Goal: Task Accomplishment & Management: Manage account settings

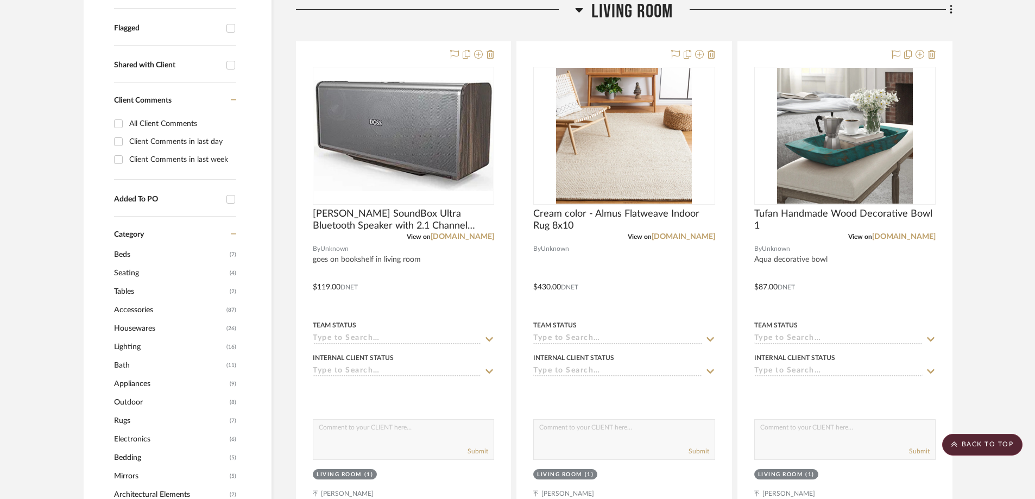
click at [574, 10] on div at bounding box center [435, 14] width 279 height 28
click at [577, 10] on icon at bounding box center [579, 9] width 8 height 13
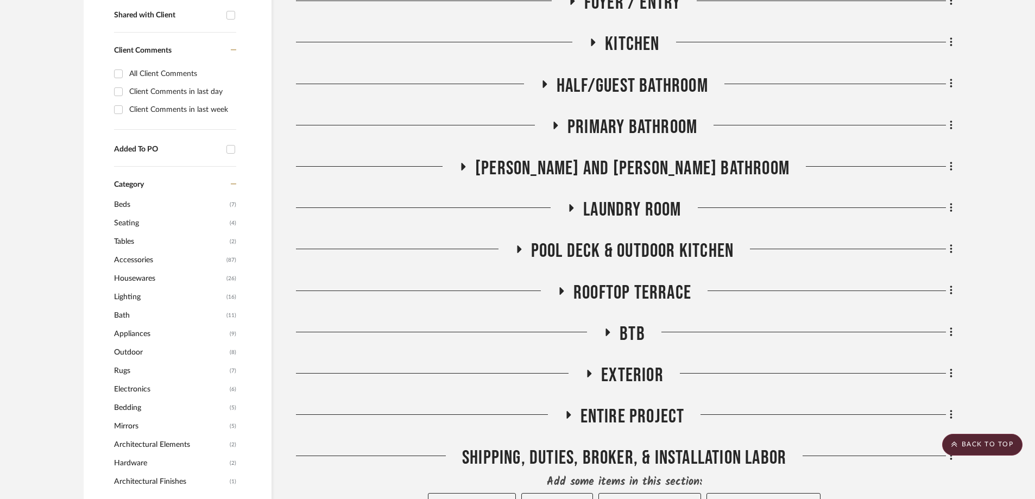
scroll to position [488, 0]
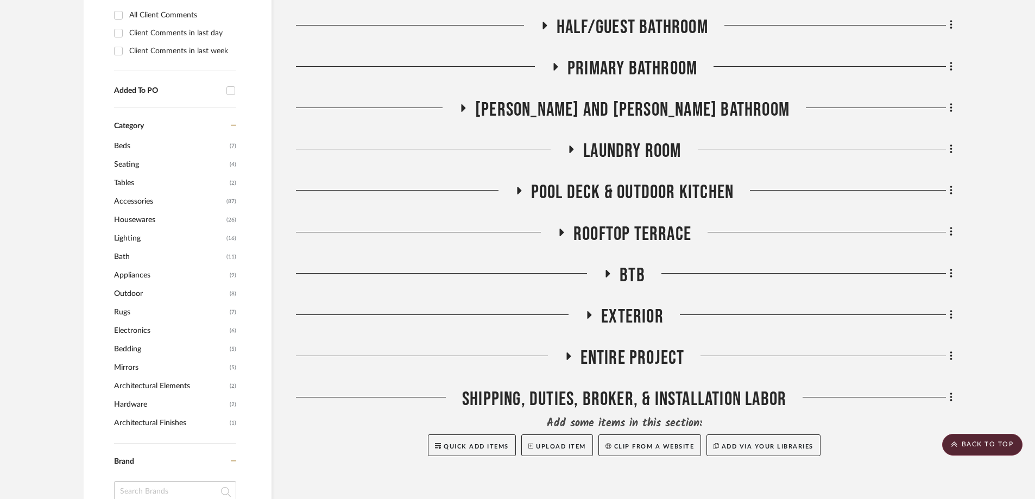
click at [520, 192] on icon at bounding box center [519, 191] width 4 height 8
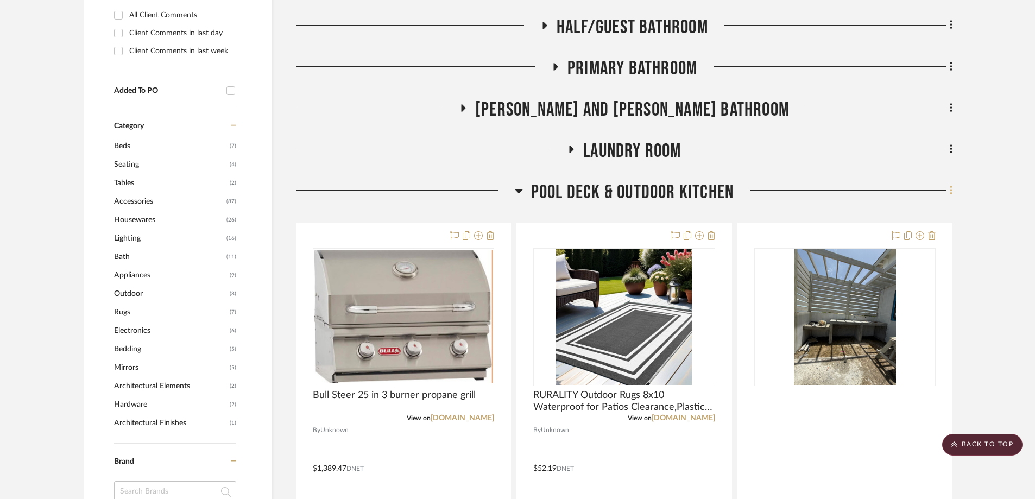
click at [952, 187] on icon at bounding box center [951, 190] width 2 height 9
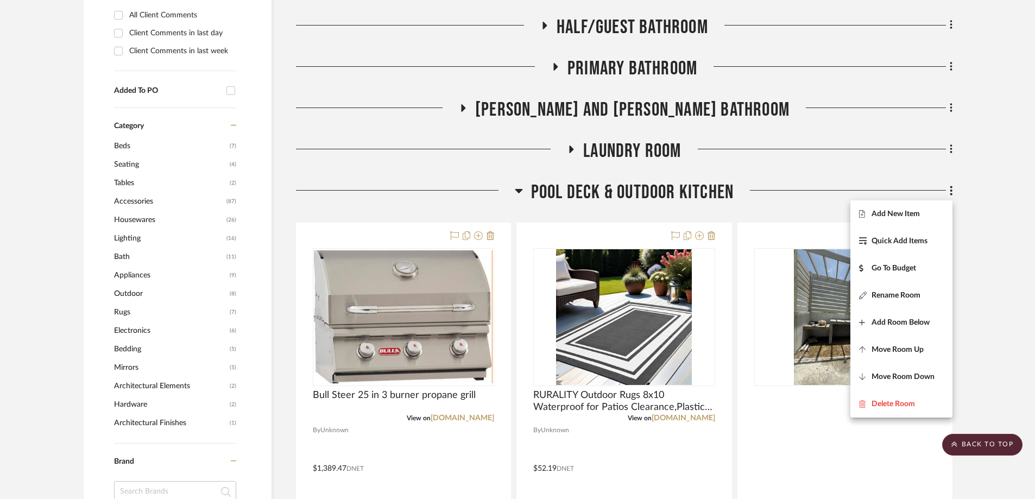
click at [907, 213] on span "Add New Item" at bounding box center [896, 214] width 48 height 9
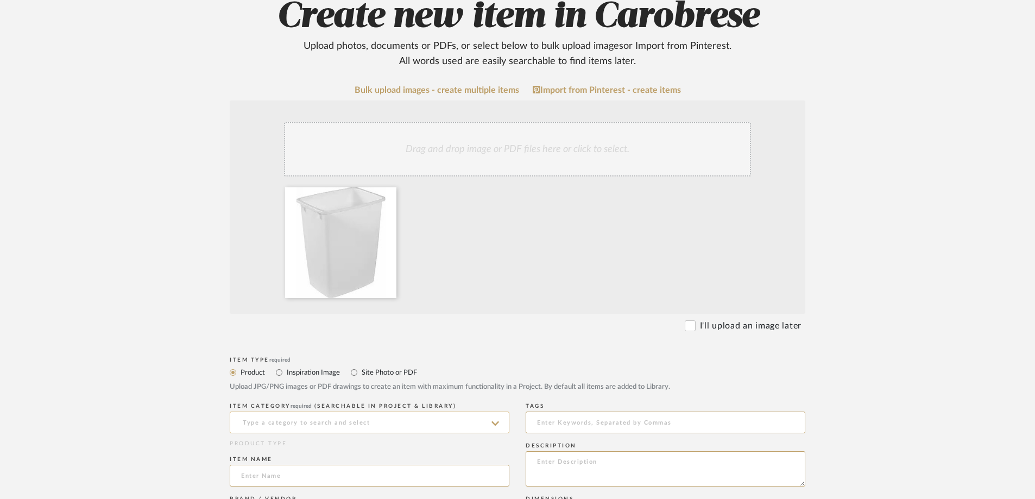
scroll to position [217, 0]
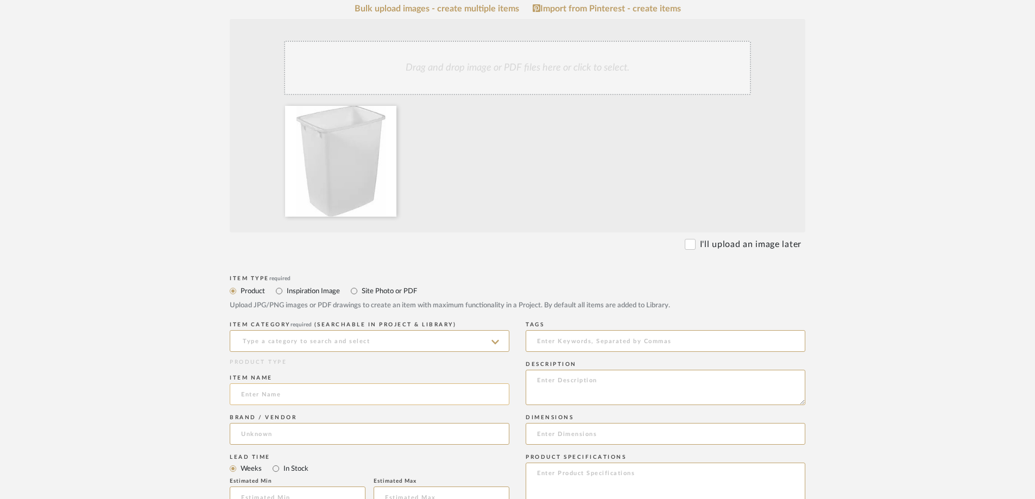
click at [268, 396] on input at bounding box center [370, 394] width 280 height 22
paste input "Rubbermaid Small Kitchen Bathroom Trash Can, 9 Gallons, White"
type input "Rubbermaid Small Kitchen Bathroom Trash Can, 9 Gallons, White"
click at [304, 341] on input at bounding box center [370, 341] width 280 height 22
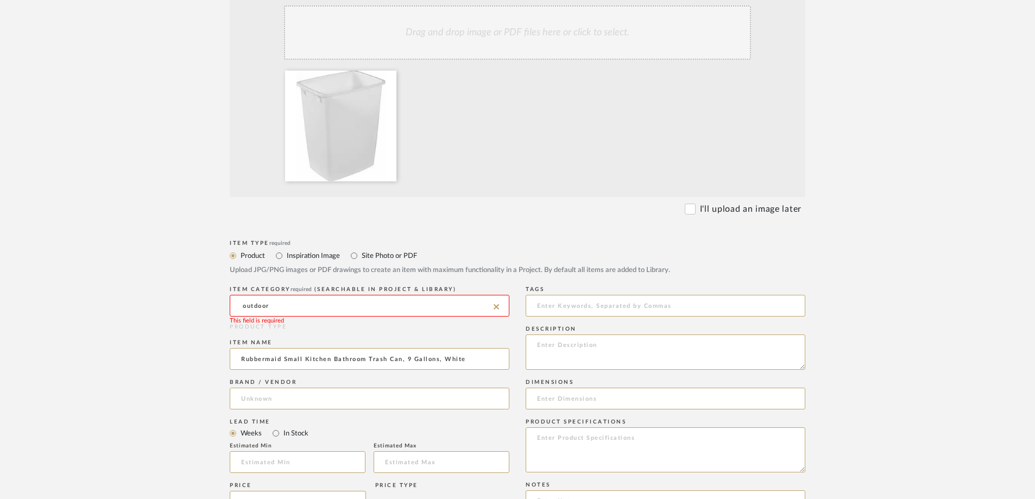
scroll to position [272, 0]
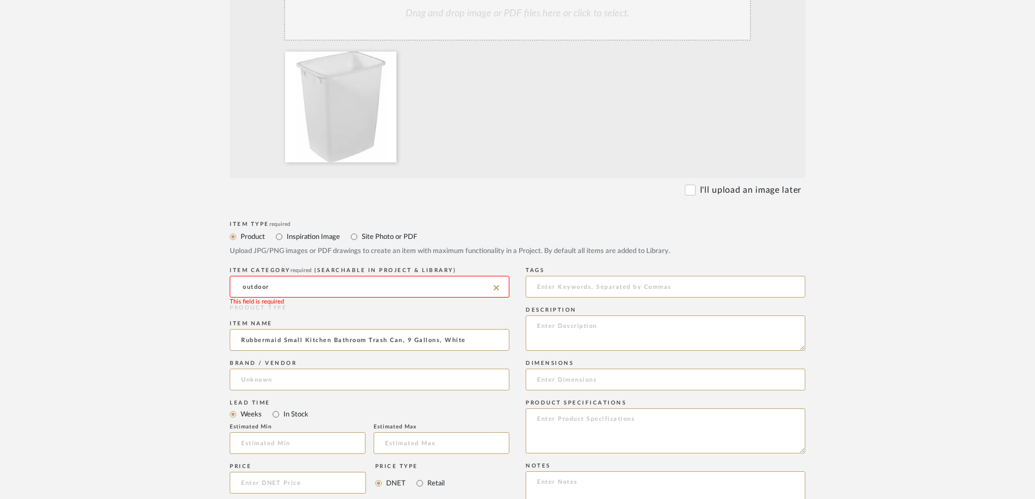
click at [274, 286] on input "outdoor" at bounding box center [370, 287] width 280 height 22
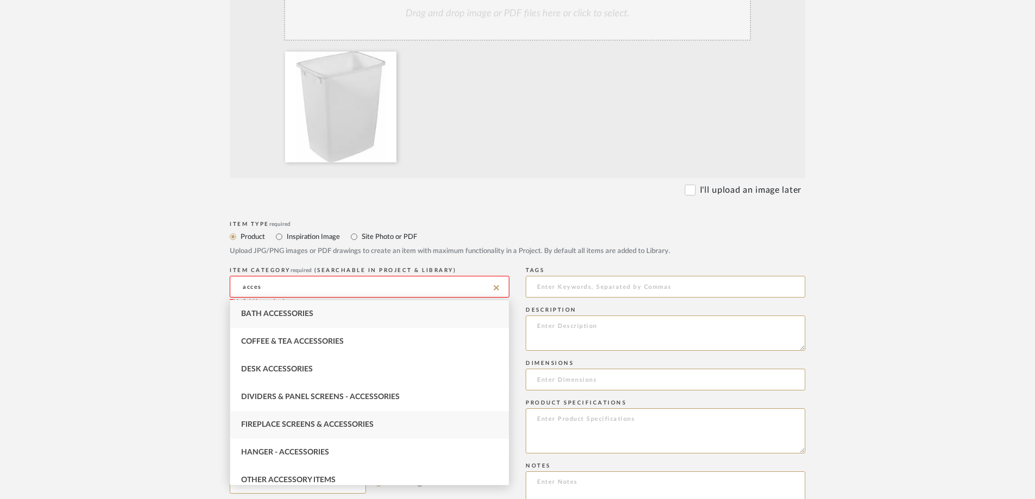
scroll to position [54, 0]
click at [313, 423] on span "Other Accessory Items" at bounding box center [288, 426] width 95 height 8
type input "Other Accessory Items"
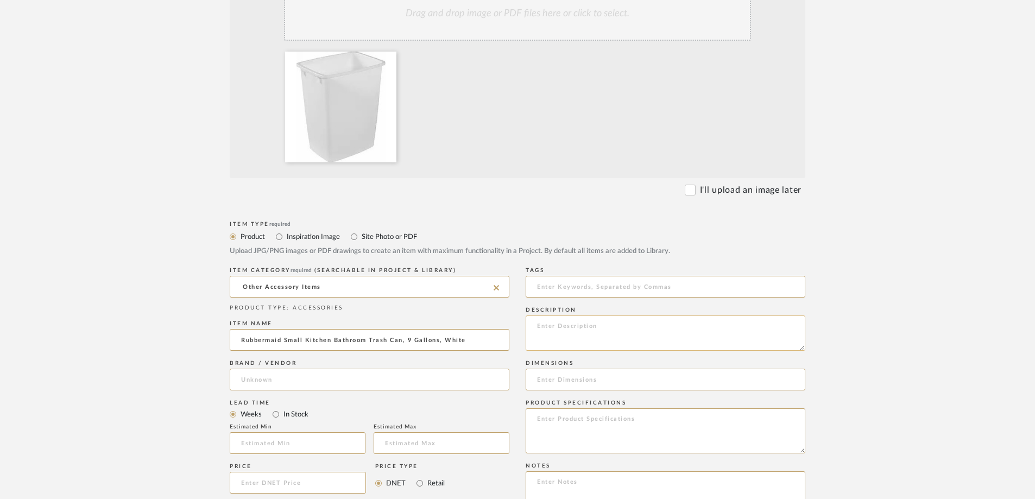
click at [584, 332] on textarea at bounding box center [666, 333] width 280 height 35
type textarea "white trash can for grill area"
click at [166, 381] on upload-items "Create new item in Carobrese Upload photos, documents or PDFs, or select below …" at bounding box center [517, 343] width 1035 height 1073
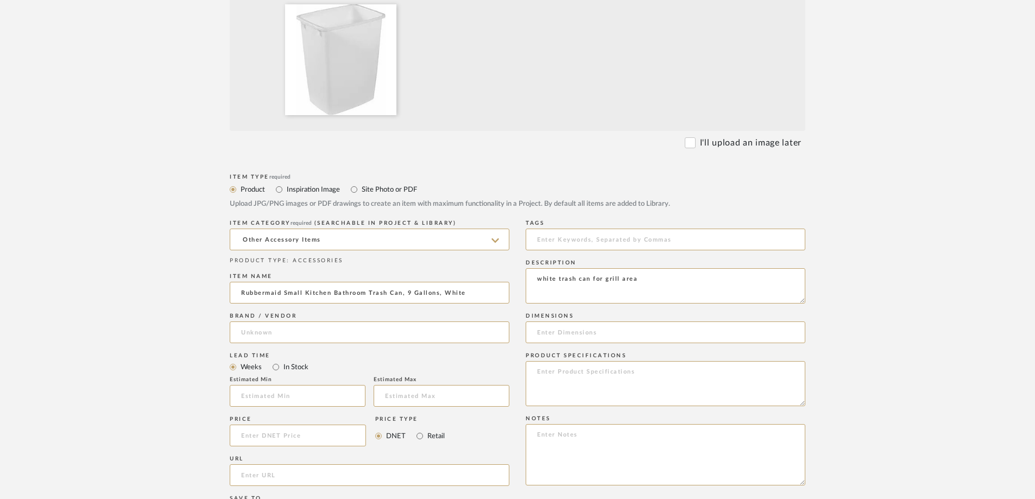
scroll to position [380, 0]
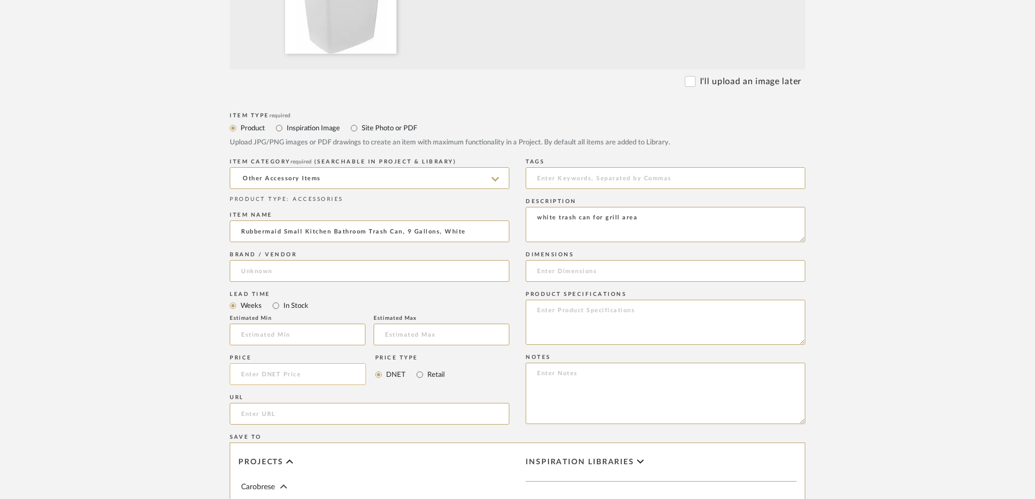
click at [256, 372] on input at bounding box center [298, 374] width 136 height 22
type input "$26.00"
click at [244, 413] on input "url" at bounding box center [370, 414] width 280 height 22
paste input "[URL][DOMAIN_NAME]"
type input "[URL][DOMAIN_NAME]"
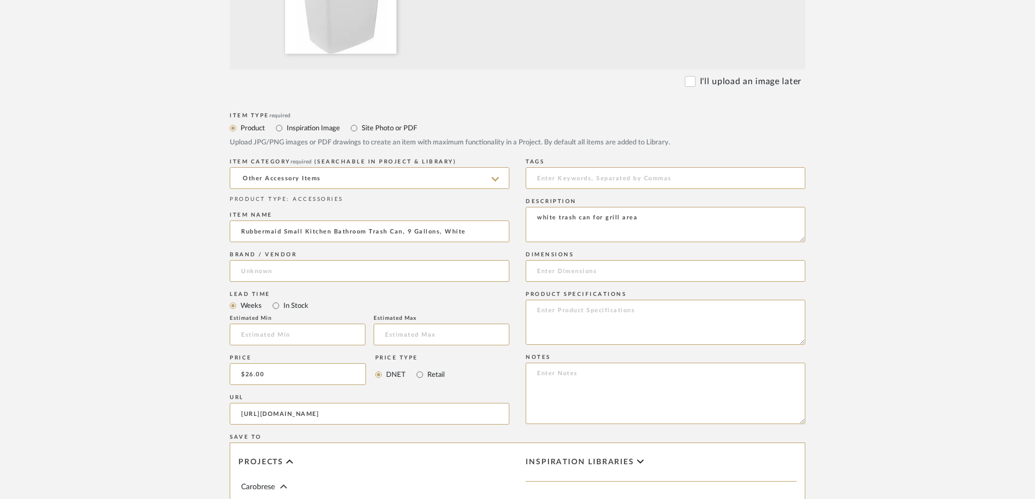
click at [197, 412] on form "Bulk upload images - create multiple items Import from Pinterest - create items…" at bounding box center [518, 292] width 692 height 903
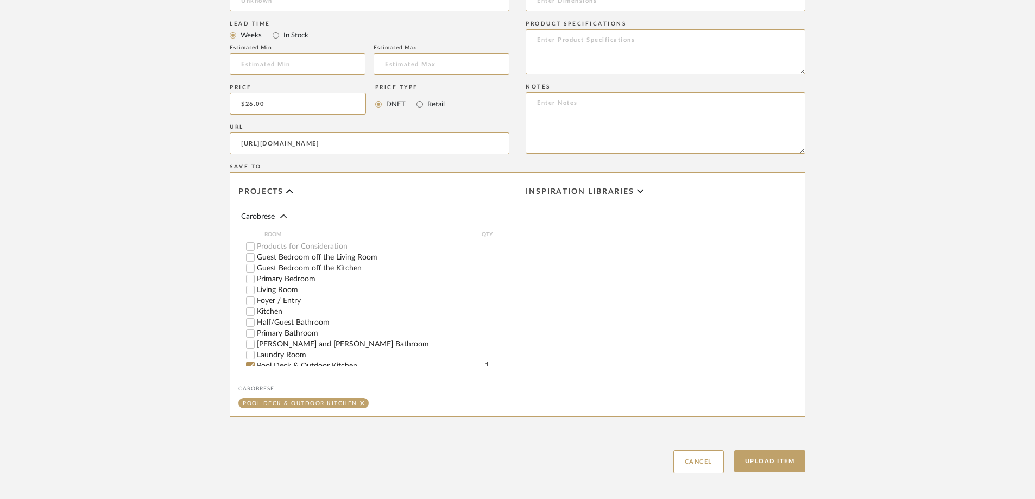
scroll to position [652, 0]
click at [769, 456] on button "Upload Item" at bounding box center [770, 460] width 72 height 22
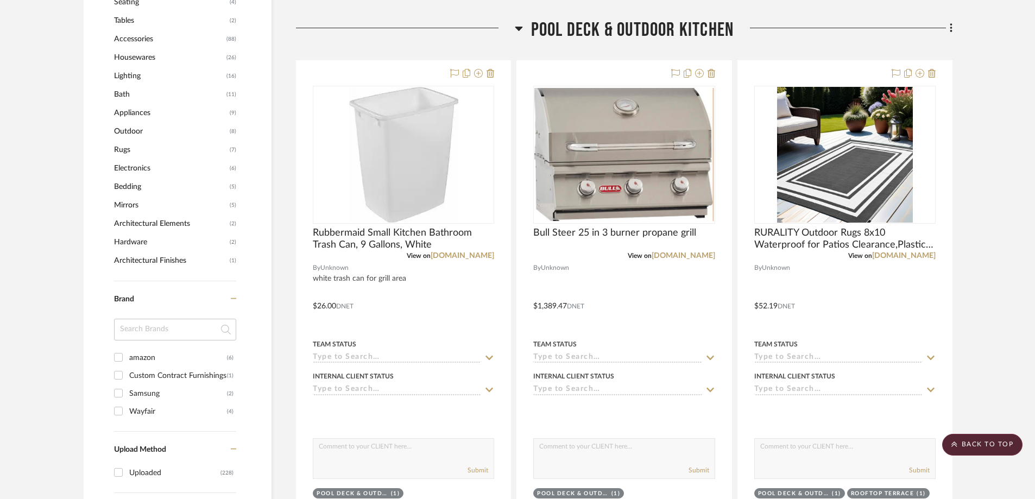
scroll to position [669, 0]
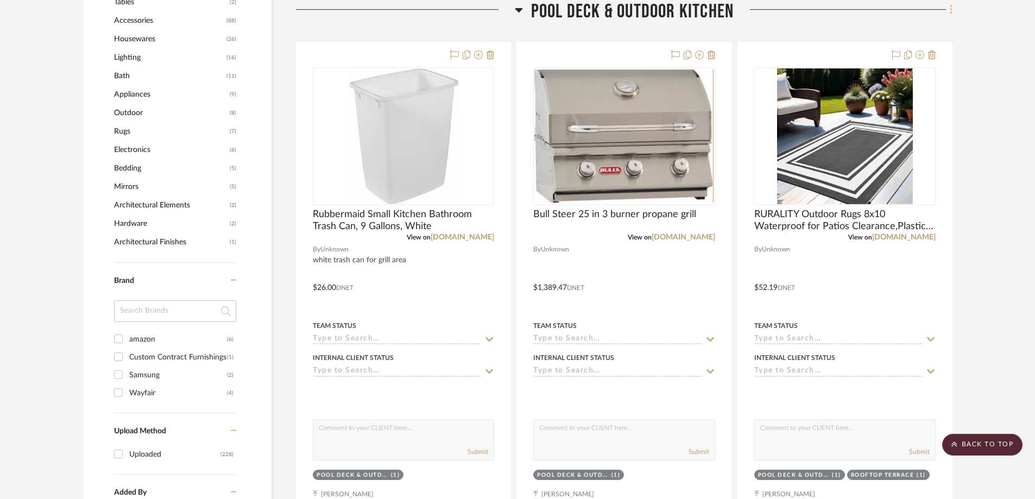
click at [951, 10] on icon at bounding box center [951, 9] width 2 height 9
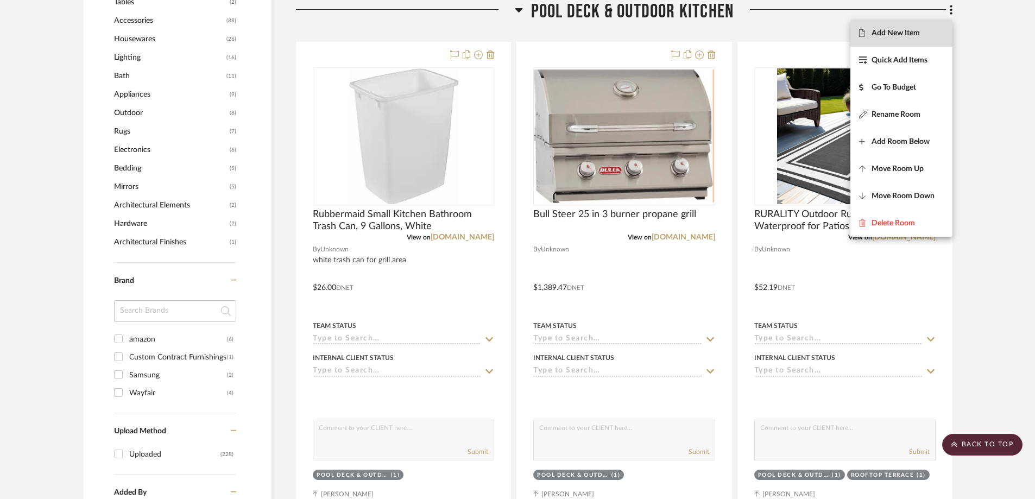
click at [911, 39] on button "Add New Item" at bounding box center [902, 33] width 102 height 27
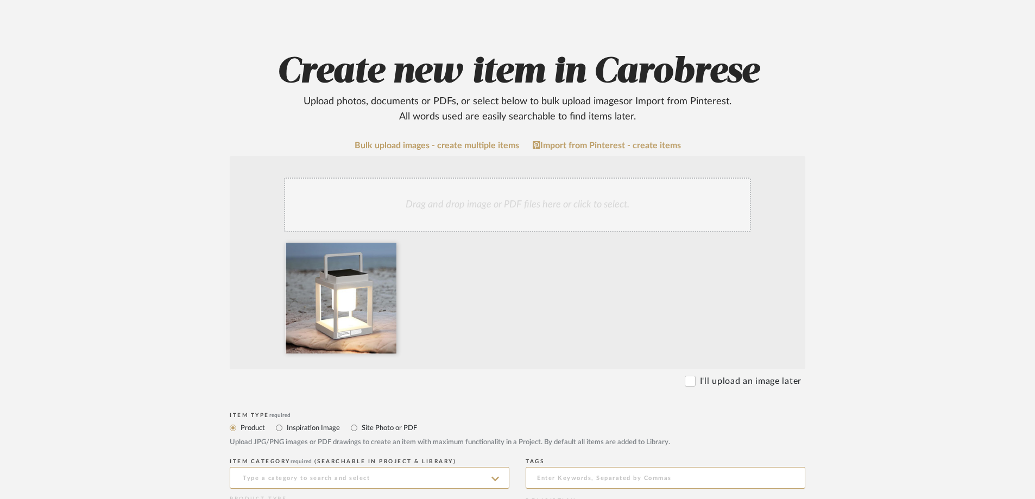
scroll to position [217, 0]
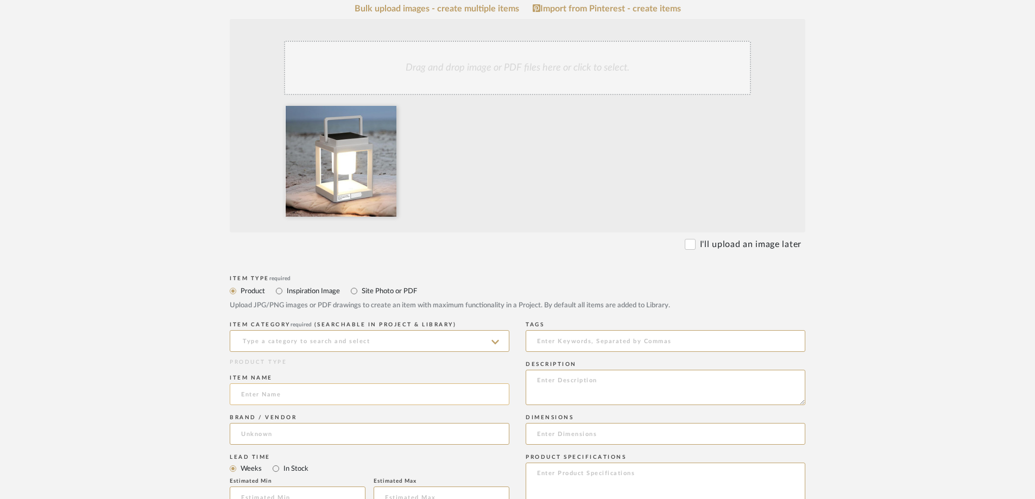
click at [292, 398] on input at bounding box center [370, 394] width 280 height 22
paste input "Solar Lantern Outdoor Table Lamp: Portable Waterproof LED Light - Hanging Solar"
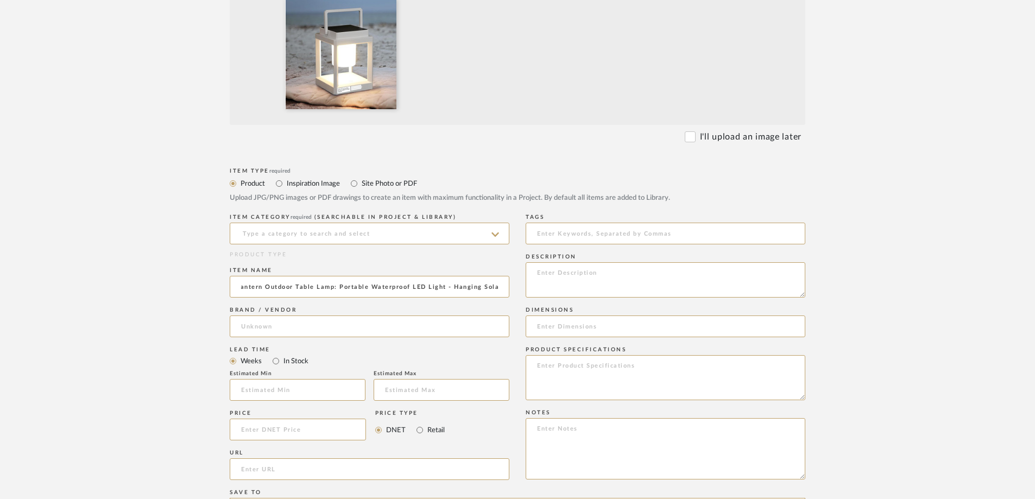
scroll to position [326, 0]
type input "Solar Lantern Outdoor Table Lamp: Portable Waterproof LED Light - Hanging Solar"
click at [270, 429] on input at bounding box center [298, 429] width 136 height 22
type input "$3.77"
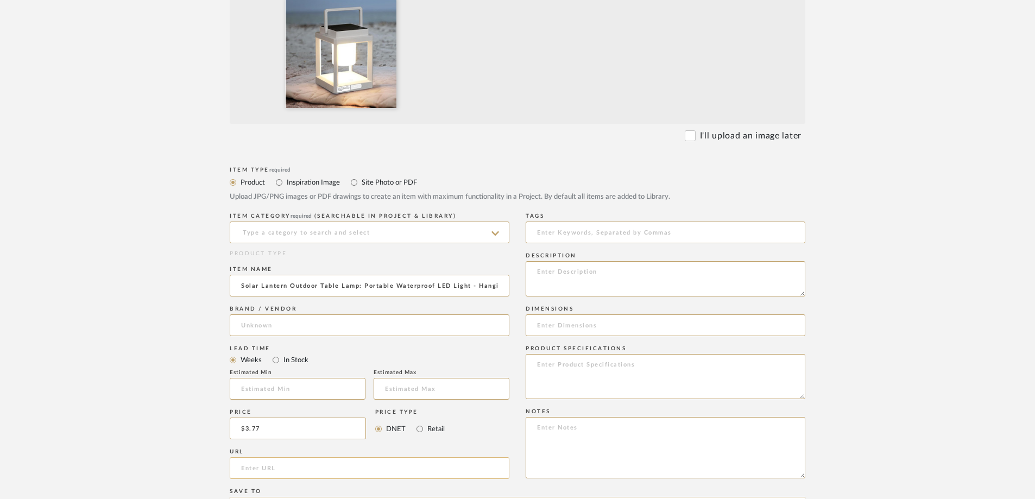
click at [262, 462] on input "url" at bounding box center [370, 468] width 280 height 22
paste input "[URL][DOMAIN_NAME]"
type input "[URL][DOMAIN_NAME]"
click at [180, 420] on form "Bulk upload images - create multiple items Import from Pinterest - create items…" at bounding box center [518, 346] width 692 height 903
click at [313, 237] on input at bounding box center [370, 233] width 280 height 22
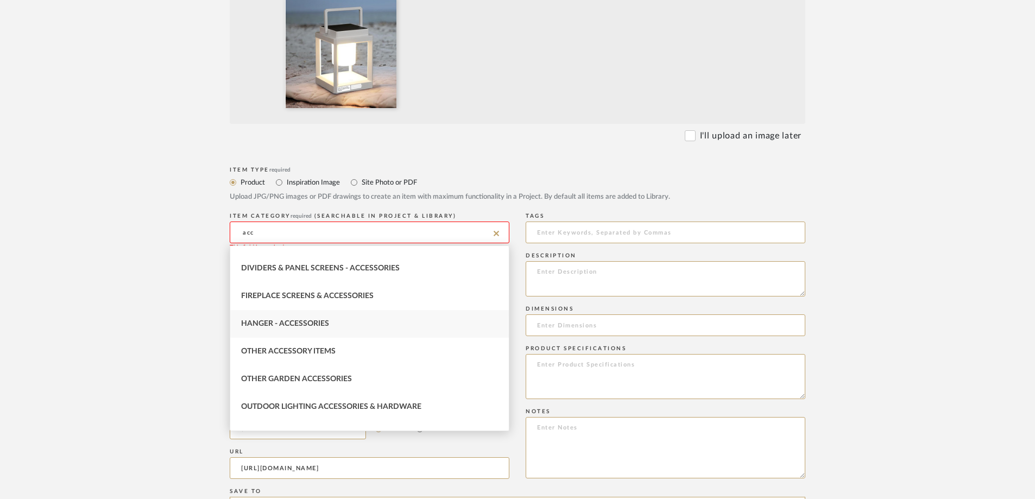
scroll to position [92, 0]
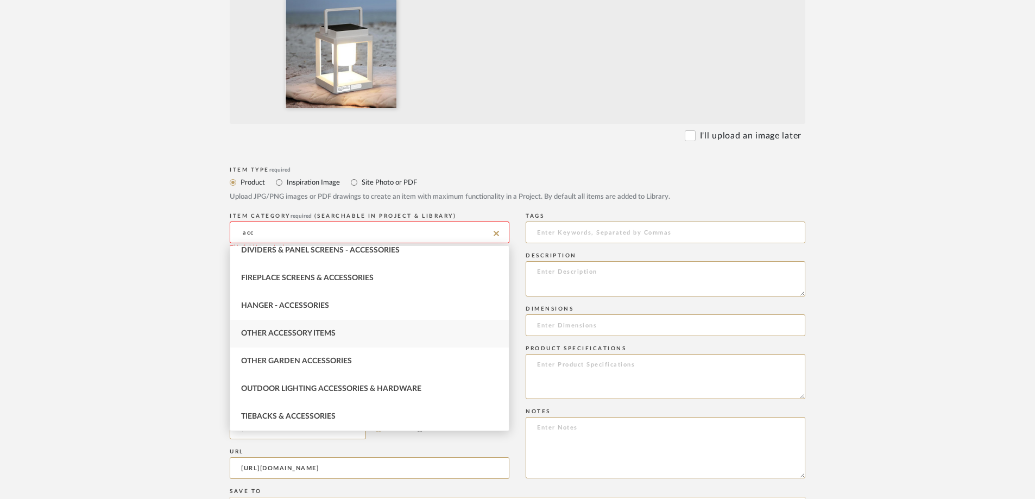
click at [297, 330] on span "Other Accessory Items" at bounding box center [288, 334] width 95 height 8
type input "Other Accessory Items"
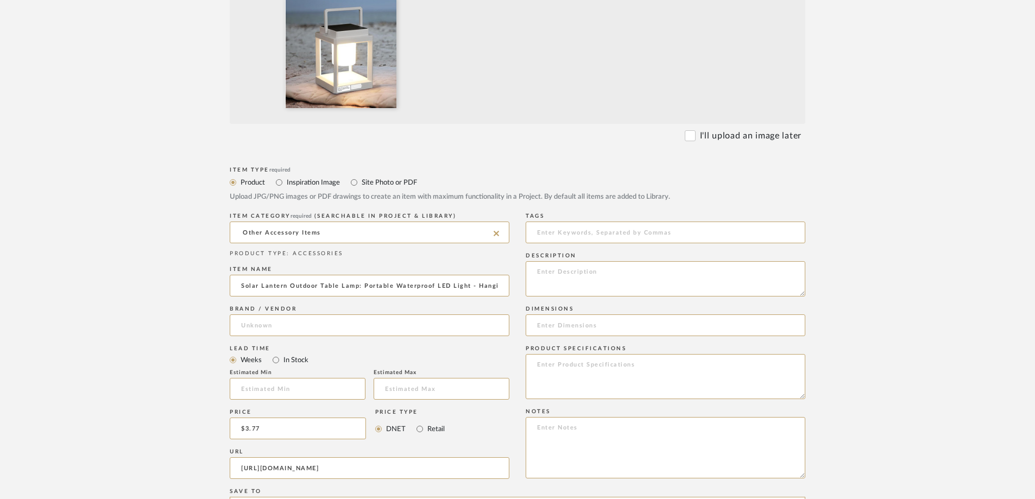
click at [194, 399] on form "Bulk upload images - create multiple items Import from Pinterest - create items…" at bounding box center [518, 346] width 692 height 903
click at [619, 278] on textarea at bounding box center [666, 278] width 280 height 35
type textarea "hanging solar lights for general use outdoor somewhere"
click at [849, 275] on form "Bulk upload images - create multiple items Import from Pinterest - create items…" at bounding box center [518, 346] width 692 height 903
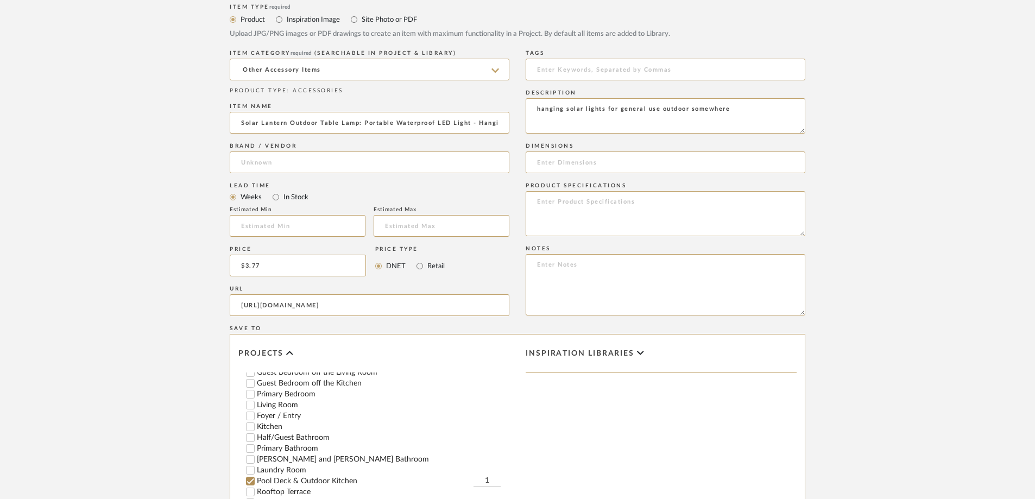
scroll to position [109, 0]
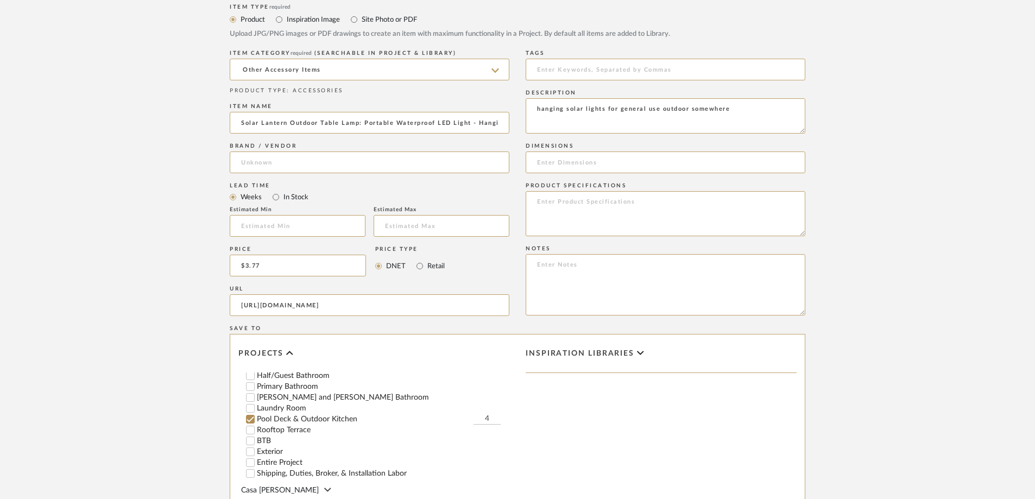
type input "4"
click at [823, 406] on form "Bulk upload images - create multiple items Import from Pinterest - create items…" at bounding box center [518, 183] width 692 height 903
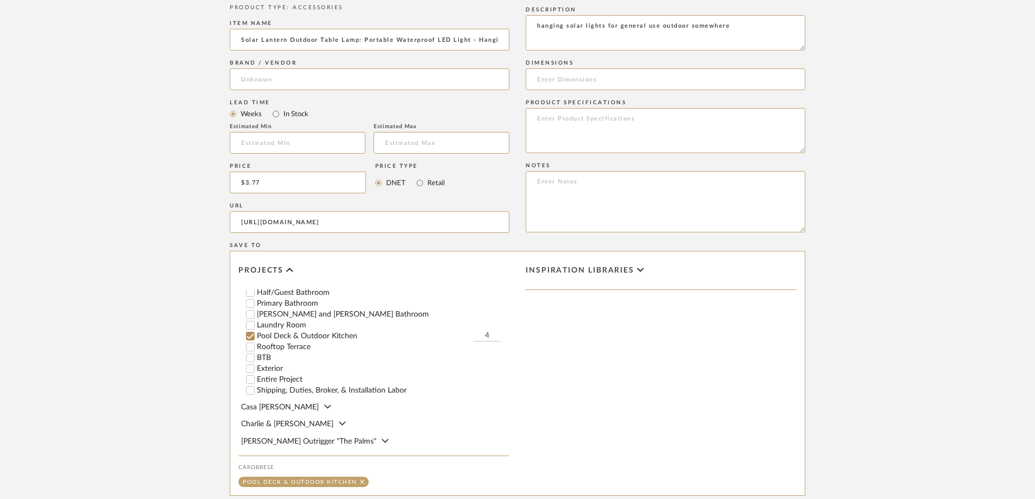
scroll to position [652, 0]
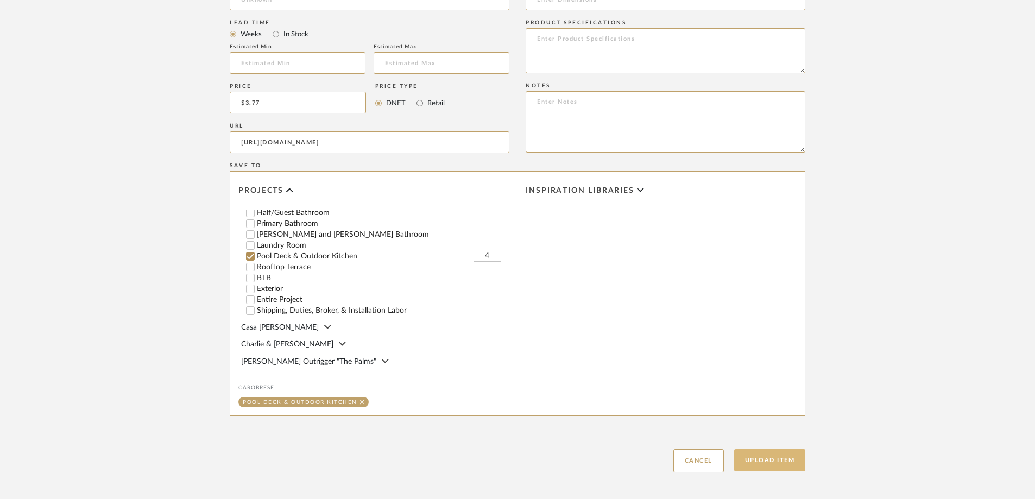
click at [765, 466] on button "Upload Item" at bounding box center [770, 460] width 72 height 22
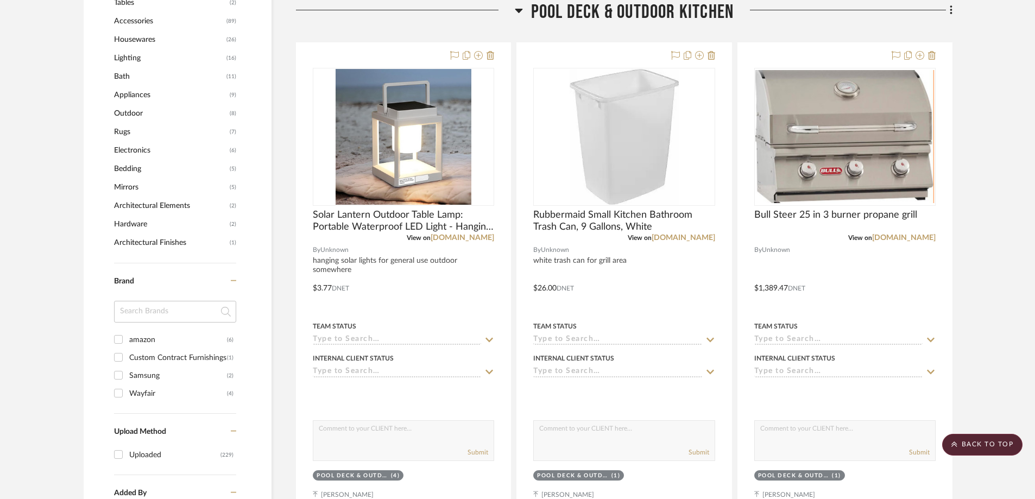
scroll to position [669, 0]
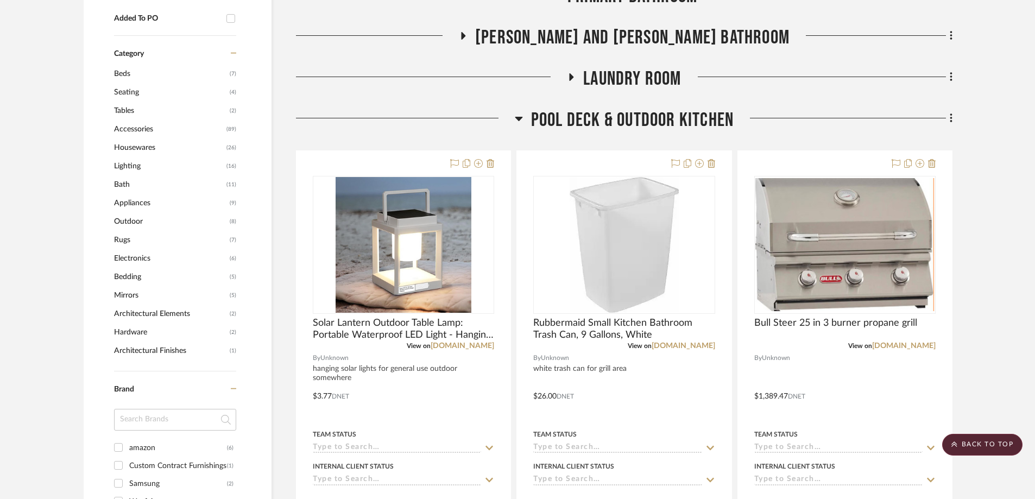
click at [518, 119] on icon at bounding box center [519, 119] width 8 height 4
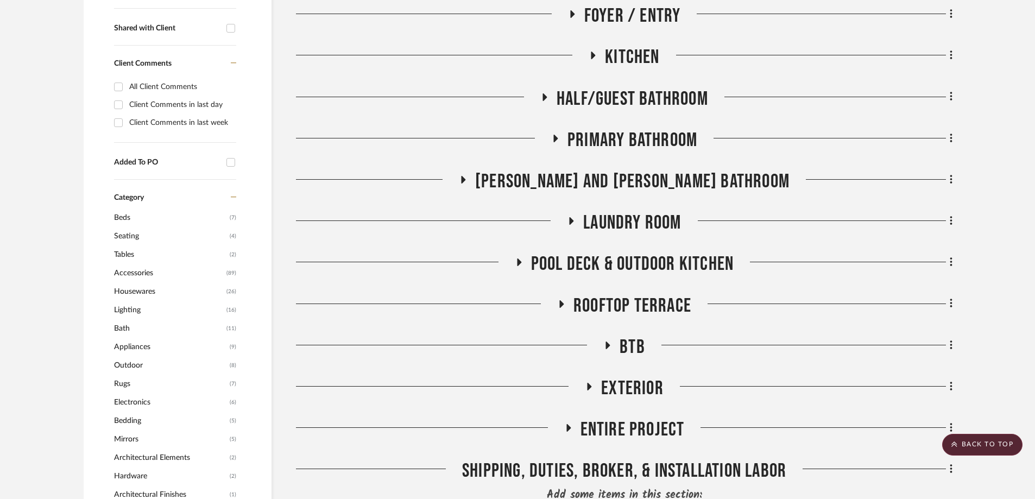
scroll to position [397, 0]
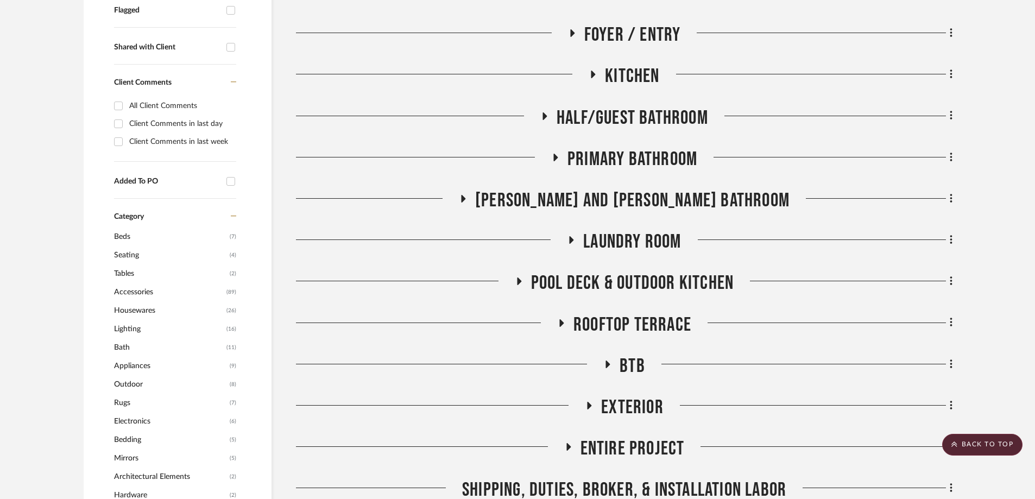
click at [588, 73] on icon at bounding box center [593, 75] width 13 height 8
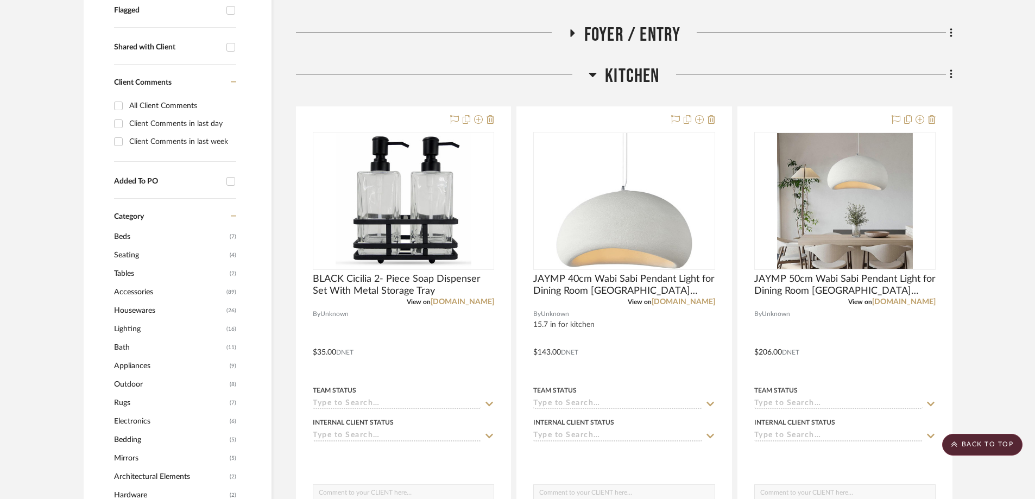
click at [947, 73] on fa-icon at bounding box center [949, 75] width 7 height 18
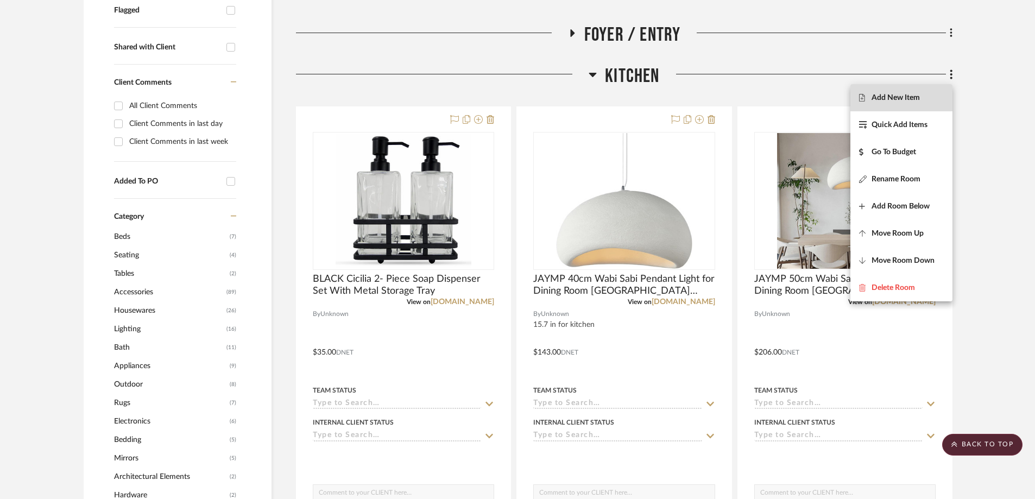
click at [908, 96] on span "Add New Item" at bounding box center [896, 97] width 48 height 9
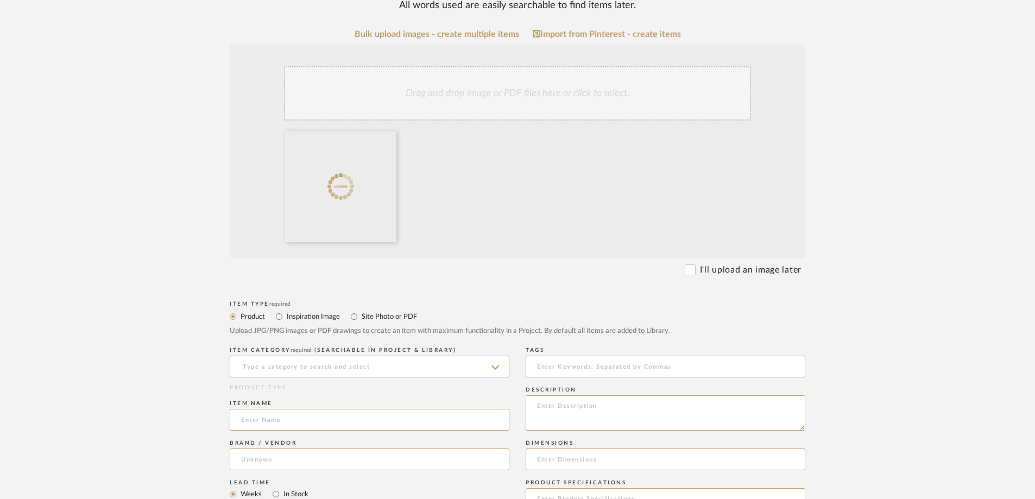
scroll to position [217, 0]
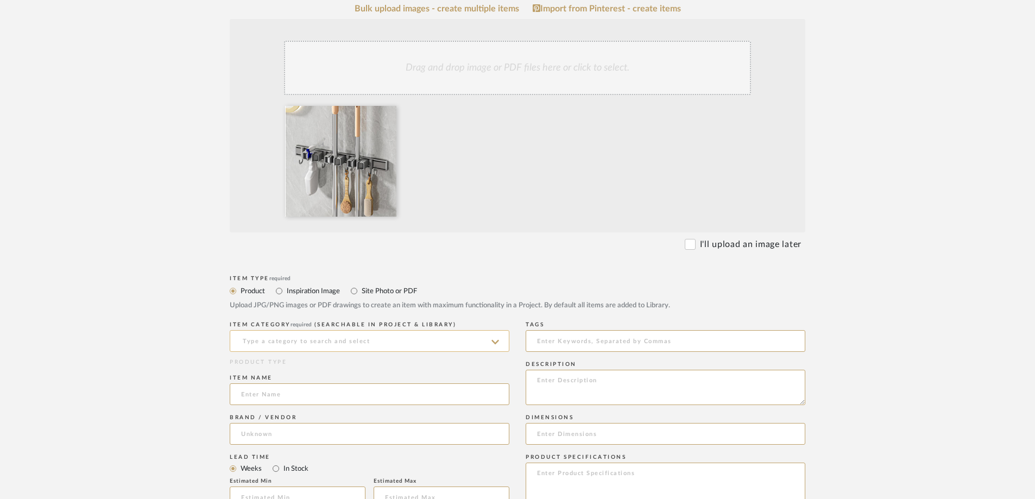
click at [284, 341] on input at bounding box center [370, 341] width 280 height 22
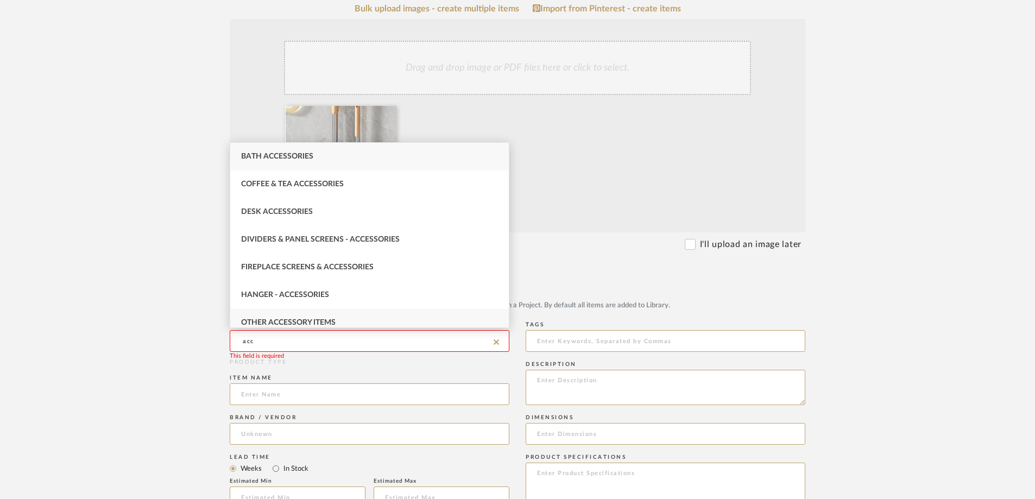
click at [318, 317] on div "Other Accessory Items" at bounding box center [369, 323] width 279 height 28
type input "Other Accessory Items"
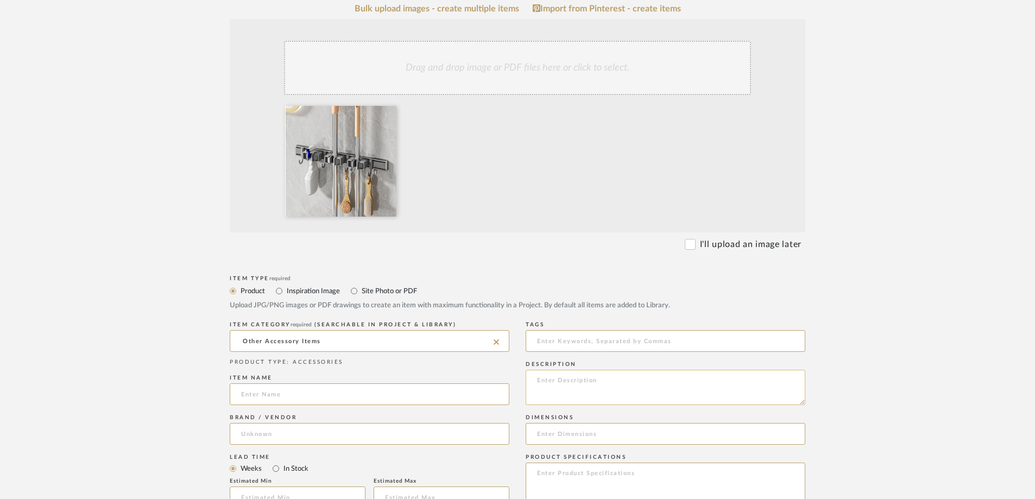
click at [596, 387] on textarea at bounding box center [666, 387] width 280 height 35
type textarea "will go in kitchen pantry OR MIGHT GO in laundry room. TBD???"
click at [406, 387] on input at bounding box center [370, 394] width 280 height 22
paste input "Broom Holder Wall Mount Movable Hooks and Clips Mop and Broom Hanger Wall Mount…"
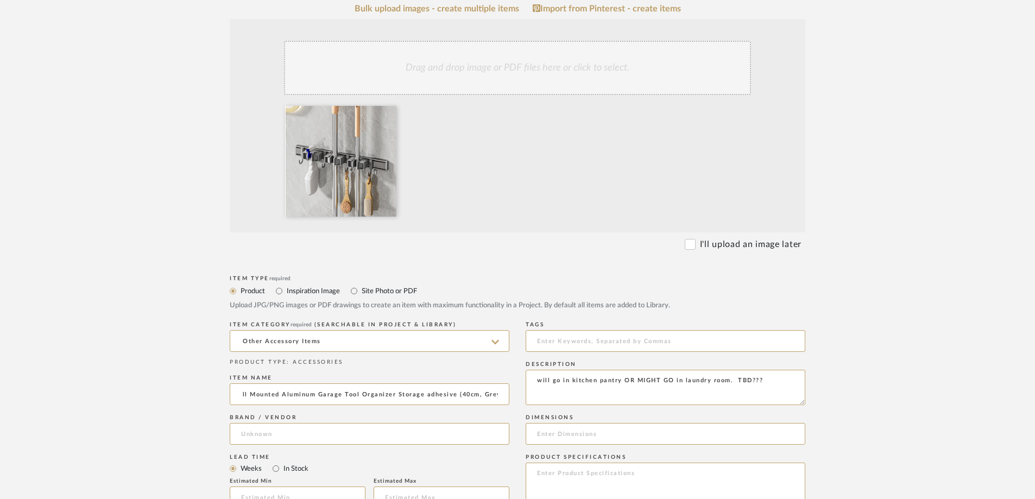
type input "Broom Holder Wall Mount Movable Hooks and Clips Mop and Broom Hanger Wall Mount…"
click at [155, 373] on upload-items "Create new item in Carobrese Upload photos, documents or PDFs, or select below …" at bounding box center [517, 397] width 1035 height 1073
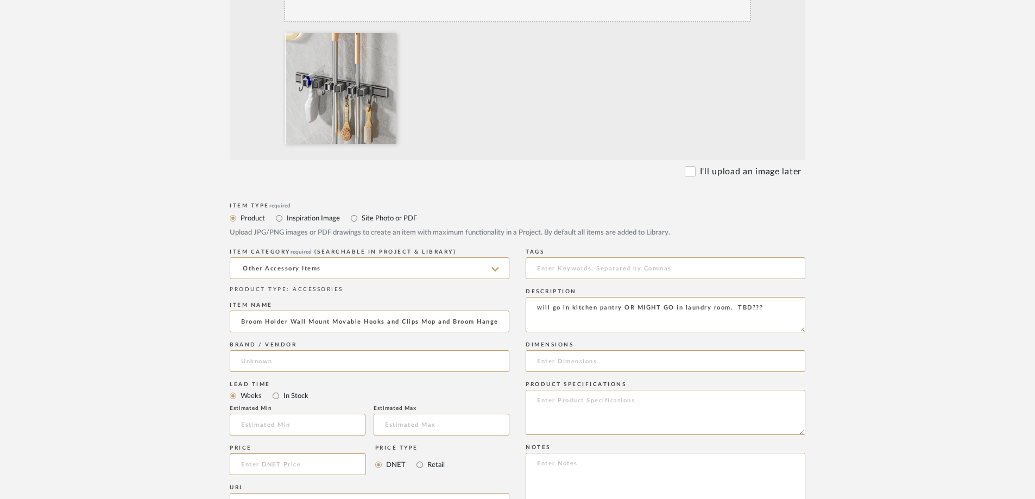
scroll to position [380, 0]
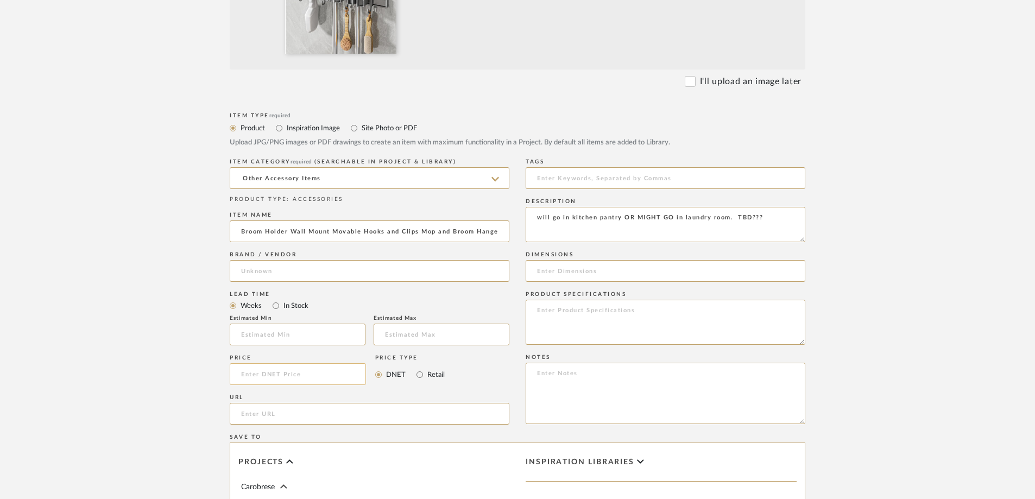
click at [276, 373] on input at bounding box center [298, 374] width 136 height 22
type input "$14.00"
click at [277, 414] on input "url" at bounding box center [370, 414] width 280 height 22
paste input "[URL][DOMAIN_NAME]"
type input "[URL][DOMAIN_NAME]"
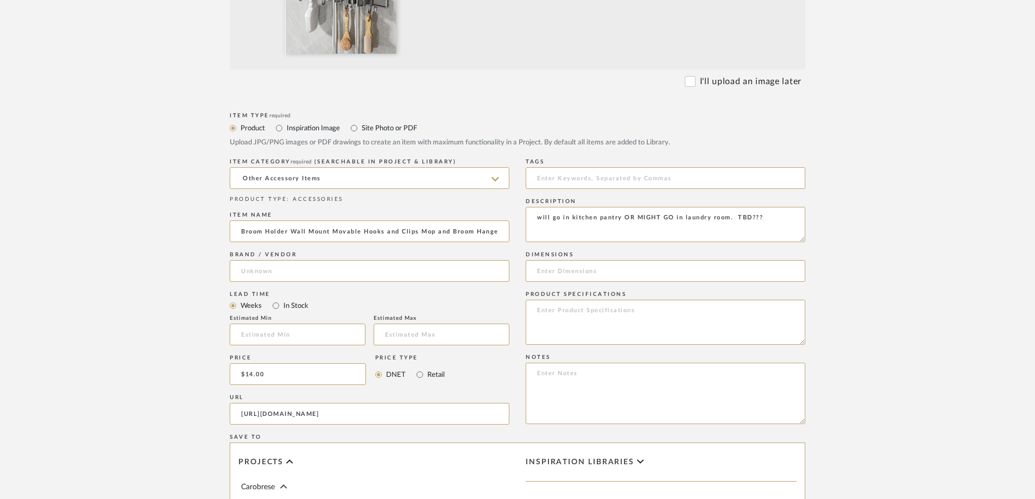
click at [186, 402] on form "Bulk upload images - create multiple items Import from Pinterest - create items…" at bounding box center [518, 292] width 692 height 903
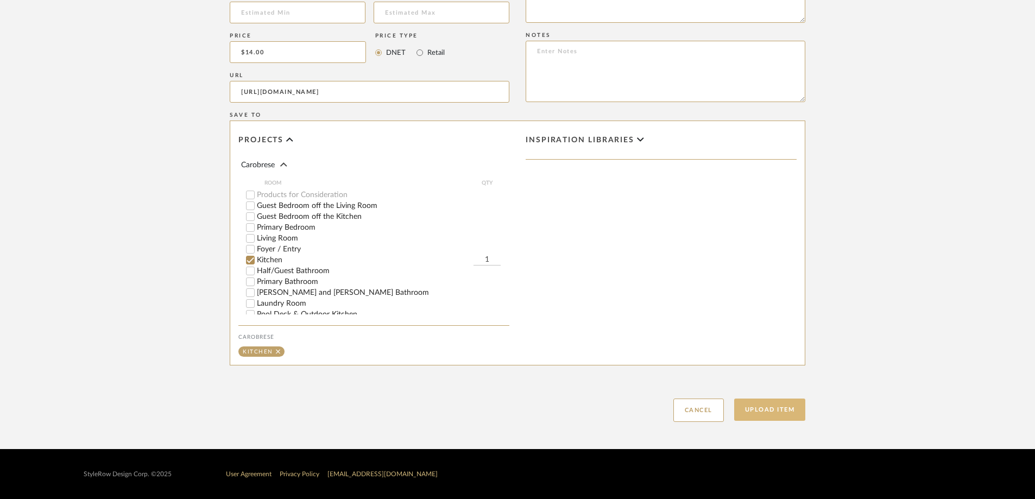
click at [773, 414] on button "Upload Item" at bounding box center [770, 410] width 72 height 22
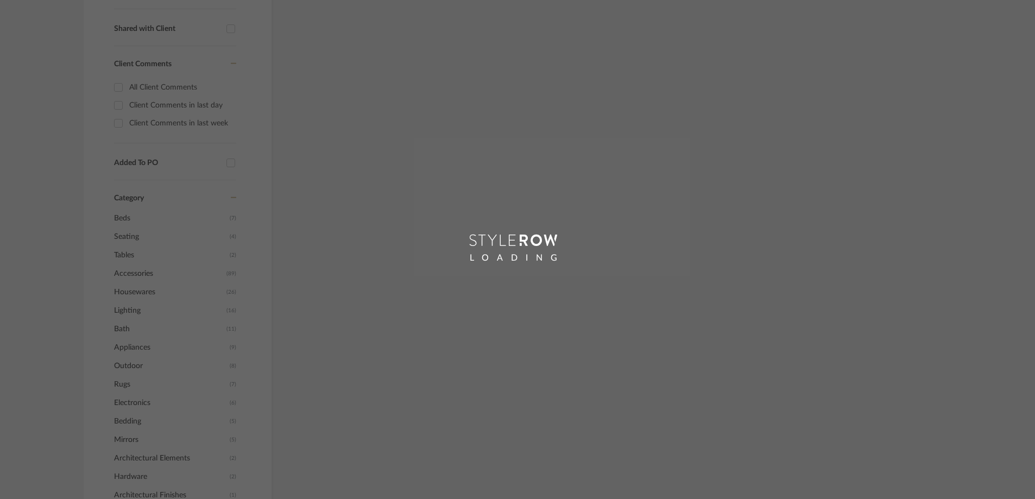
scroll to position [42, 0]
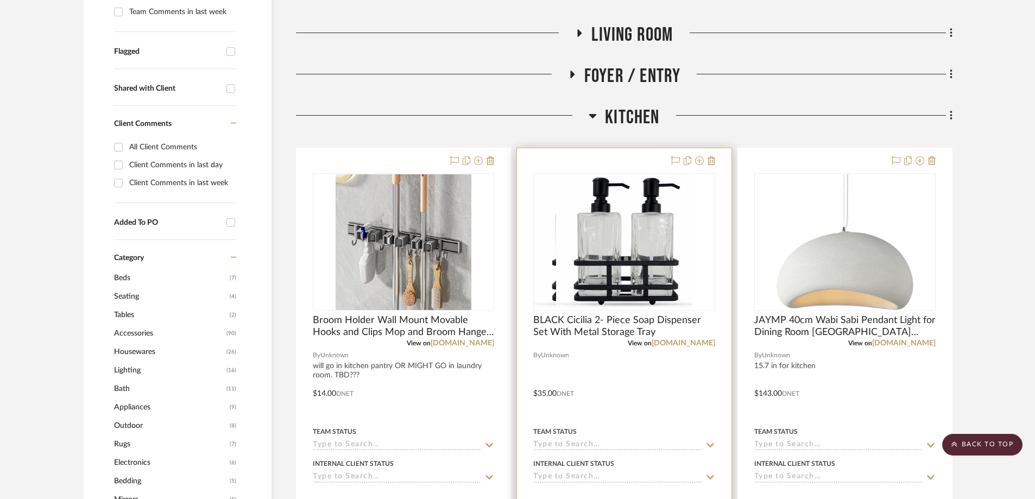
scroll to position [353, 0]
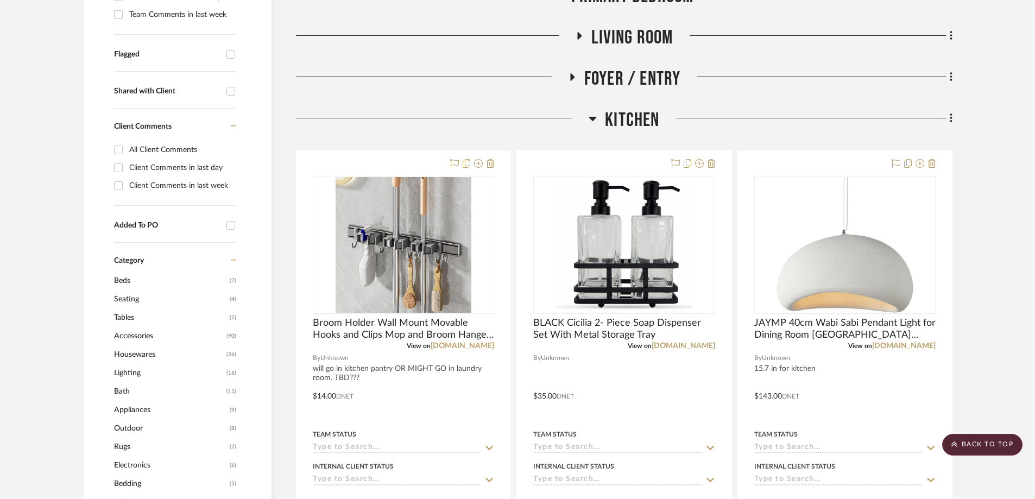
click at [594, 121] on icon at bounding box center [593, 118] width 8 height 13
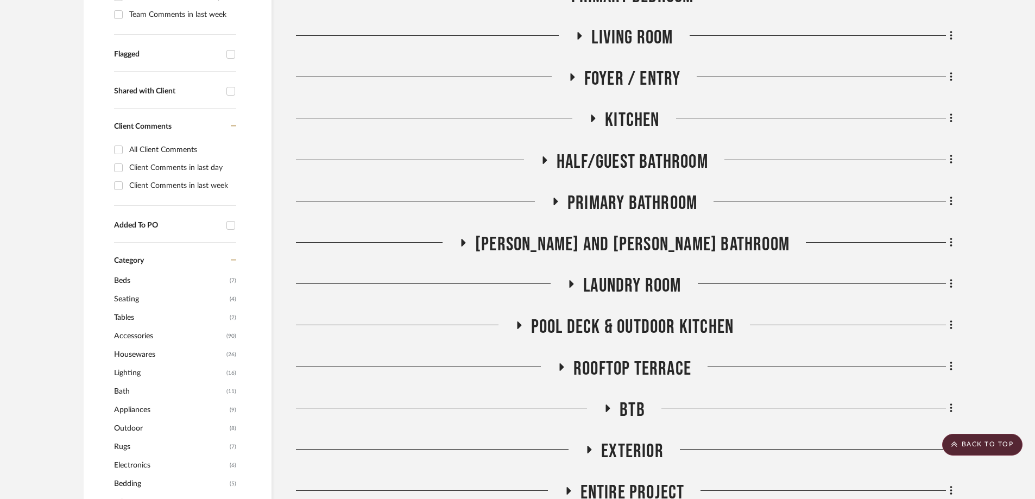
scroll to position [407, 0]
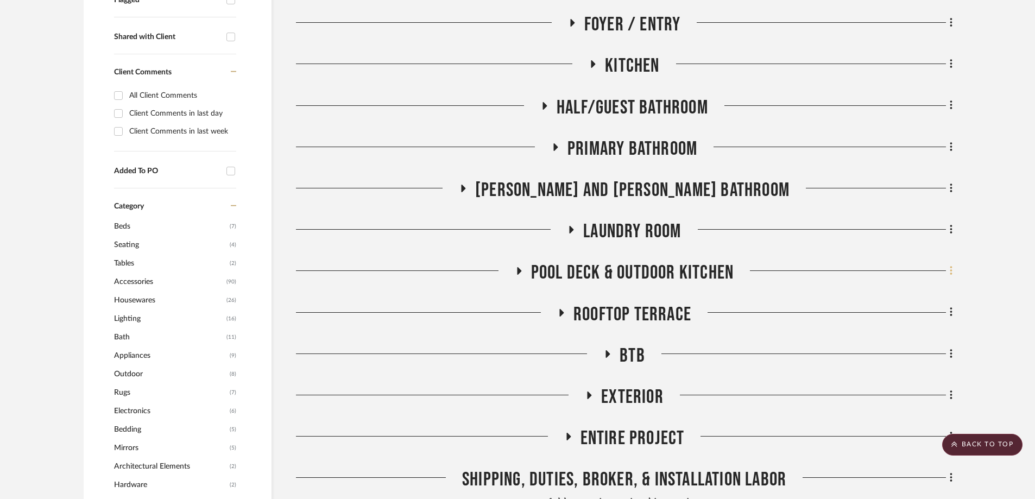
click at [951, 272] on icon at bounding box center [951, 271] width 2 height 9
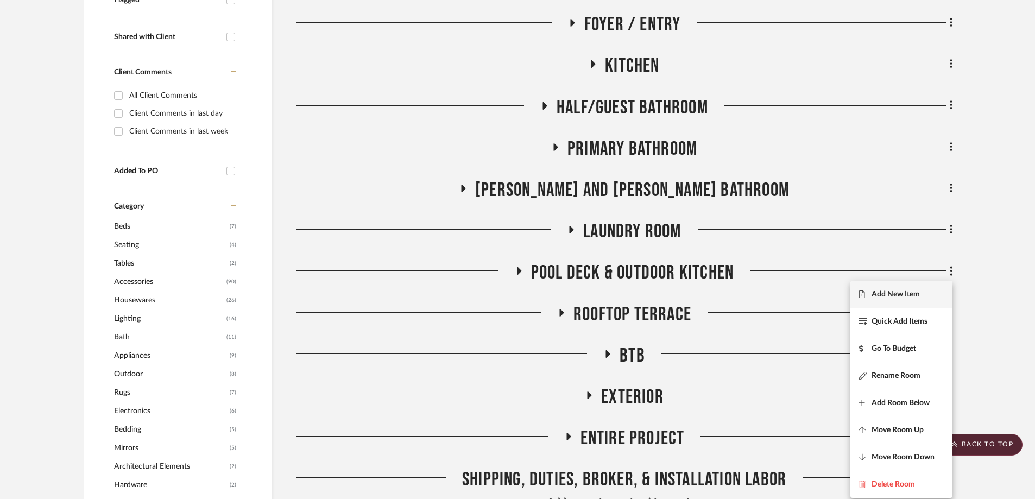
click at [916, 292] on span "Add New Item" at bounding box center [896, 294] width 48 height 9
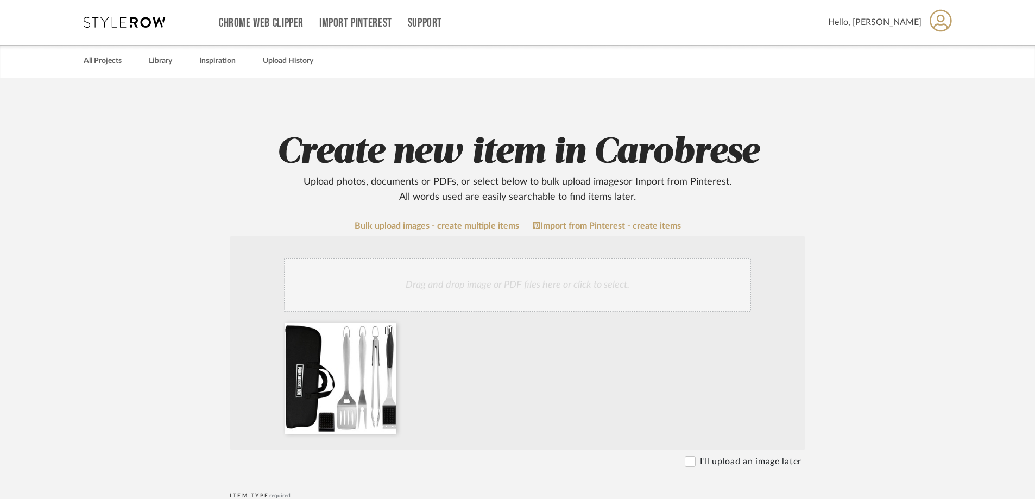
scroll to position [272, 0]
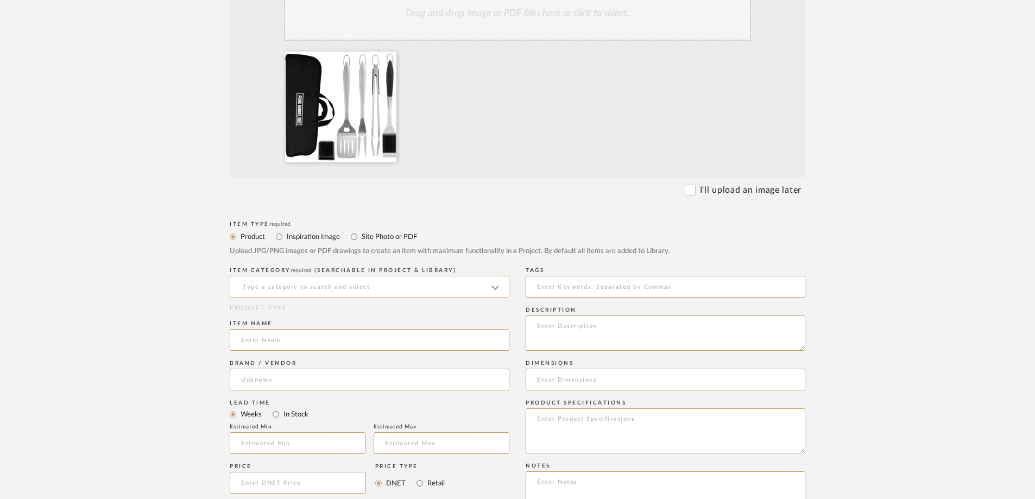
click at [298, 288] on input at bounding box center [370, 287] width 280 height 22
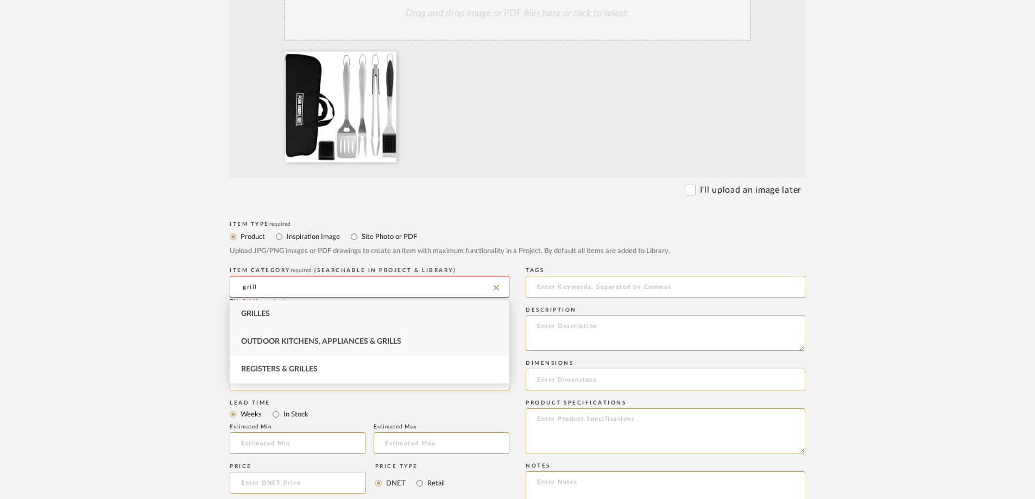
click at [290, 341] on span "Outdoor Kitchens, Appliances & Grills" at bounding box center [321, 342] width 160 height 8
type input "Outdoor Kitchens, Appliances & Grills"
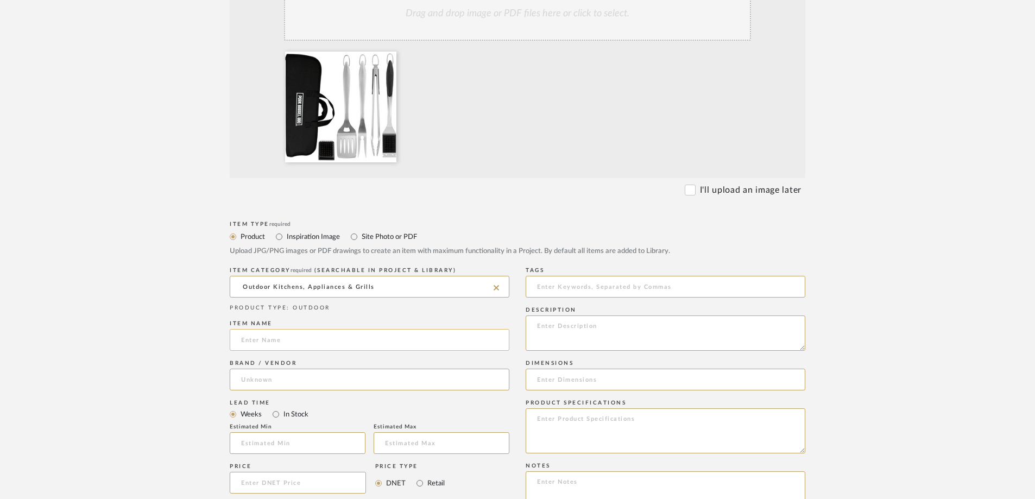
click at [292, 345] on input at bounding box center [370, 340] width 280 height 22
paste input "Pork Barrel BBQ Tool Set Grill Kit - Premium Stainless Steel BBQ Grill Accessor…"
type input "Pork Barrel BBQ Tool Set Grill Kit - Premium Stainless Steel BBQ Grill Accessor…"
click at [581, 332] on textarea at bounding box center [666, 333] width 280 height 35
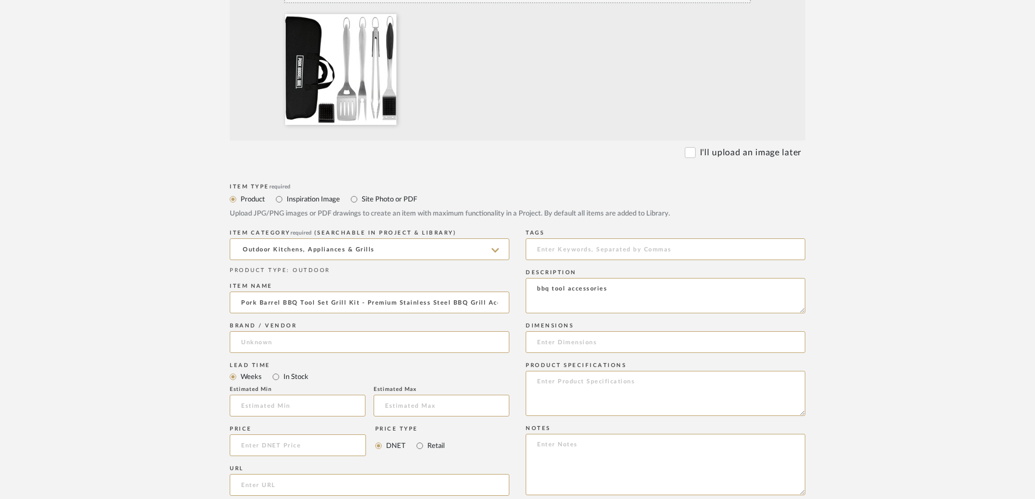
scroll to position [326, 0]
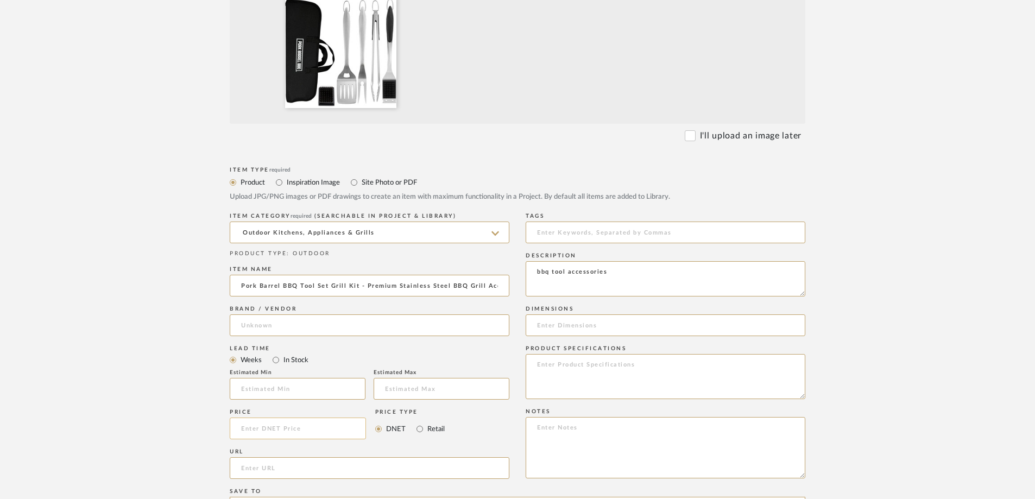
type textarea "bbq tool accessories"
click at [246, 430] on input at bounding box center [298, 429] width 136 height 22
type input "$60.00"
click at [178, 423] on form "Bulk upload images - create multiple items Import from Pinterest - create items…" at bounding box center [518, 346] width 692 height 903
click at [288, 468] on input "url" at bounding box center [370, 468] width 280 height 22
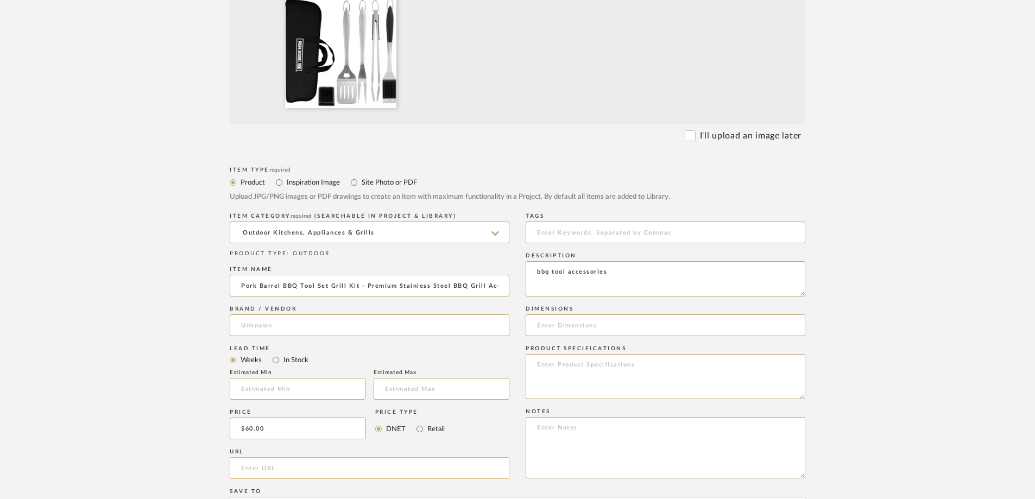
paste input "[URL][DOMAIN_NAME]"
type input "[URL][DOMAIN_NAME]"
click at [198, 427] on form "Bulk upload images - create multiple items Import from Pinterest - create items…" at bounding box center [518, 346] width 692 height 903
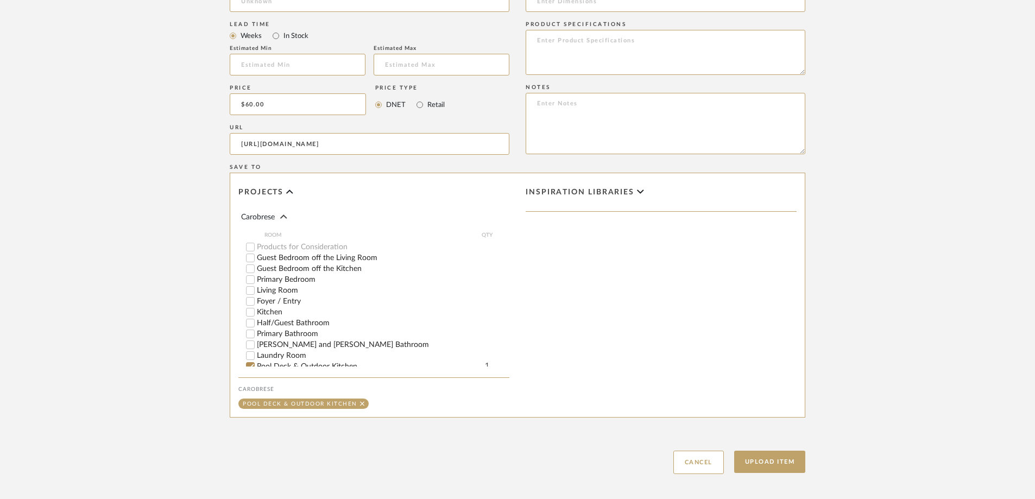
scroll to position [652, 0]
click at [757, 458] on button "Upload Item" at bounding box center [770, 460] width 72 height 22
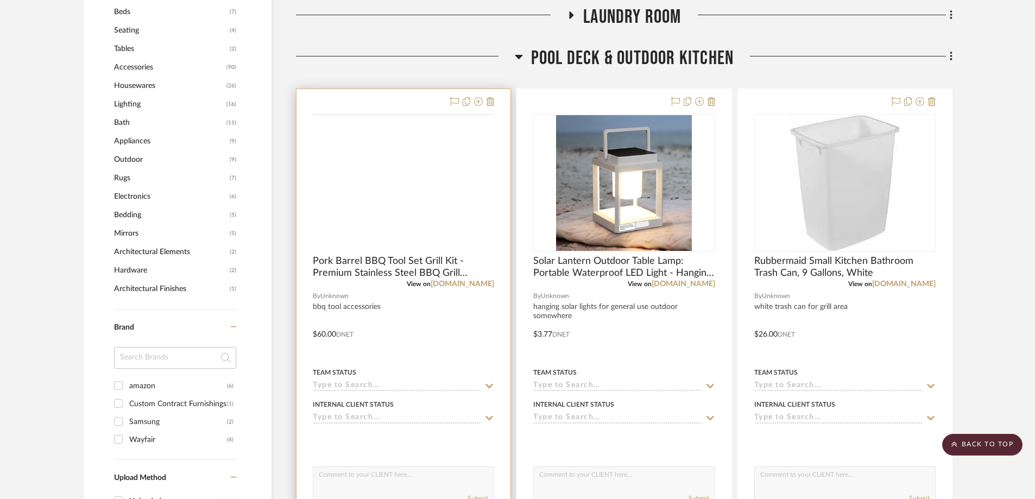
scroll to position [560, 0]
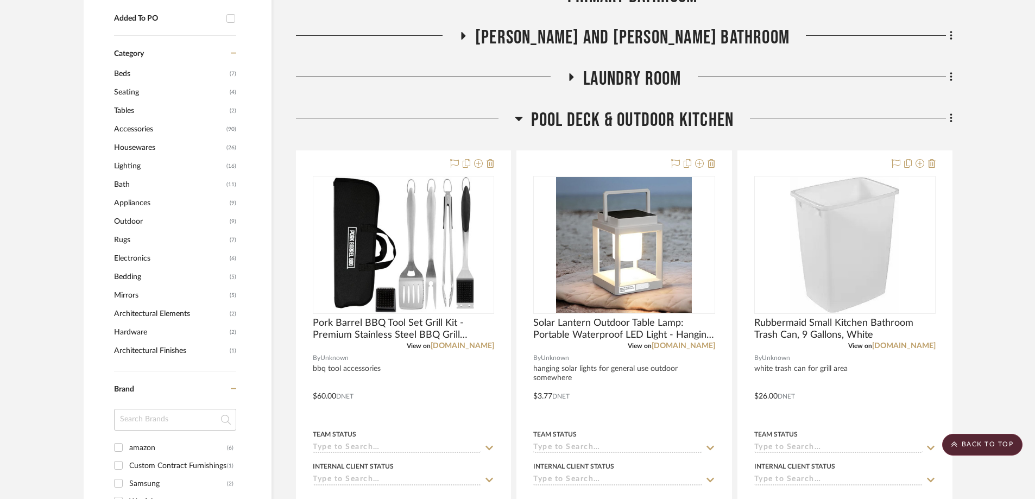
click at [524, 119] on h3 "Pool Deck & Outdoor Kitchen" at bounding box center [624, 120] width 219 height 23
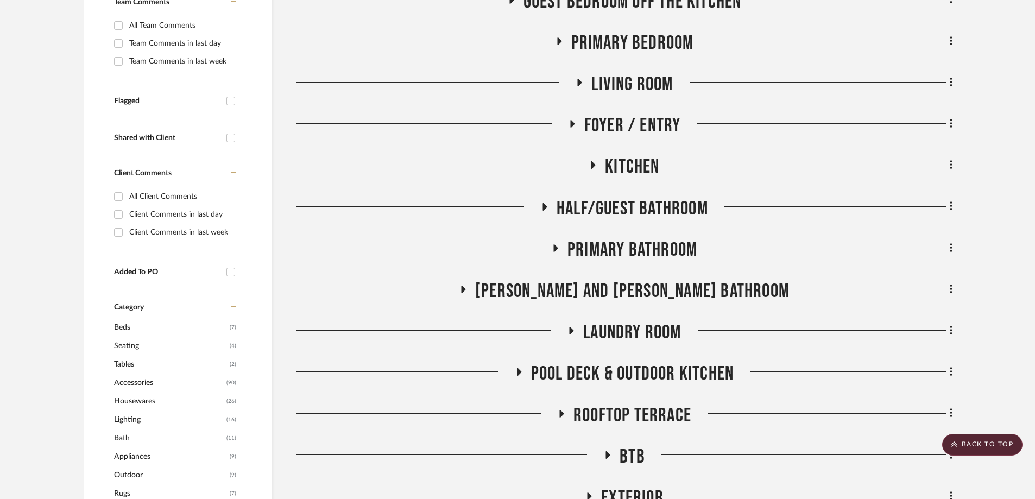
scroll to position [288, 0]
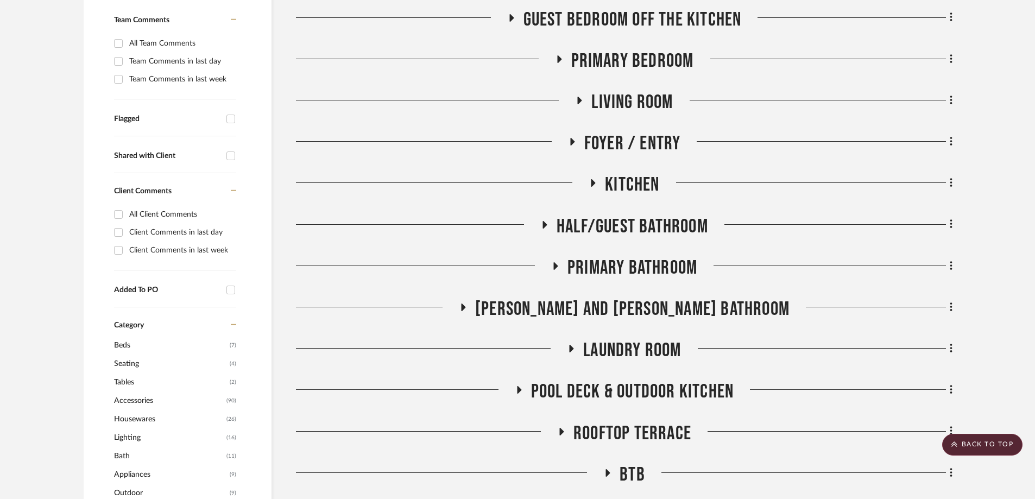
click at [593, 178] on h3 "Kitchen" at bounding box center [624, 184] width 71 height 23
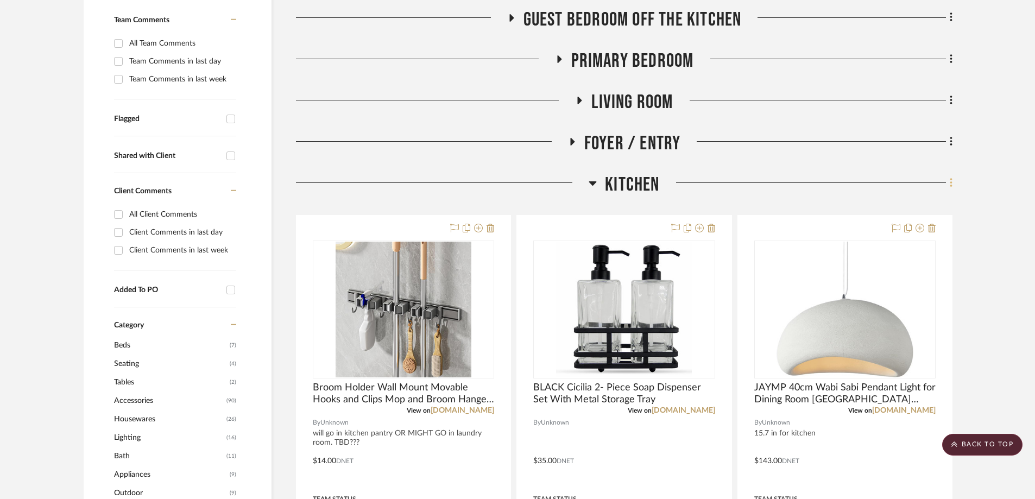
click at [952, 186] on icon at bounding box center [951, 183] width 2 height 9
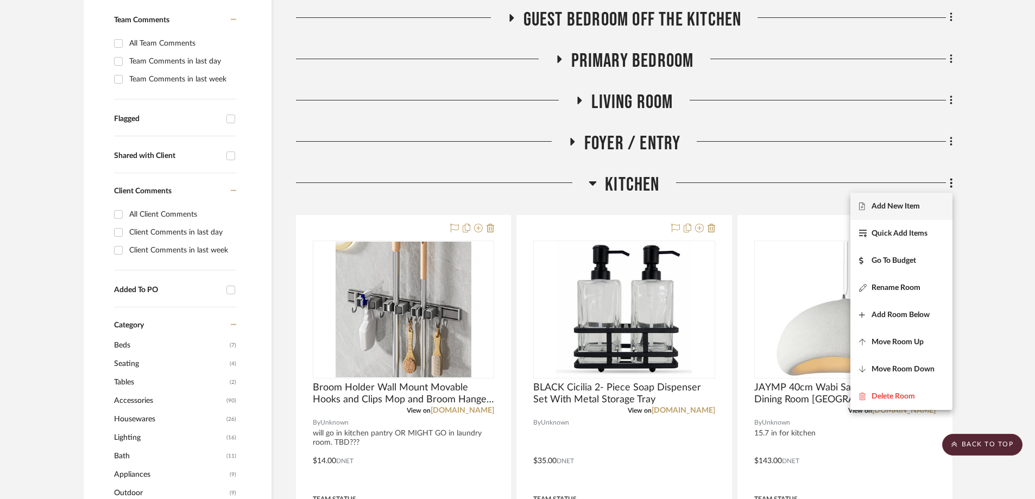
click at [920, 205] on span "Add New Item" at bounding box center [896, 206] width 48 height 9
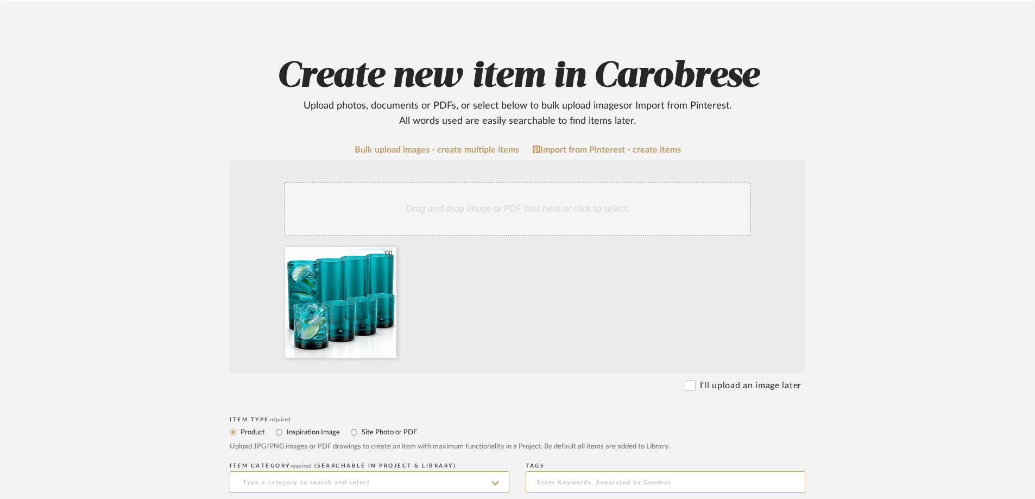
scroll to position [217, 0]
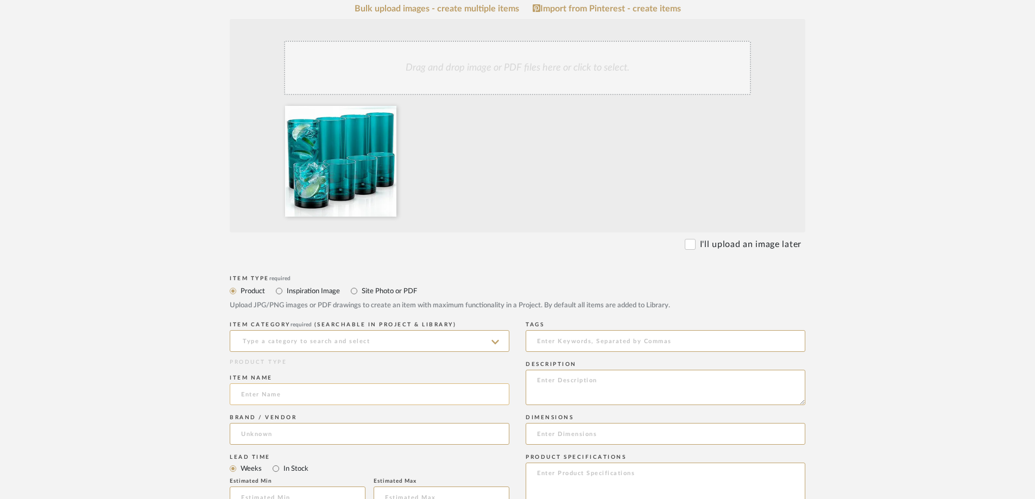
click at [258, 393] on input at bounding box center [370, 394] width 280 height 22
paste input "[PERSON_NAME] Kitchen Acrylic Glasses Drinkware - 8 Piece Unbreakable Plastic T…"
drag, startPoint x: 316, startPoint y: 393, endPoint x: 423, endPoint y: 395, distance: 107.0
click at [423, 395] on input "[PERSON_NAME] Kitchen Acrylic Glasses Drinkware - 8 Piece Unbreakable Plastic T…" at bounding box center [370, 394] width 280 height 22
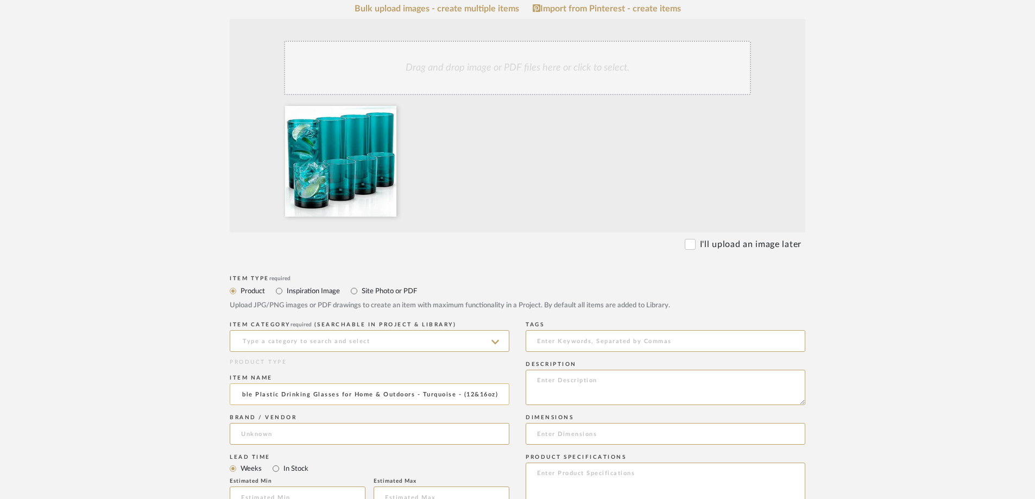
scroll to position [0, 336]
drag, startPoint x: 342, startPoint y: 396, endPoint x: 414, endPoint y: 395, distance: 72.2
click at [414, 395] on input "[PERSON_NAME] Kitchen Acrylic Glasses Drinkware - 8 Piece Unbreakable Plastic T…" at bounding box center [370, 394] width 280 height 22
drag, startPoint x: 264, startPoint y: 395, endPoint x: 285, endPoint y: 395, distance: 21.2
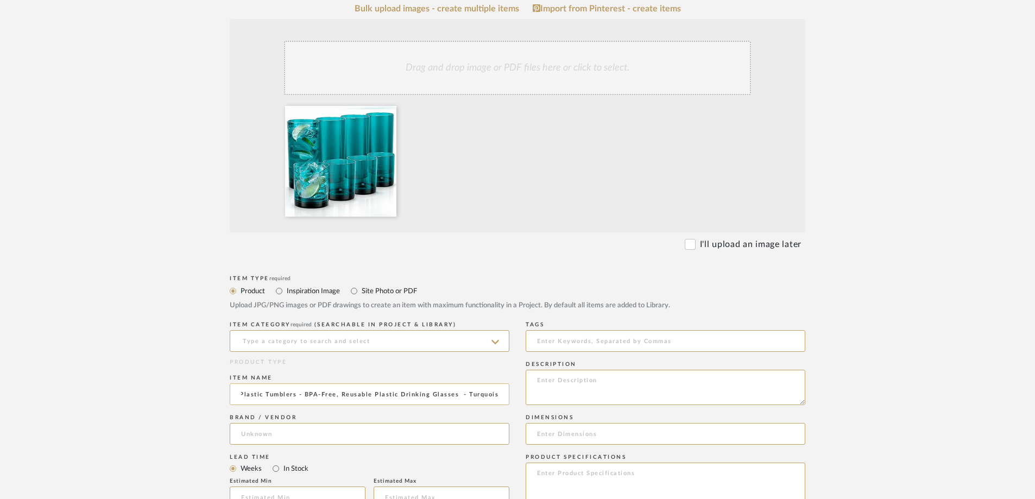
click at [285, 395] on input "[PERSON_NAME] Kitchen Acrylic Glasses Drinkware - 8 Piece Unbreakable Plastic T…" at bounding box center [370, 394] width 280 height 22
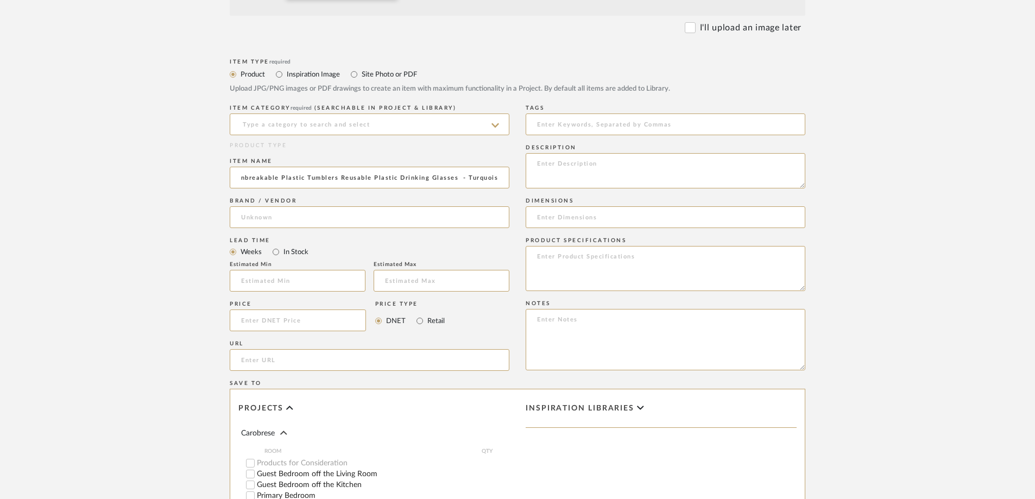
scroll to position [435, 0]
type input "[PERSON_NAME] Kitchen Acrylic Glasses Drinkware - 8 Piece Unbreakable Plastic T…"
click at [256, 355] on input "url" at bounding box center [370, 360] width 280 height 22
paste input "[URL][DOMAIN_NAME]"
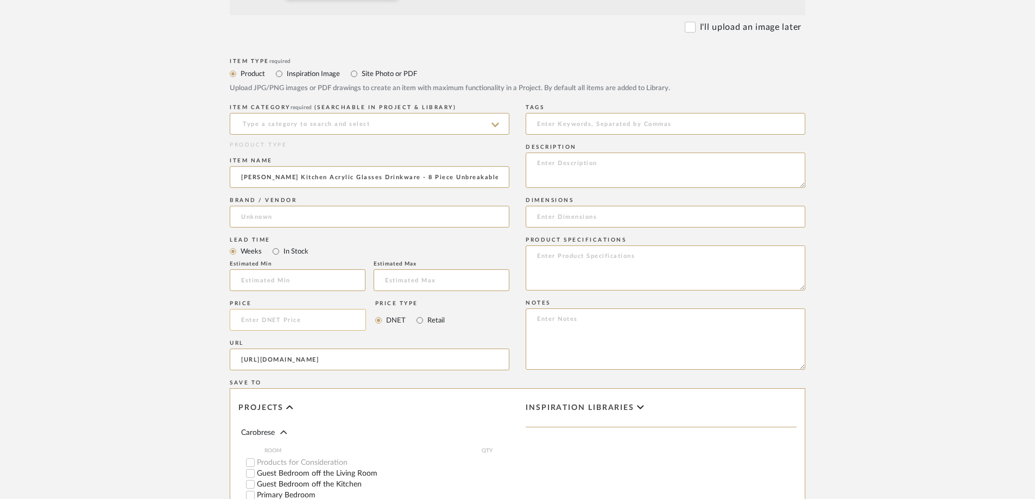
type input "[URL][DOMAIN_NAME]"
click at [305, 318] on input at bounding box center [298, 320] width 136 height 22
type input "$25.00"
click at [184, 312] on form "Bulk upload images - create multiple items Import from Pinterest - create items…" at bounding box center [518, 238] width 692 height 903
click at [458, 118] on input at bounding box center [370, 124] width 280 height 22
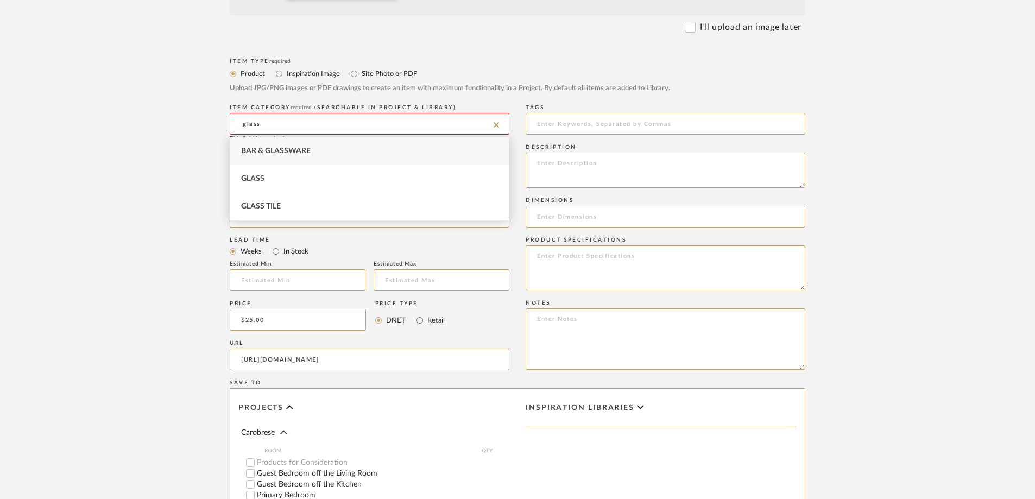
click at [262, 149] on span "Bar & Glassware" at bounding box center [276, 151] width 70 height 8
type input "Bar & Glassware"
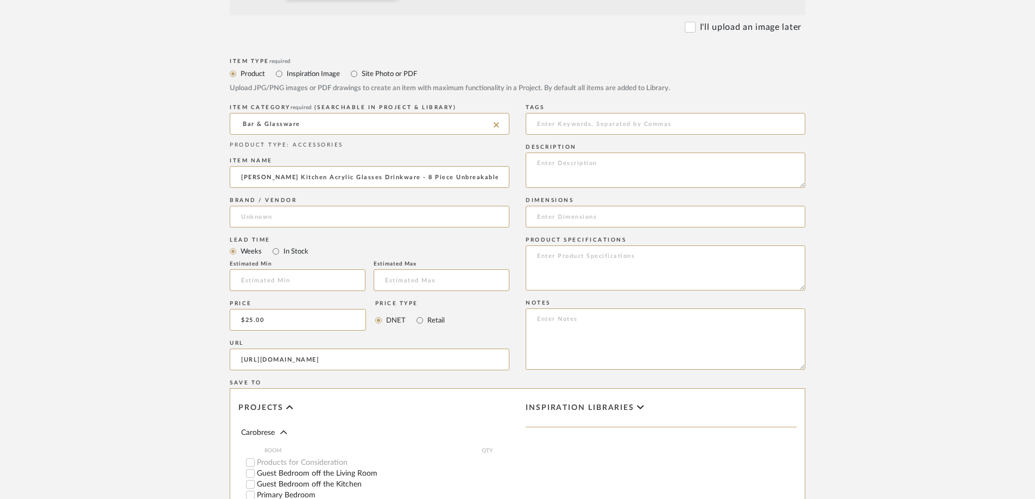
click at [163, 225] on upload-items "Create new item in Carobrese Upload photos, documents or PDFs, or select below …" at bounding box center [517, 180] width 1035 height 1073
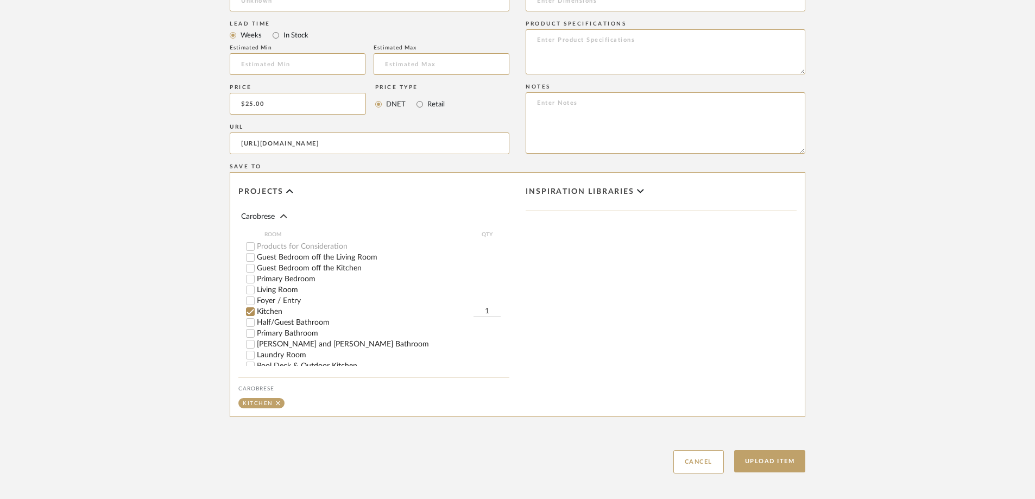
scroll to position [702, 0]
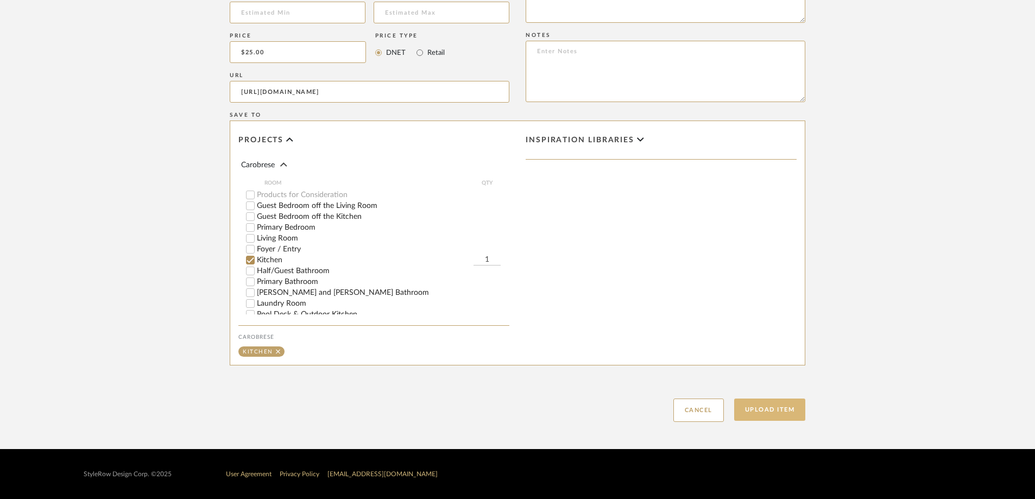
click at [758, 411] on button "Upload Item" at bounding box center [770, 410] width 72 height 22
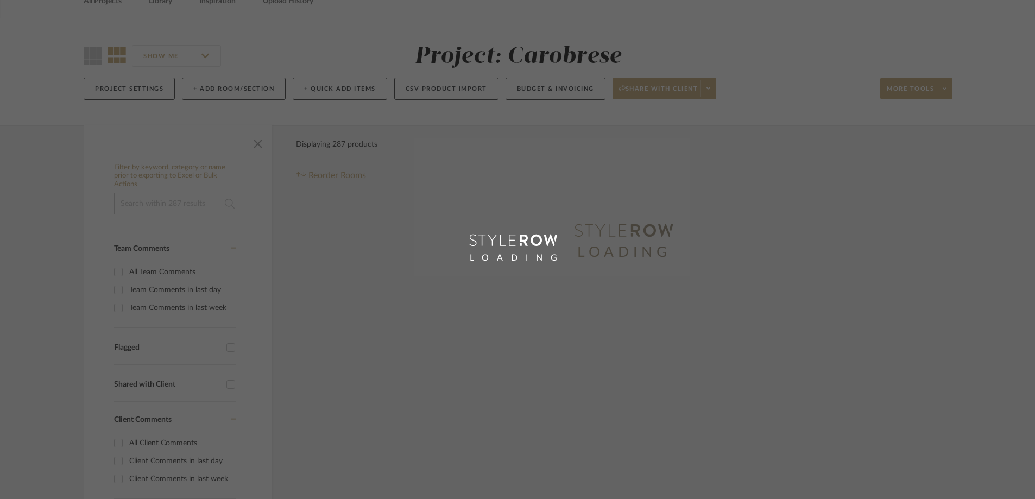
scroll to position [18, 0]
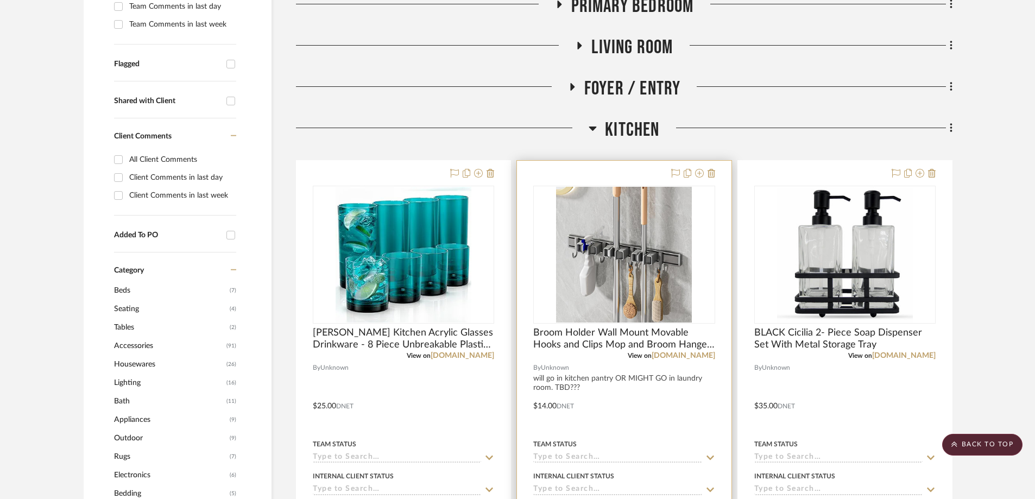
scroll to position [190, 0]
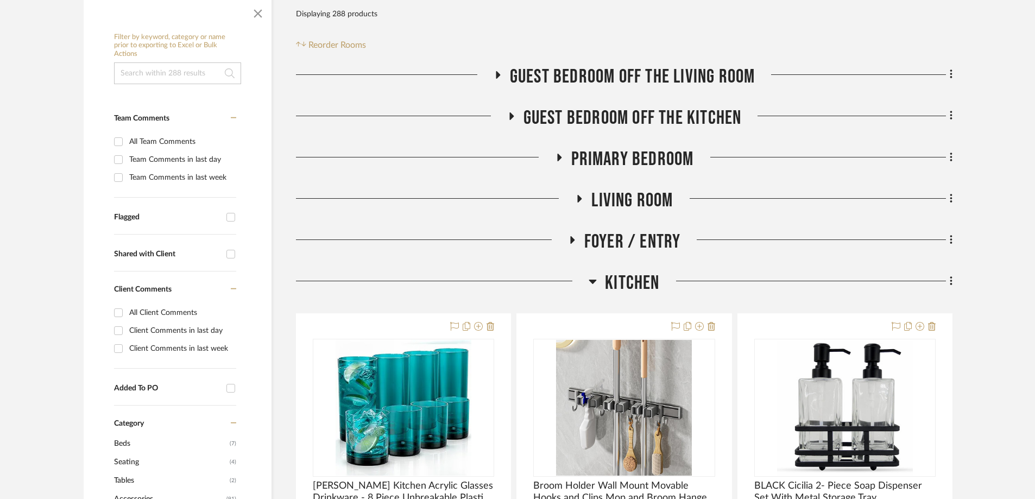
click at [593, 289] on fa-icon at bounding box center [593, 285] width 8 height 16
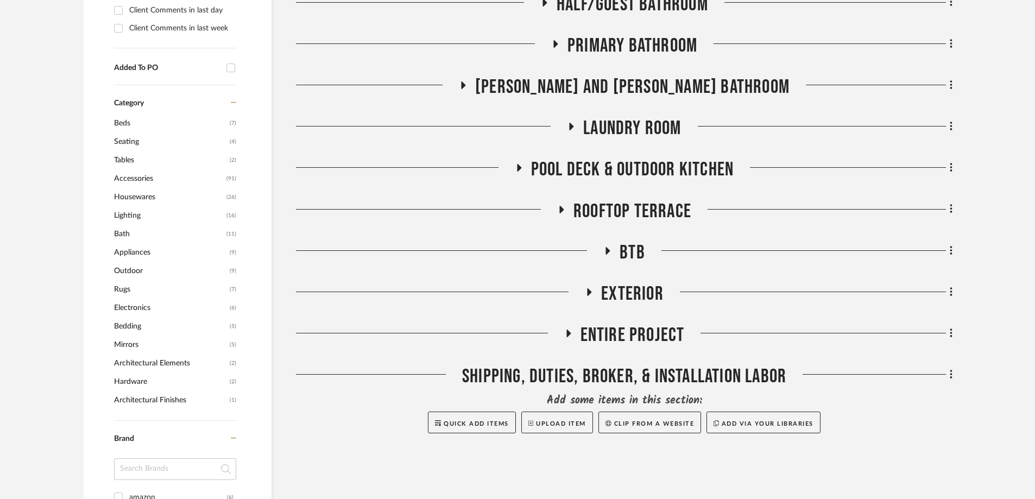
scroll to position [516, 0]
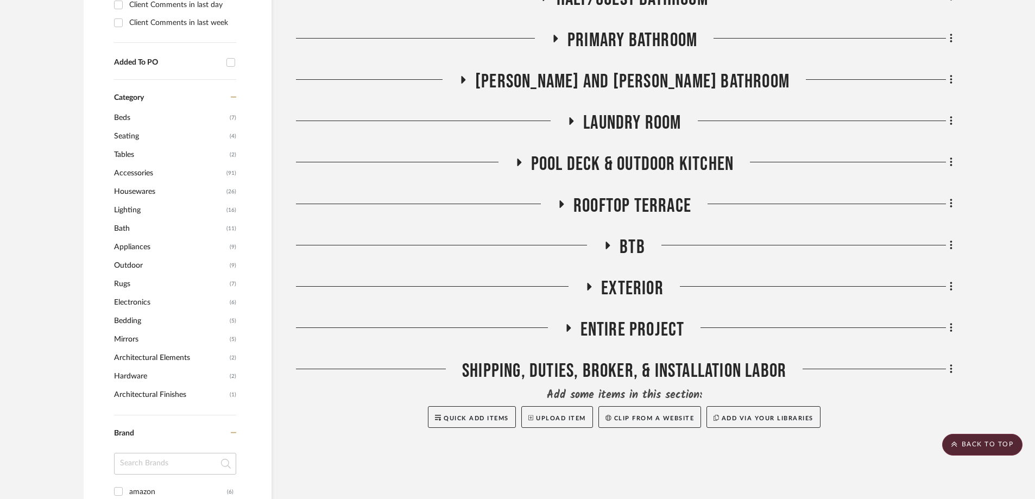
click at [607, 244] on icon at bounding box center [608, 246] width 4 height 8
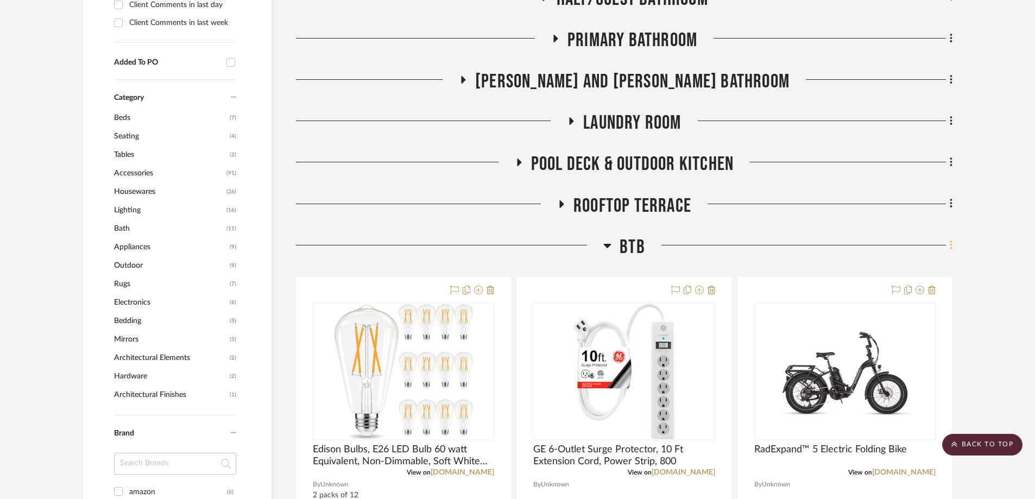
click at [952, 245] on icon at bounding box center [951, 245] width 2 height 9
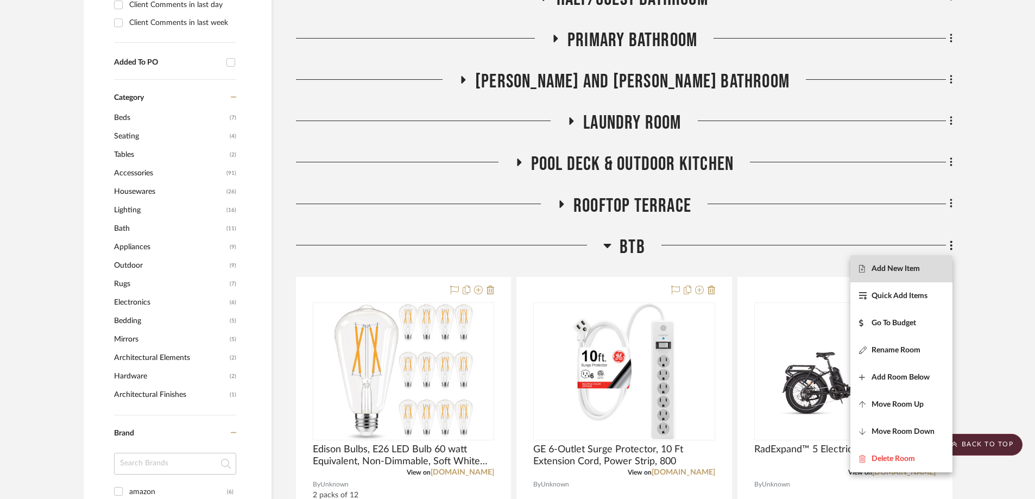
click at [894, 275] on button "Add New Item" at bounding box center [902, 268] width 102 height 27
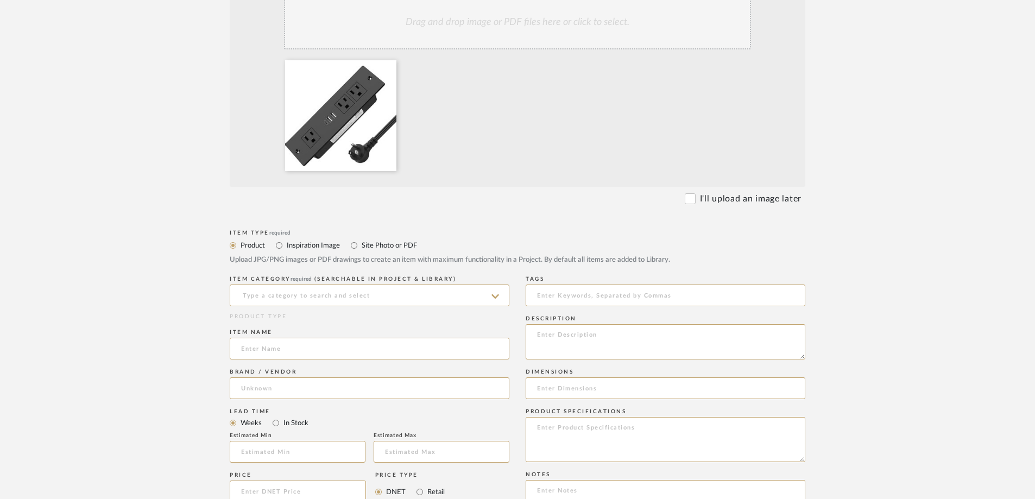
scroll to position [272, 0]
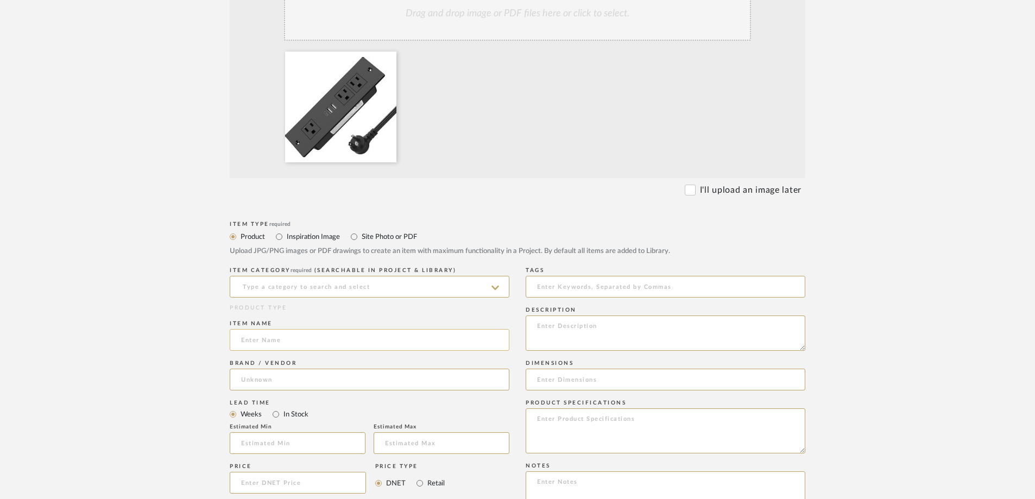
click at [273, 344] on input at bounding box center [370, 340] width 280 height 22
paste input "HEZI Recessed Power Strip, Furniture Drawer Outlet with 20W PD USB-C & 18W QC3.…"
type input "HEZI Recessed Power Strip, Furniture Drawer Outlet with 20W PD USB-C & 18W QC3.…"
click at [318, 285] on input at bounding box center [370, 287] width 280 height 22
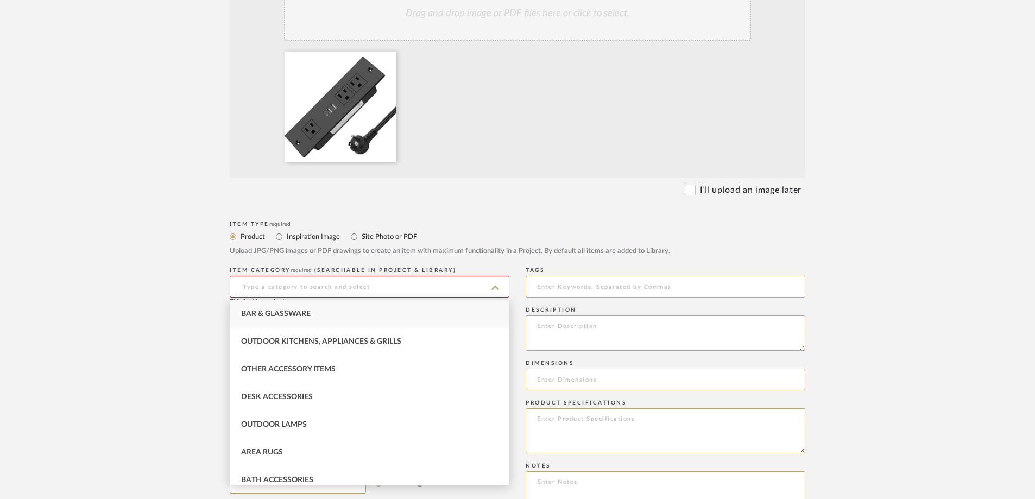
scroll to position [0, 0]
click at [267, 482] on span "Other Accessory Items" at bounding box center [288, 480] width 95 height 8
type input "Other Accessory Items"
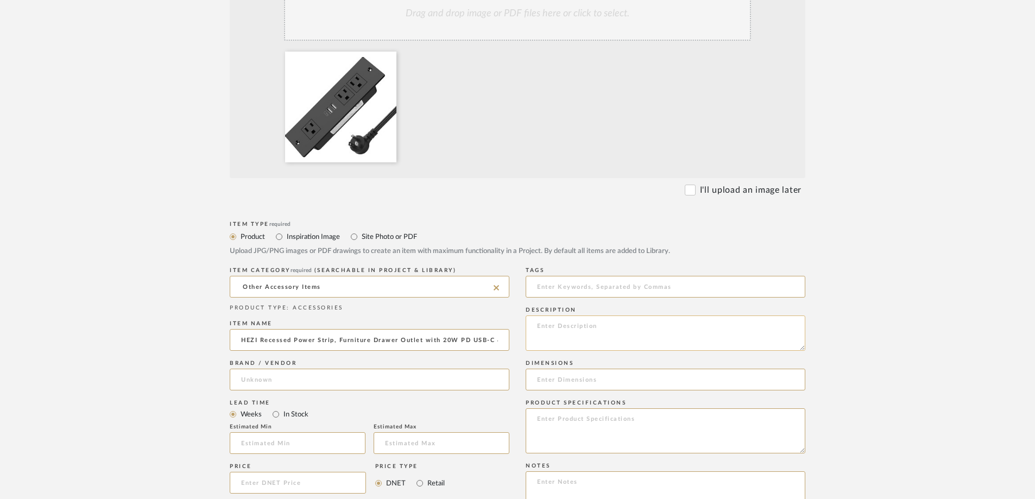
click at [576, 331] on textarea at bounding box center [666, 333] width 280 height 35
type textarea "where is TBD. Just put in laundry"
click at [153, 390] on upload-items "Create new item in Carobrese Upload photos, documents or PDFs, or select below …" at bounding box center [517, 343] width 1035 height 1073
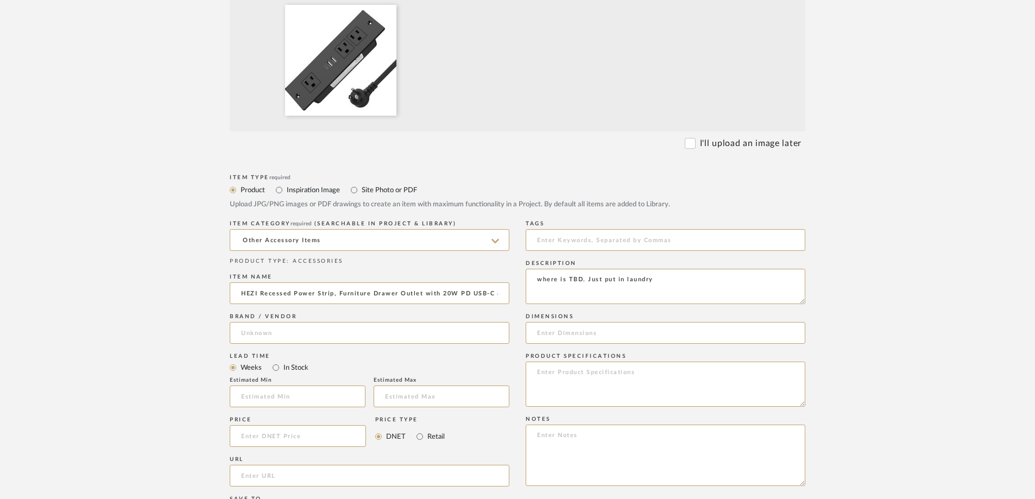
scroll to position [380, 0]
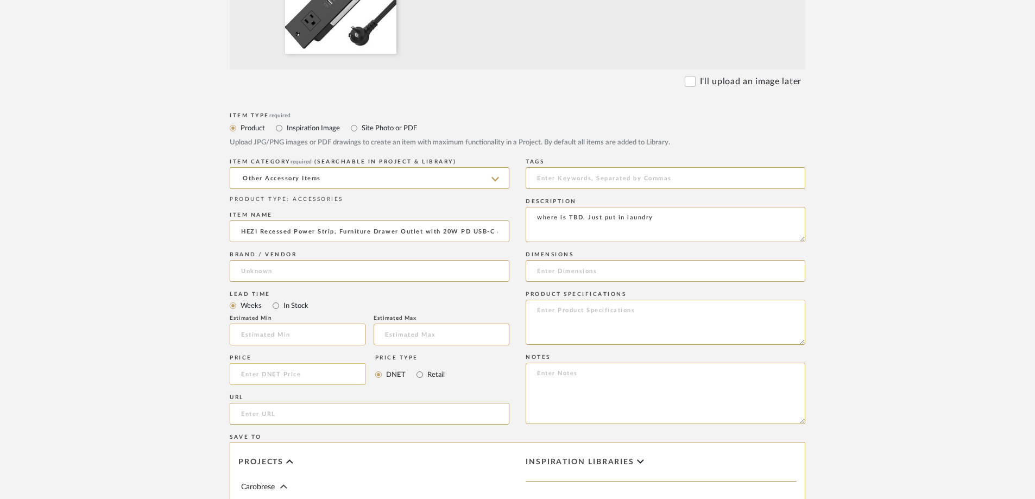
click at [272, 373] on input at bounding box center [298, 374] width 136 height 22
type input "$22.00"
click at [127, 368] on upload-items "Create new item in Carobrese Upload photos, documents or PDFs, or select below …" at bounding box center [517, 234] width 1035 height 1073
click at [272, 417] on input "url" at bounding box center [370, 414] width 280 height 22
paste input "[URL][DOMAIN_NAME]"
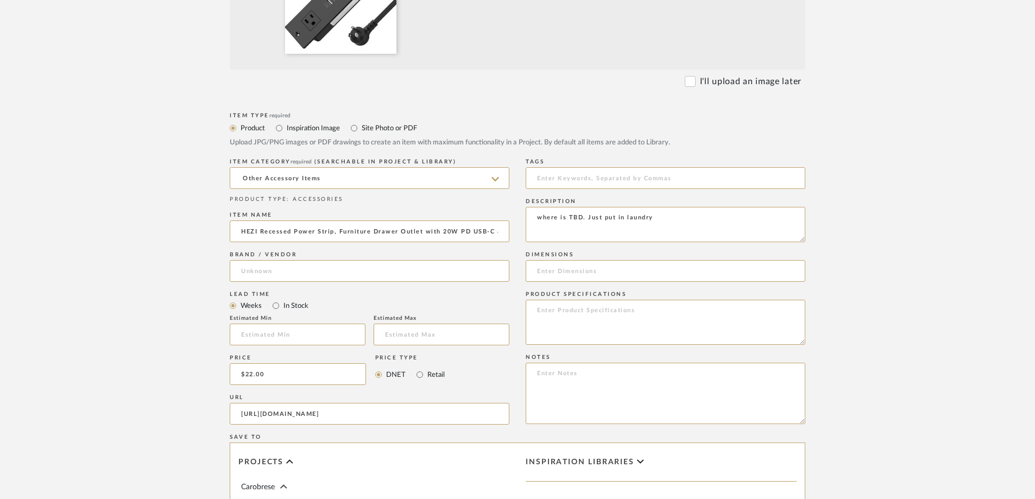
type input "[URL][DOMAIN_NAME]"
click at [155, 376] on upload-items "Create new item in Carobrese Upload photos, documents or PDFs, or select below …" at bounding box center [517, 234] width 1035 height 1073
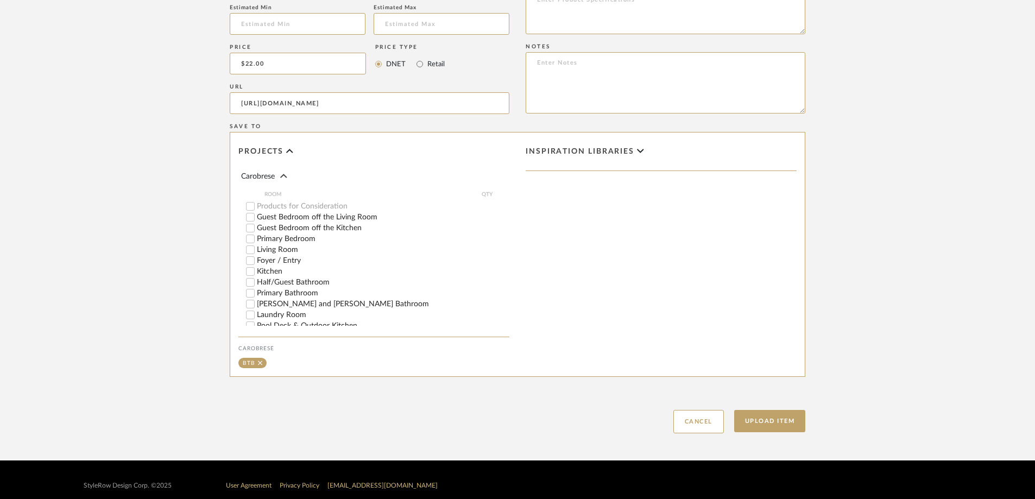
scroll to position [702, 0]
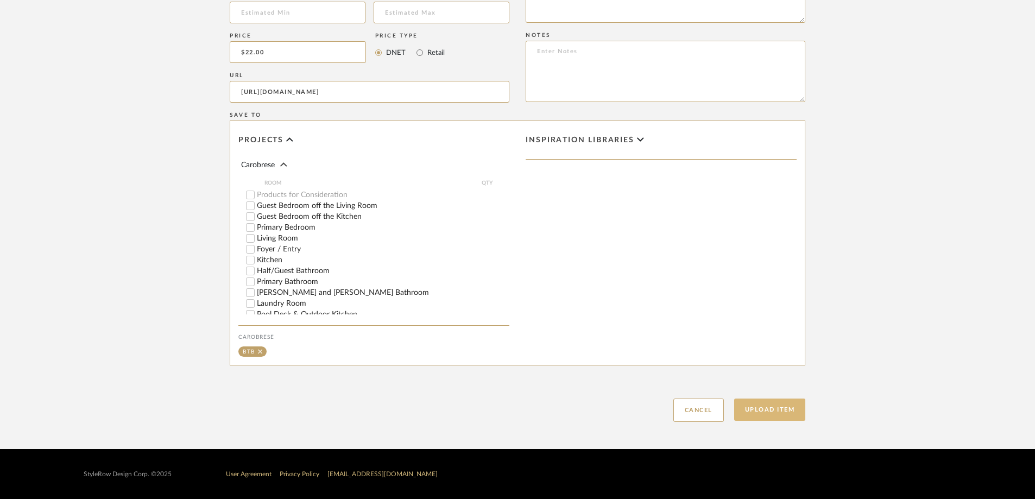
click at [781, 404] on button "Upload Item" at bounding box center [770, 410] width 72 height 22
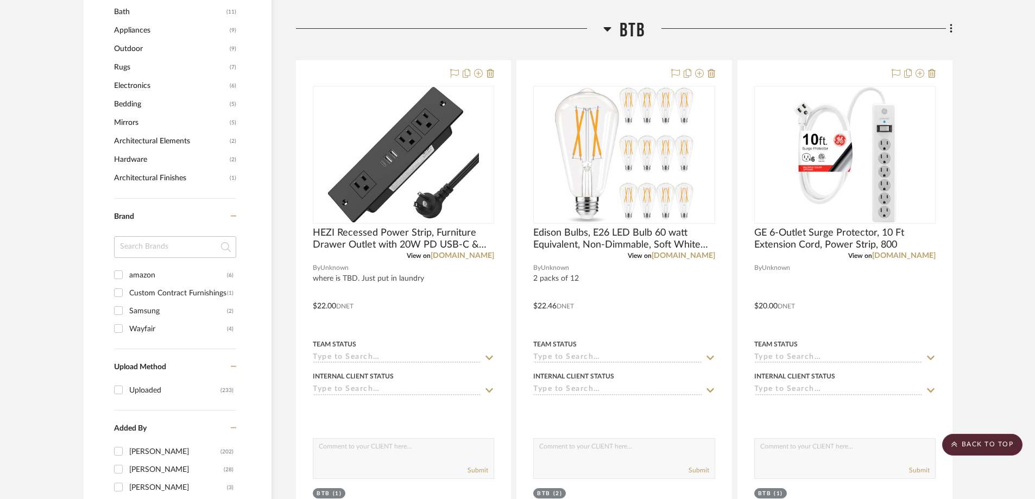
scroll to position [752, 0]
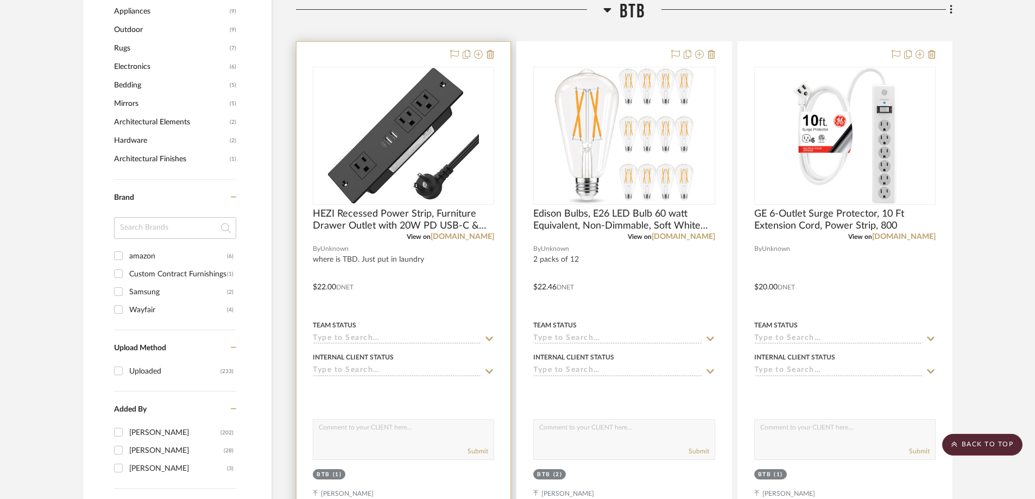
click at [470, 84] on img "0" at bounding box center [404, 136] width 152 height 136
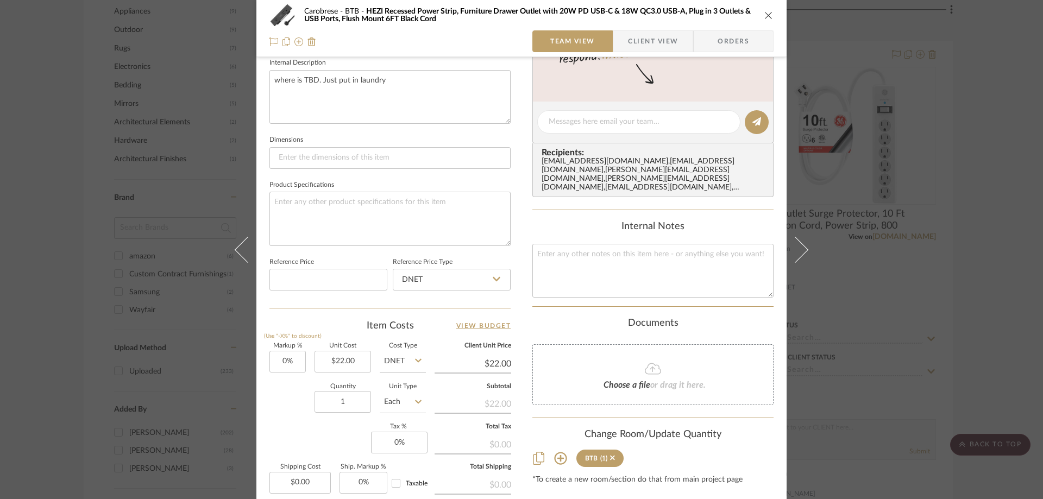
scroll to position [435, 0]
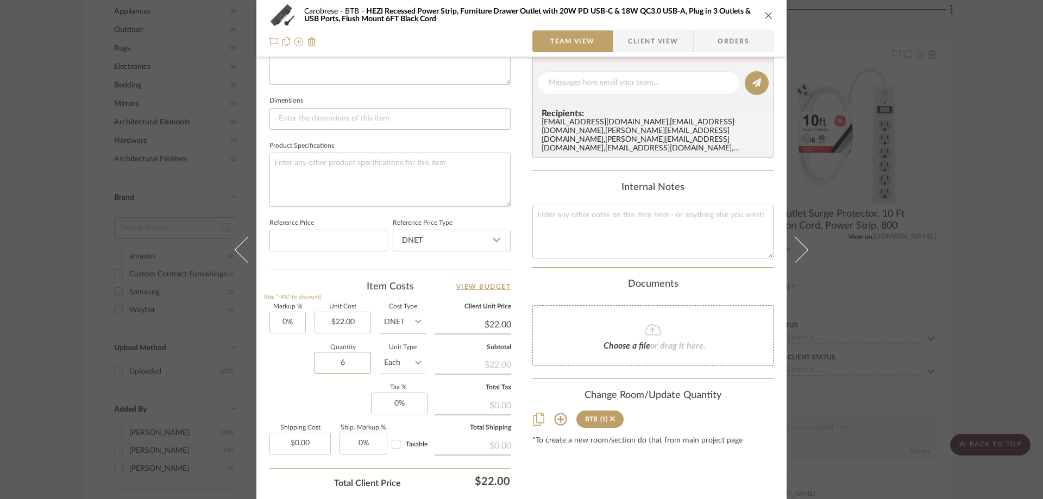
type input "6"
click at [278, 383] on div "Quantity 6 Unit Type Each" at bounding box center [347, 364] width 156 height 39
click at [764, 15] on icon "close" at bounding box center [768, 15] width 9 height 9
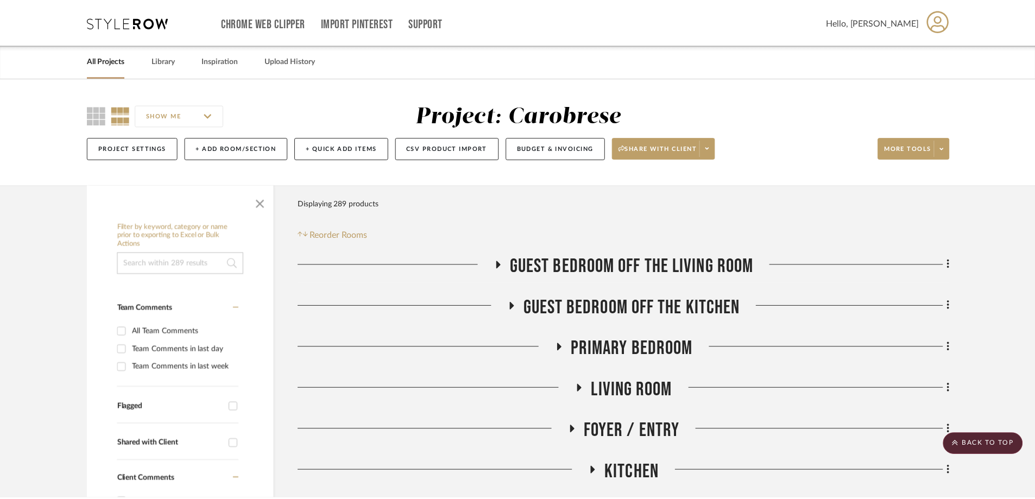
scroll to position [752, 0]
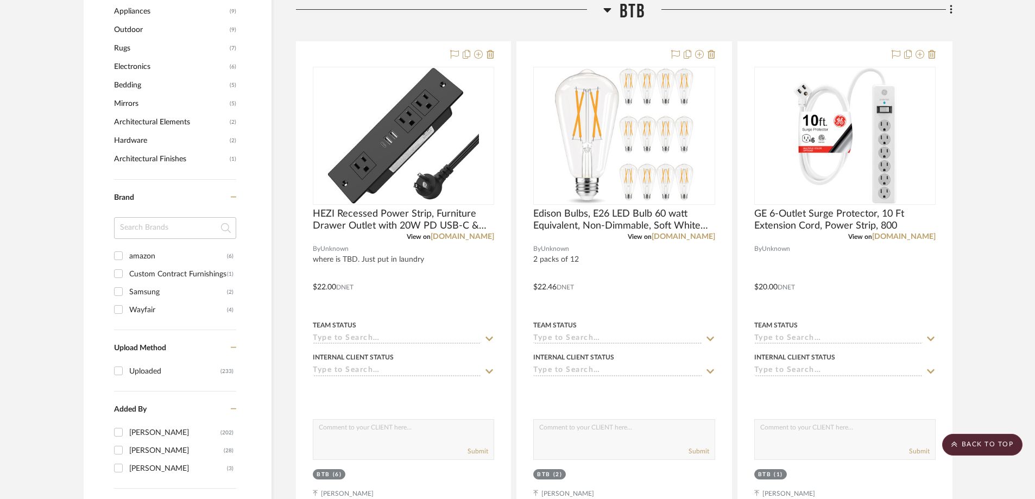
click at [952, 13] on icon at bounding box center [951, 9] width 2 height 9
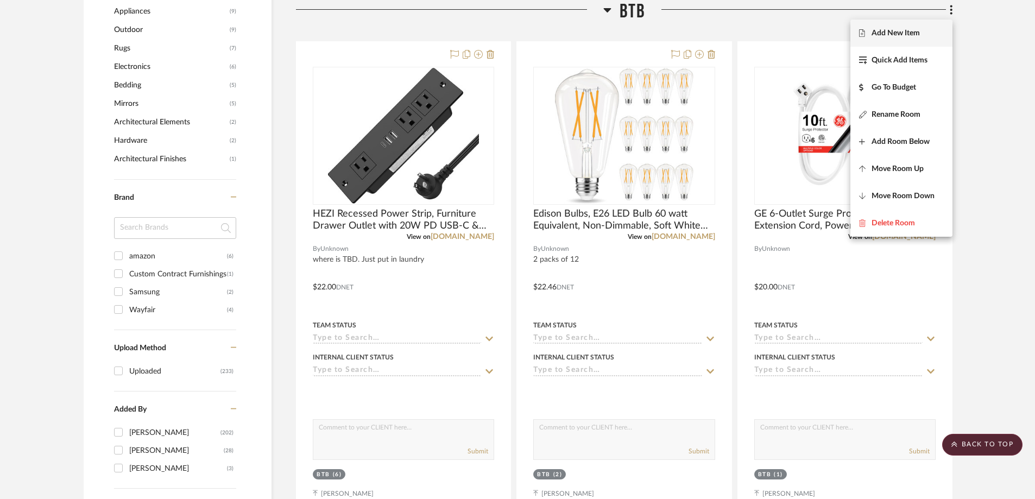
click at [910, 31] on span "Add New Item" at bounding box center [896, 33] width 48 height 9
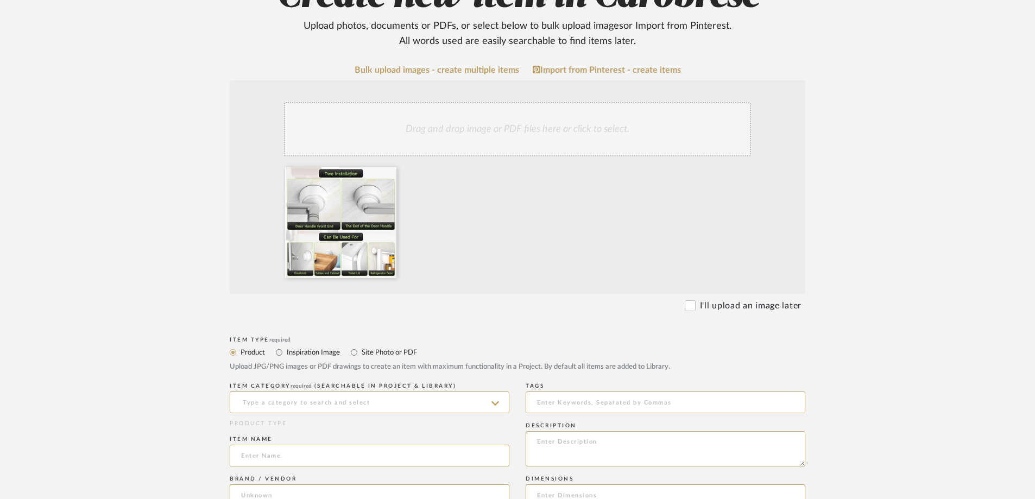
scroll to position [217, 0]
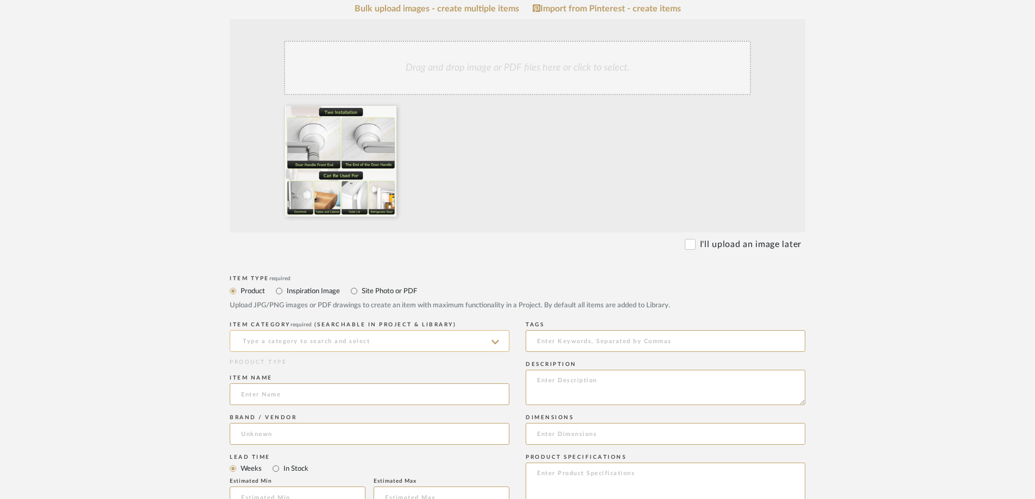
click at [258, 341] on input at bounding box center [370, 341] width 280 height 22
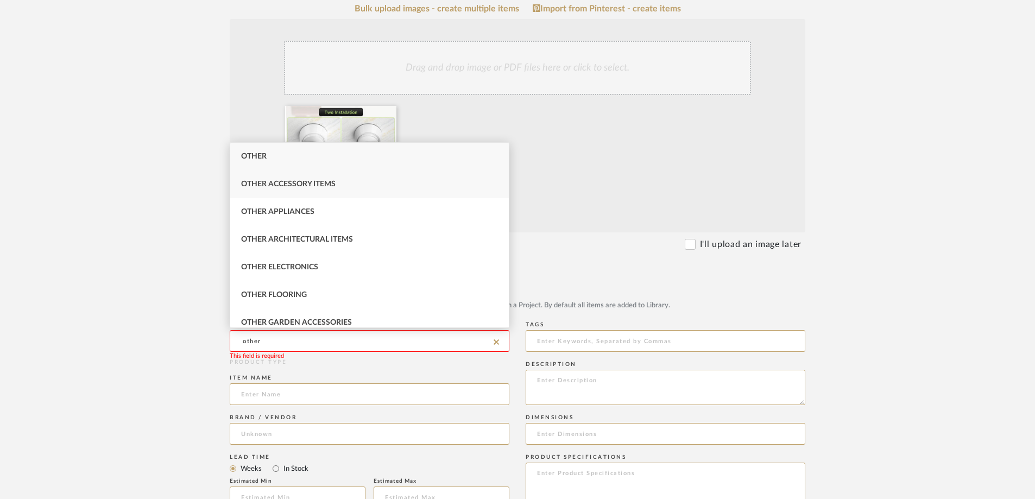
click at [304, 184] on span "Other Accessory Items" at bounding box center [288, 184] width 95 height 8
type input "Other Accessory Items"
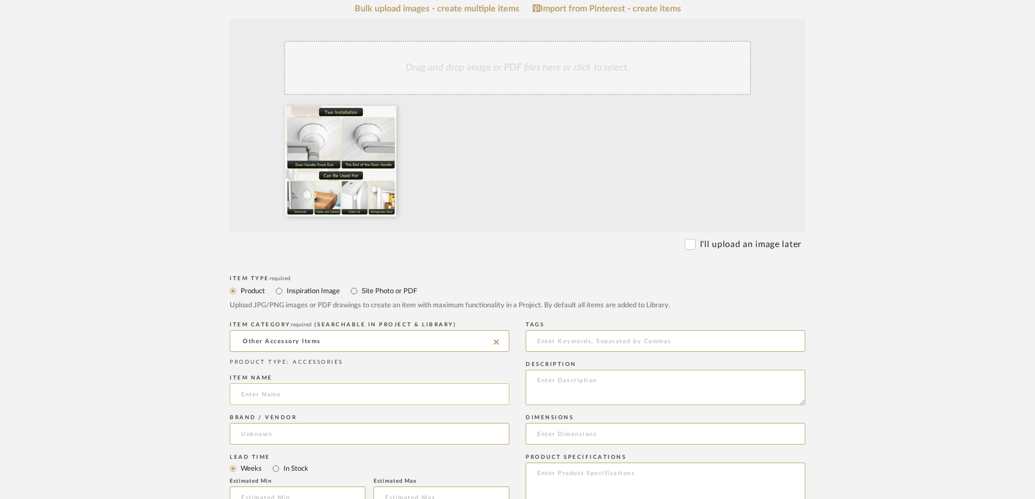
click at [281, 397] on input at bounding box center [370, 394] width 280 height 22
paste input "PCS Door Stopper Wall Protector with Silicone Head, Aluminum Door Knob Wall Pro…"
drag, startPoint x: 251, startPoint y: 395, endPoint x: 241, endPoint y: 398, distance: 10.3
click at [227, 395] on form "Bulk upload images - create multiple items Import from Pinterest - create items…" at bounding box center [518, 455] width 692 height 903
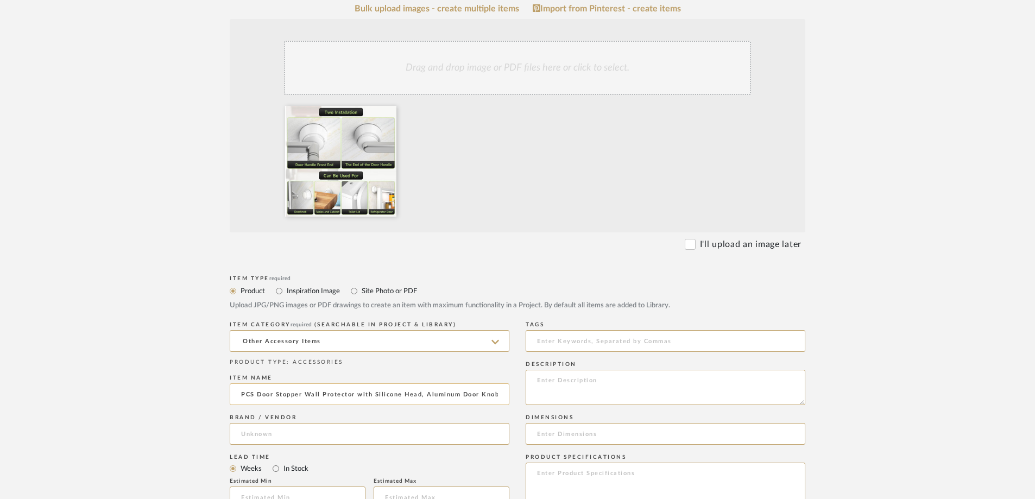
click at [247, 400] on input "PCS Door Stopper Wall Protector with Silicone Head, Aluminum Door Knob Wall Pro…" at bounding box center [370, 394] width 280 height 22
click at [242, 396] on input "PCS Door Stopper Wall Protector with Silicone Head, Aluminum Door Knob Wall Pro…" at bounding box center [370, 394] width 280 height 22
type input "8 - PCS Door Stopper Wall Protector with Silicone Head, Aluminum Door Knob Wall…"
click at [621, 382] on textarea at bounding box center [666, 387] width 280 height 35
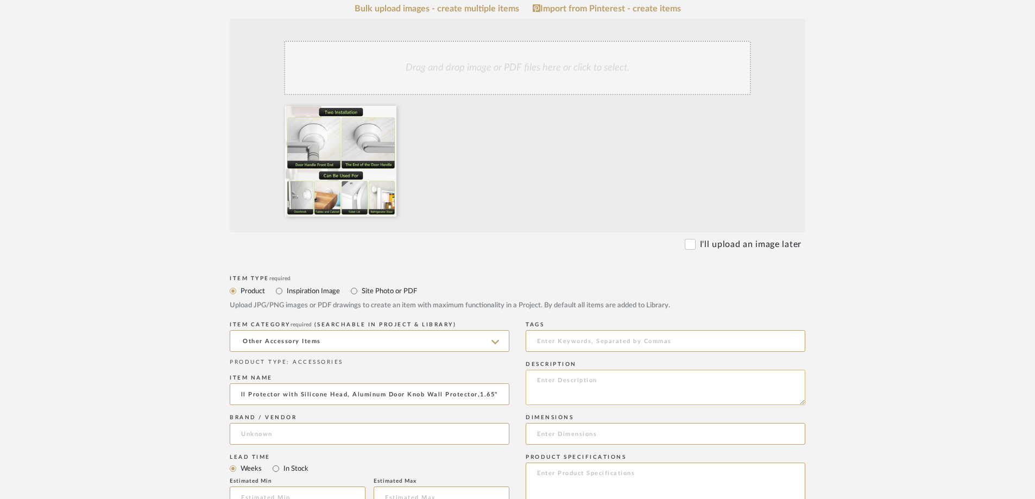
scroll to position [0, 0]
type textarea "for all doors in house"
click at [193, 326] on form "Bulk upload images - create multiple items Import from Pinterest - create items…" at bounding box center [518, 455] width 692 height 903
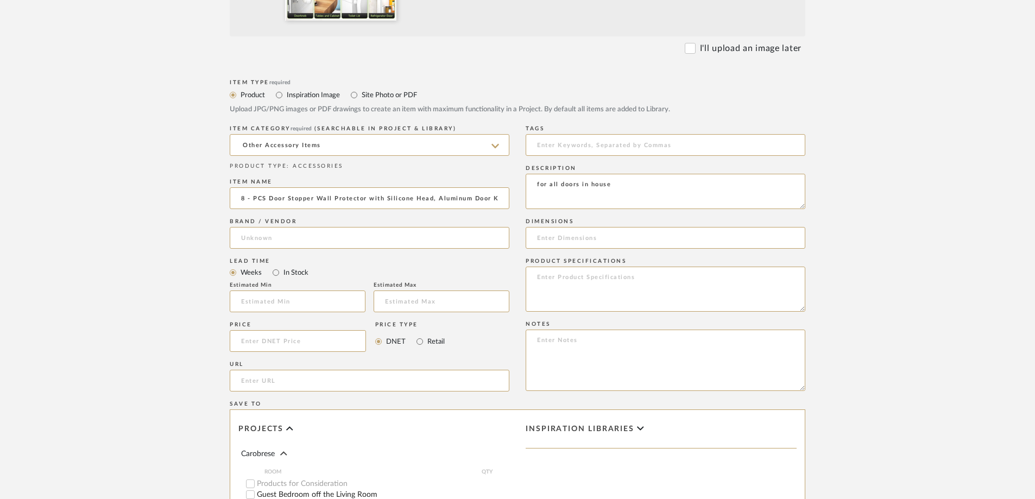
scroll to position [435, 0]
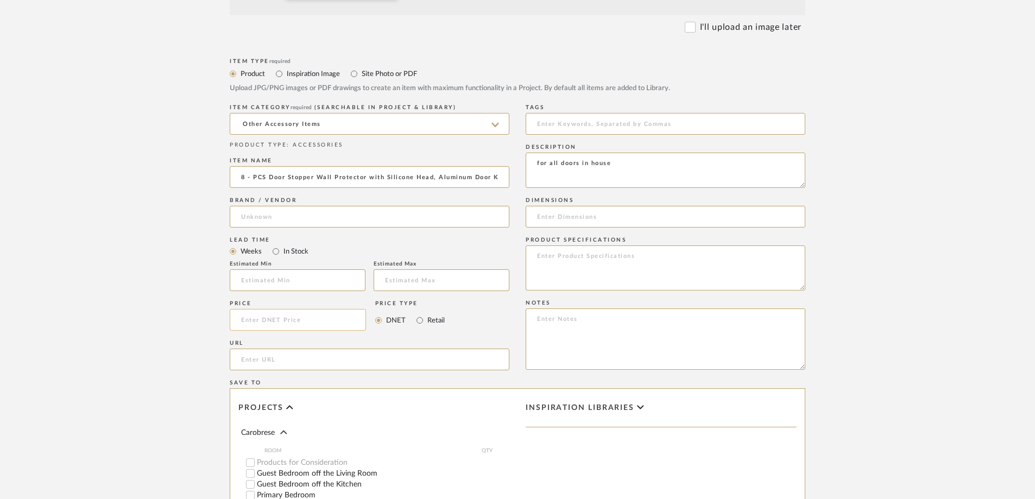
click at [267, 318] on input at bounding box center [298, 320] width 136 height 22
type input "$76.00"
click at [148, 405] on upload-items "Create new item in Carobrese Upload photos, documents or PDFs, or select below …" at bounding box center [517, 180] width 1035 height 1073
click at [256, 356] on input "url" at bounding box center [370, 360] width 280 height 22
paste input "[URL][DOMAIN_NAME]"
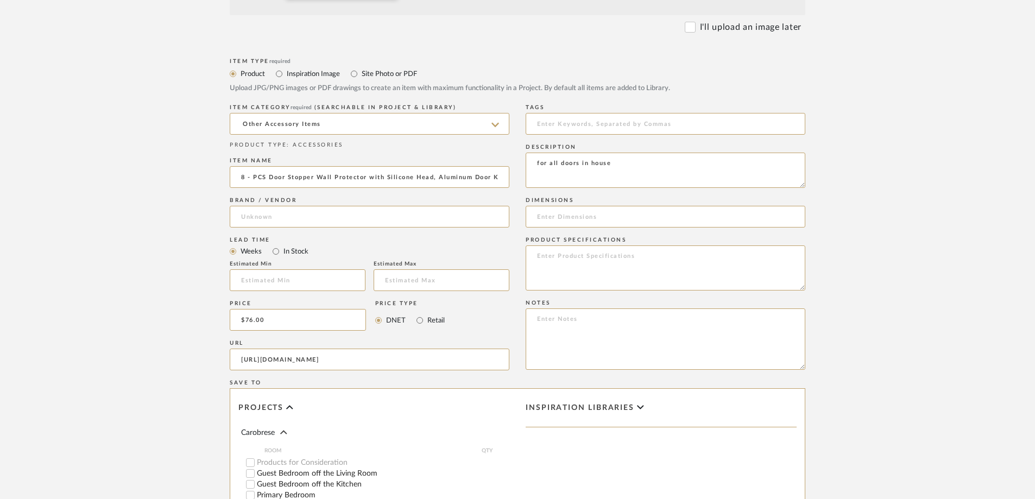
type input "[URL][DOMAIN_NAME]"
click at [186, 361] on form "Bulk upload images - create multiple items Import from Pinterest - create items…" at bounding box center [518, 238] width 692 height 903
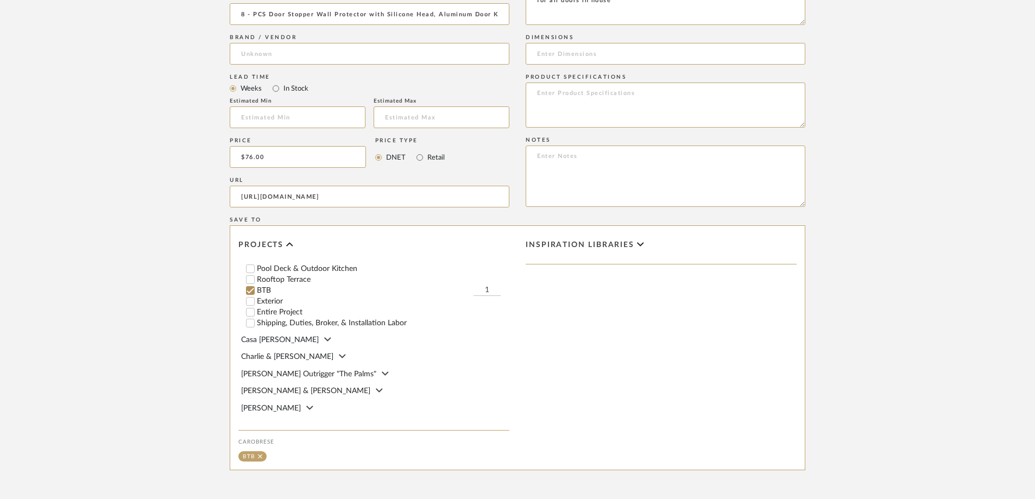
scroll to position [163, 0]
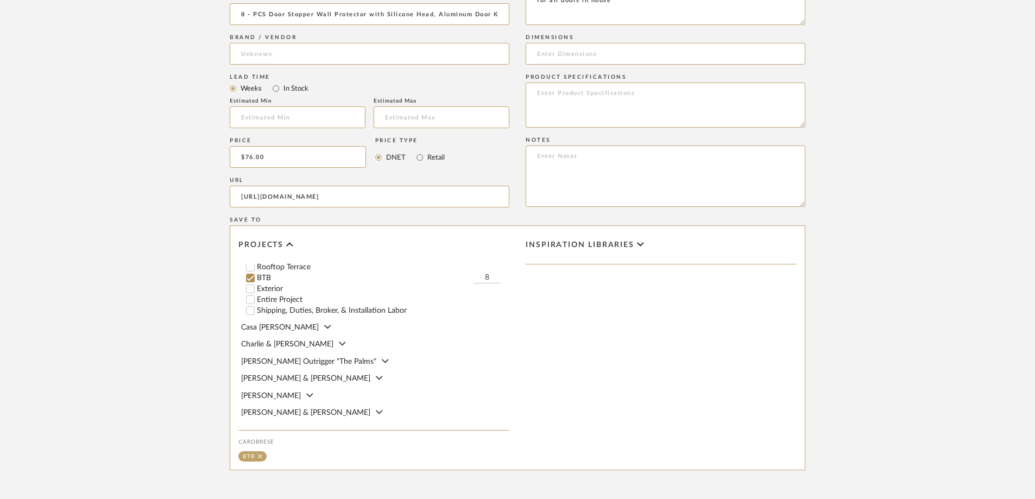
click at [173, 327] on form "Bulk upload images - create multiple items Import from Pinterest - create items…" at bounding box center [518, 75] width 692 height 903
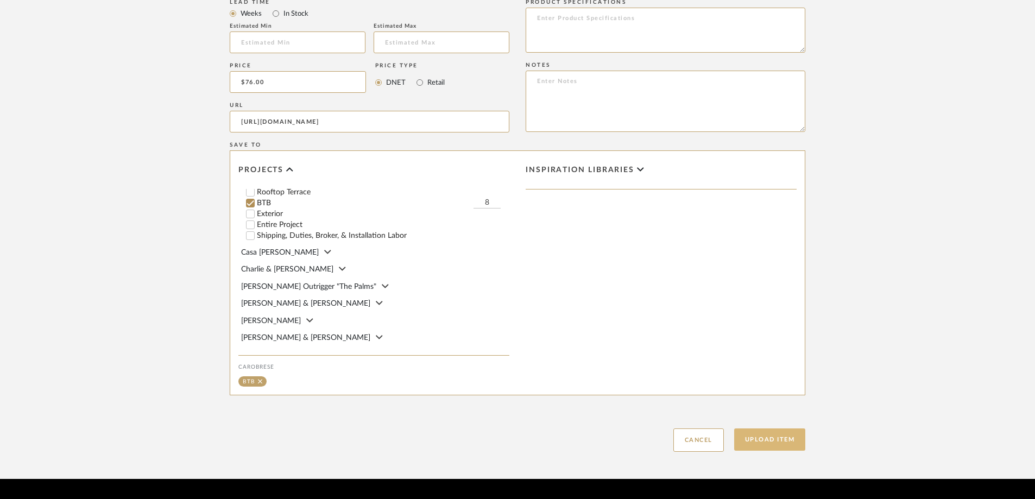
scroll to position [648, 0]
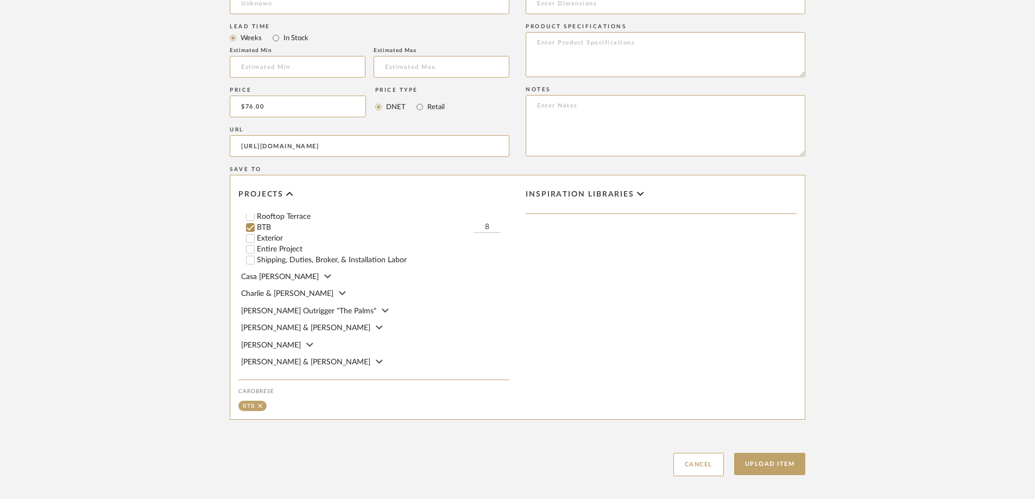
drag, startPoint x: 487, startPoint y: 222, endPoint x: 481, endPoint y: 222, distance: 6.0
click at [481, 222] on div "Rooftop Terrace" at bounding box center [377, 216] width 263 height 11
click at [480, 228] on input "8" at bounding box center [487, 227] width 27 height 11
type input "1"
click at [251, 215] on input "Rooftop Terrace" at bounding box center [250, 216] width 11 height 11
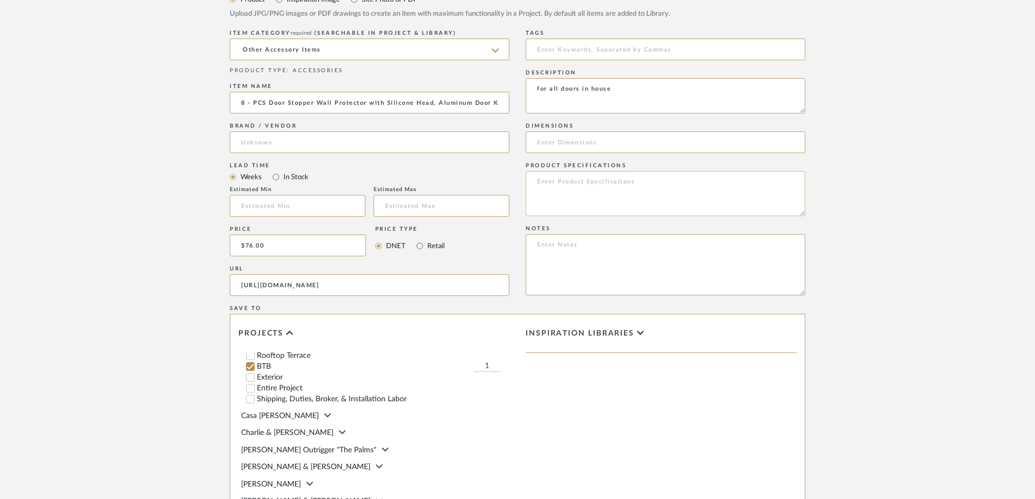
scroll to position [376, 0]
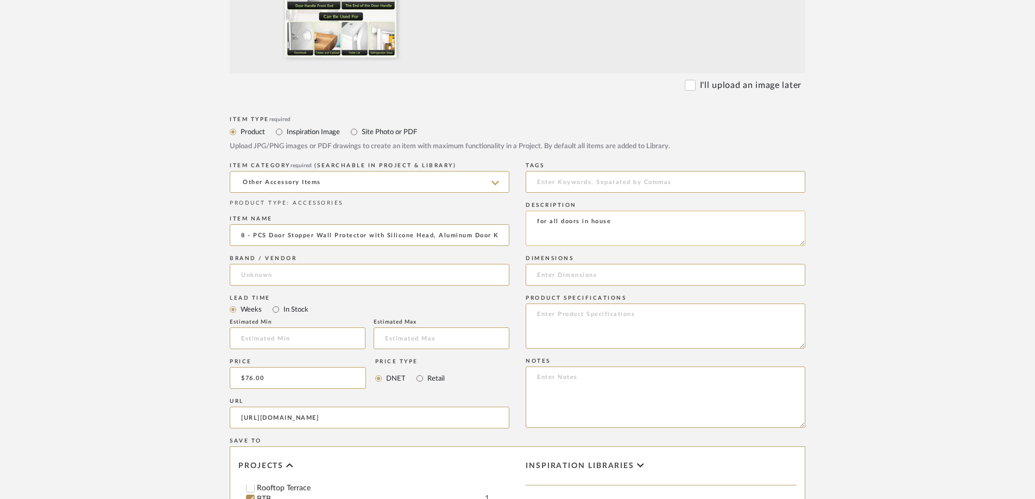
click at [619, 218] on textarea "for all doors in house" at bounding box center [666, 228] width 280 height 35
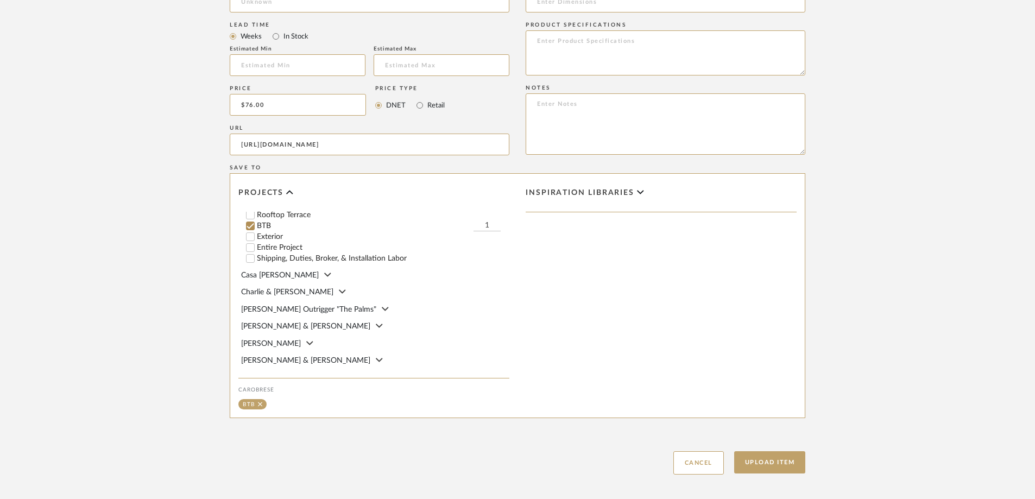
scroll to position [702, 0]
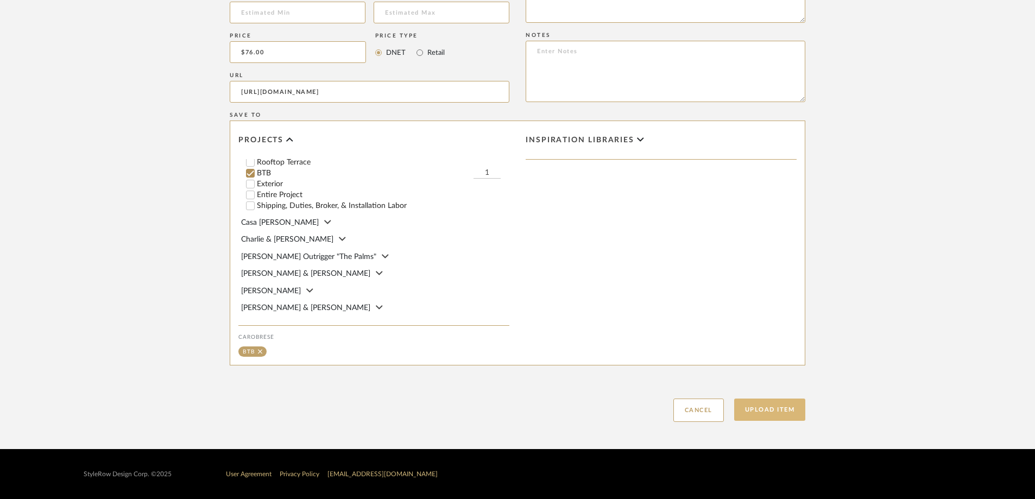
type textarea "for all doors in house - set of 8"
click at [763, 412] on button "Upload Item" at bounding box center [770, 410] width 72 height 22
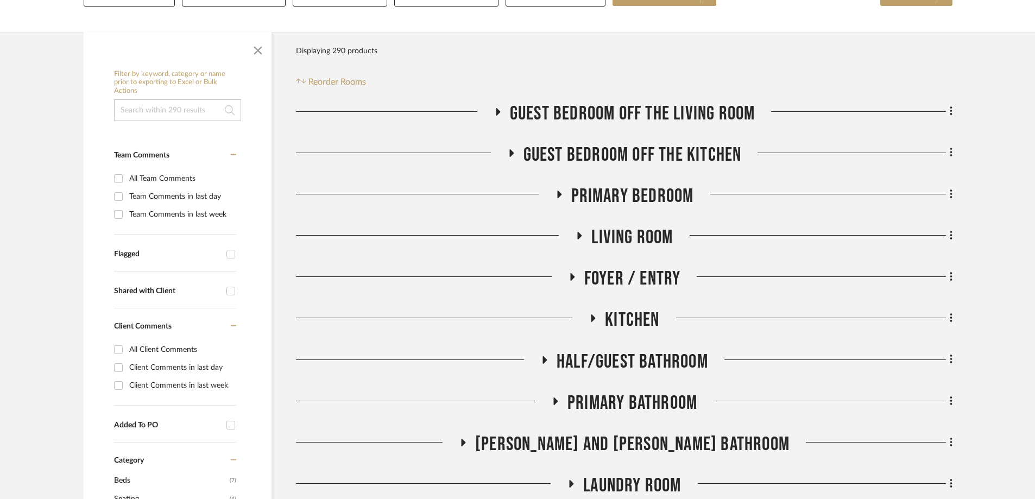
scroll to position [154, 0]
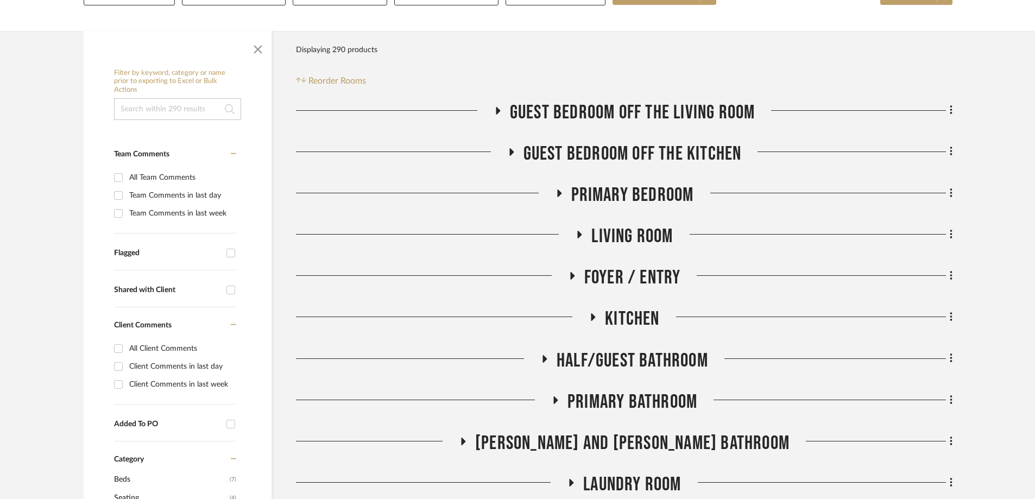
click at [591, 320] on icon at bounding box center [593, 317] width 4 height 8
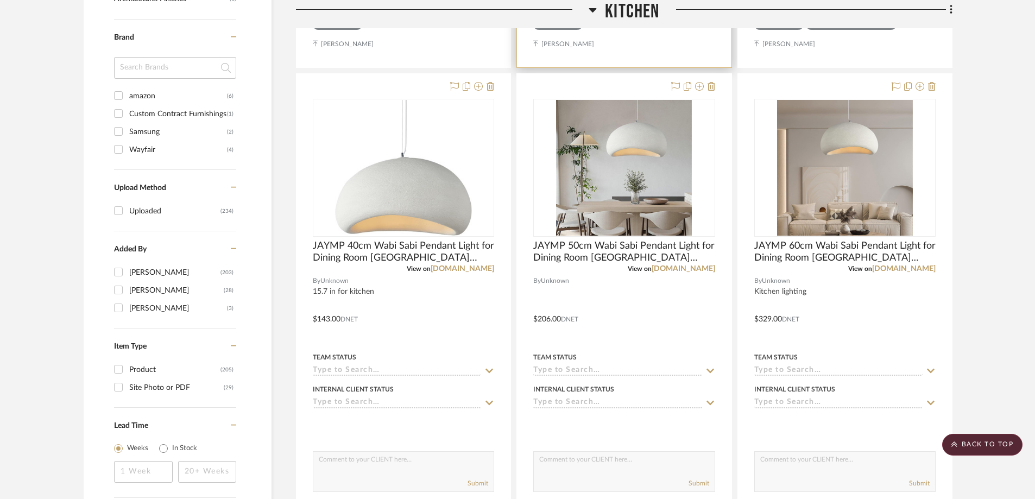
scroll to position [915, 0]
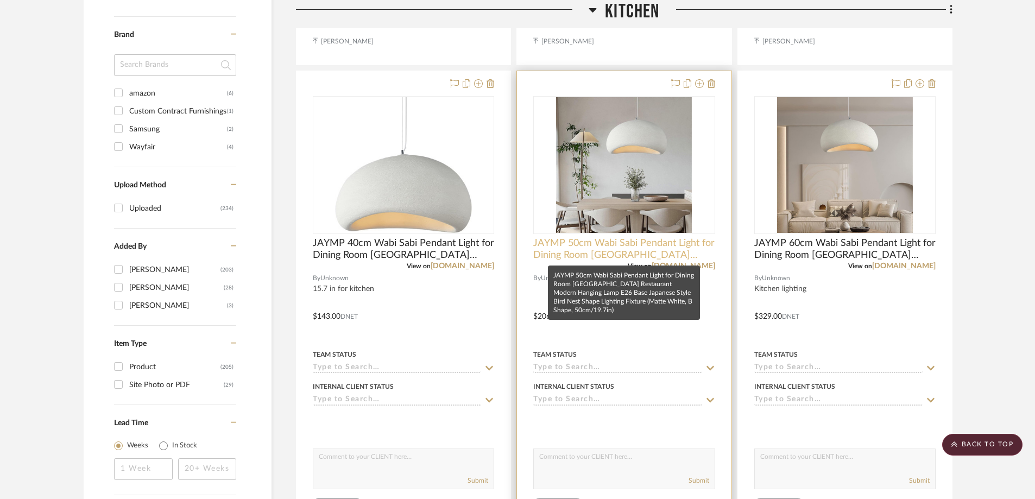
click at [633, 253] on span "JAYMP 50cm Wabi Sabi Pendant Light for Dining Room [GEOGRAPHIC_DATA] Restaurant…" at bounding box center [623, 249] width 181 height 24
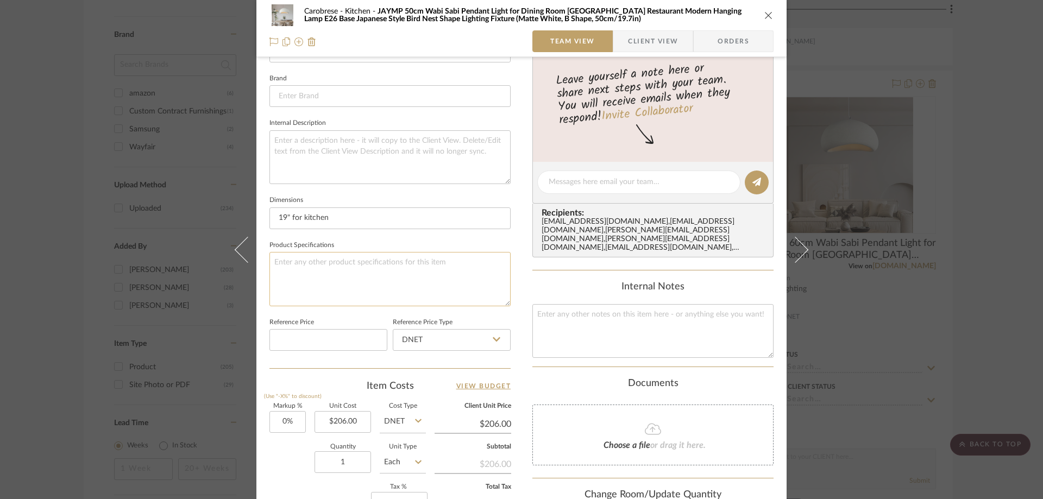
scroll to position [186, 0]
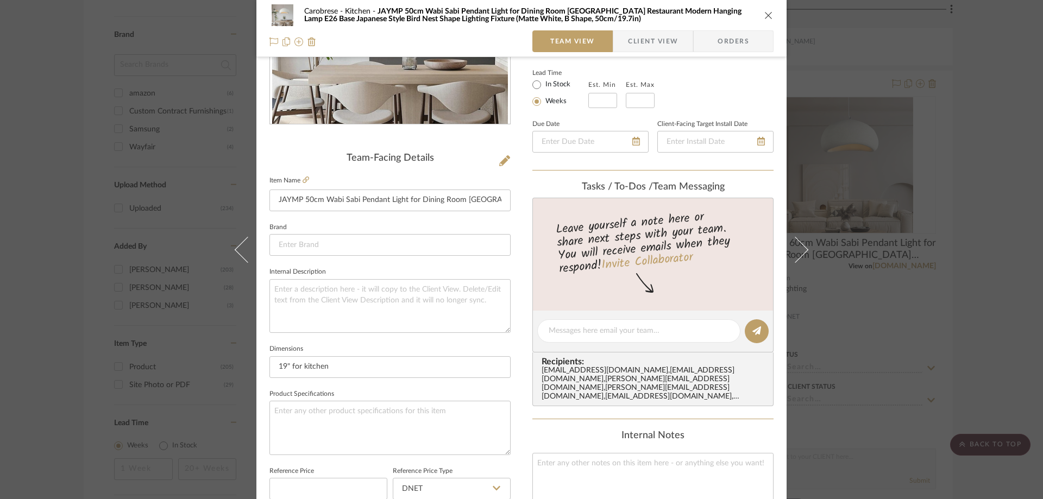
click at [767, 14] on icon "close" at bounding box center [768, 15] width 9 height 9
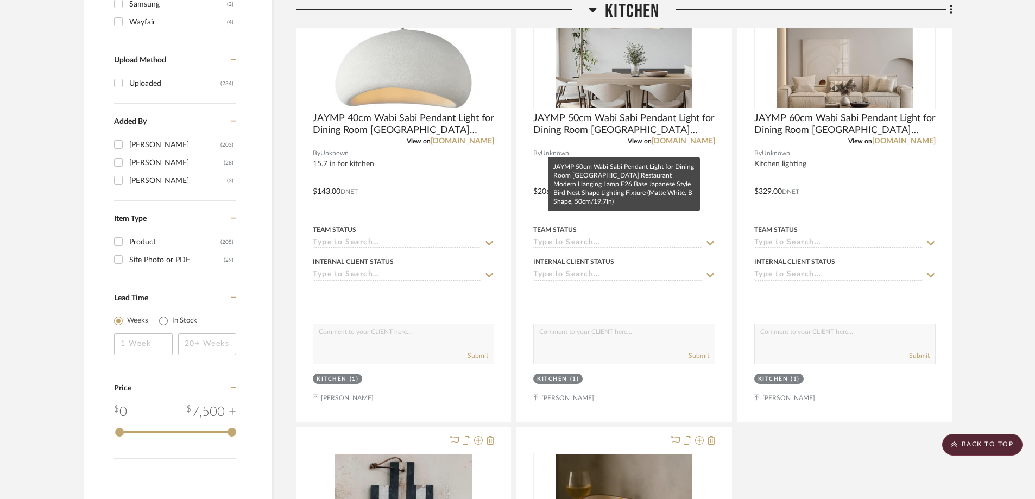
scroll to position [1023, 0]
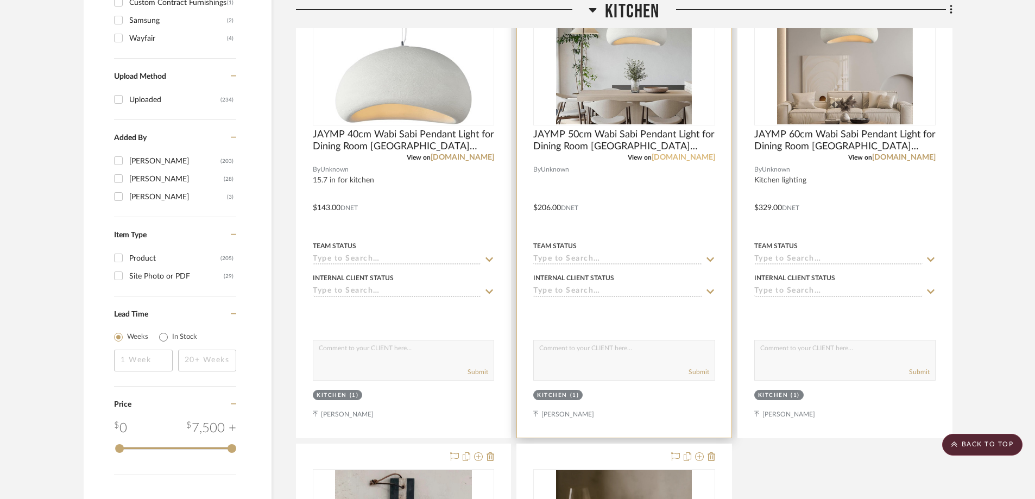
click at [705, 156] on link "[DOMAIN_NAME]" at bounding box center [684, 158] width 64 height 8
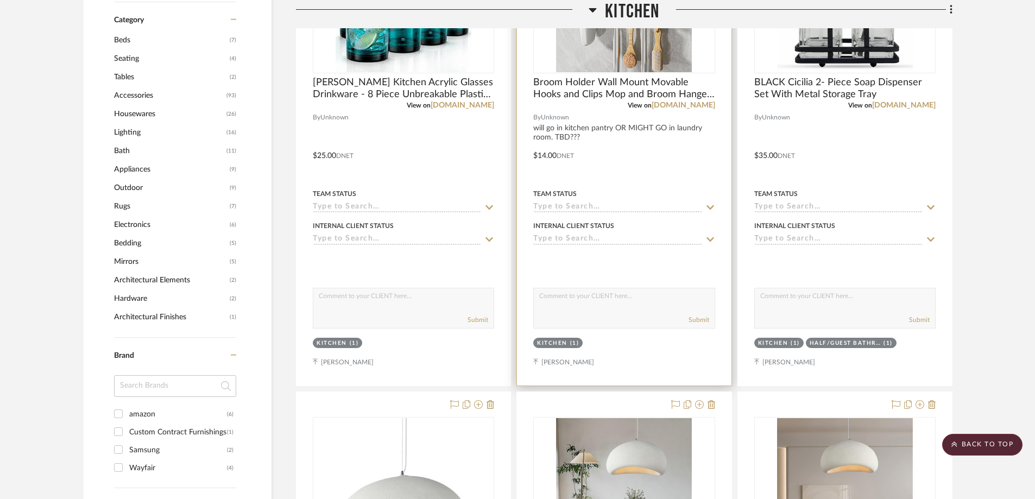
scroll to position [589, 0]
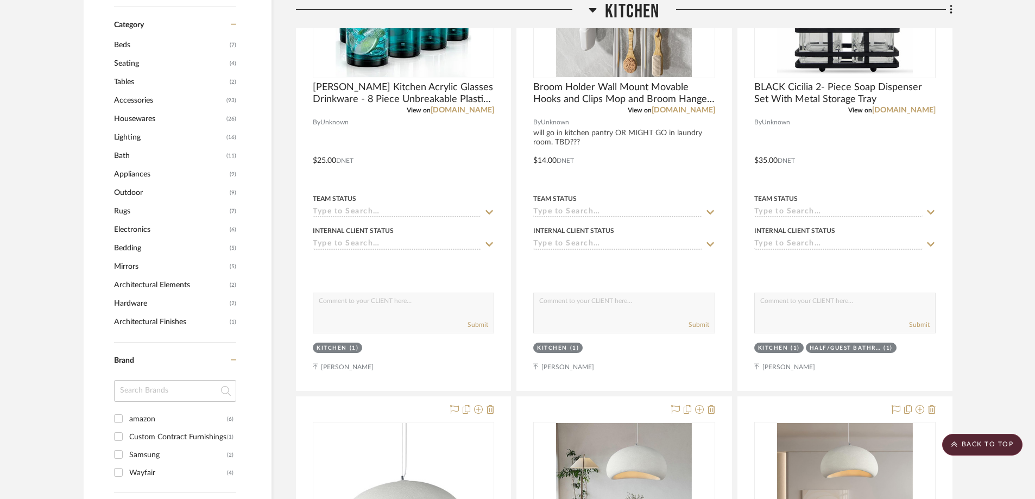
click at [592, 7] on icon at bounding box center [593, 9] width 8 height 13
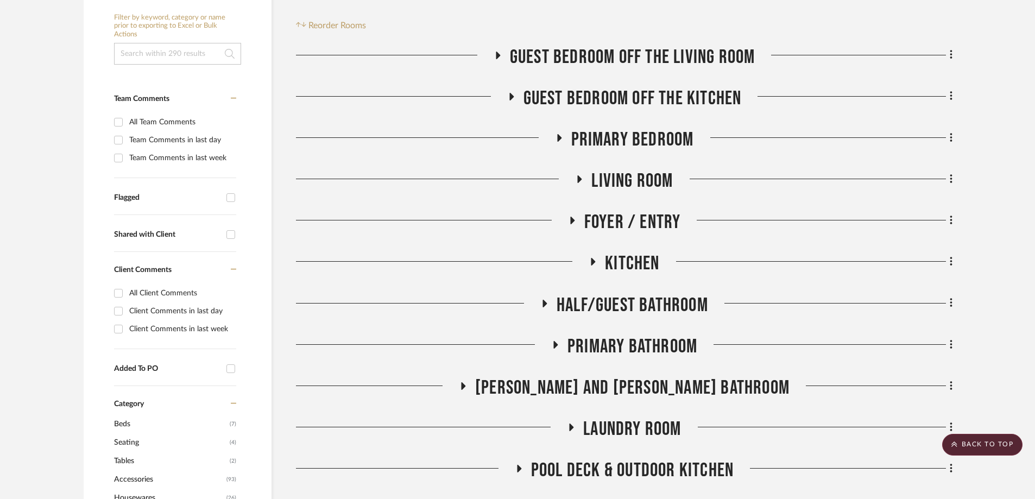
scroll to position [209, 0]
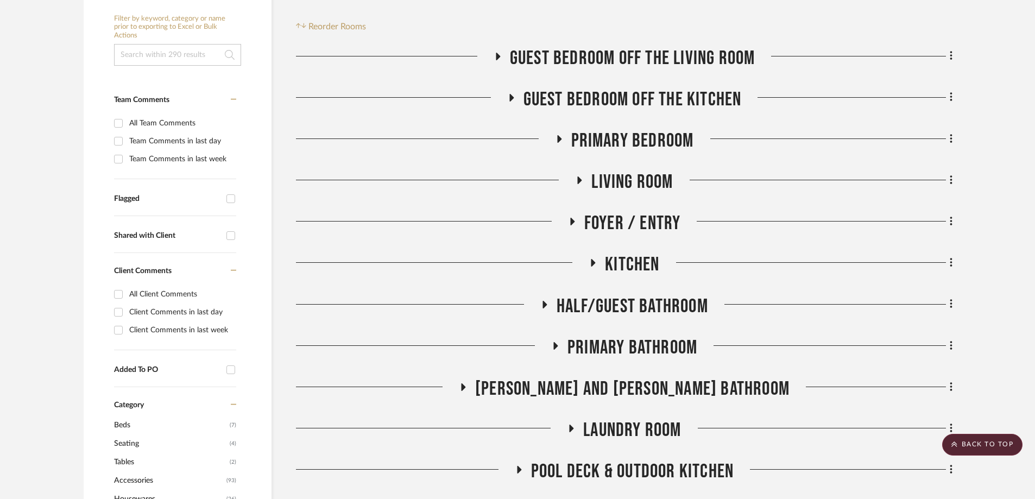
click at [512, 97] on icon at bounding box center [511, 98] width 4 height 8
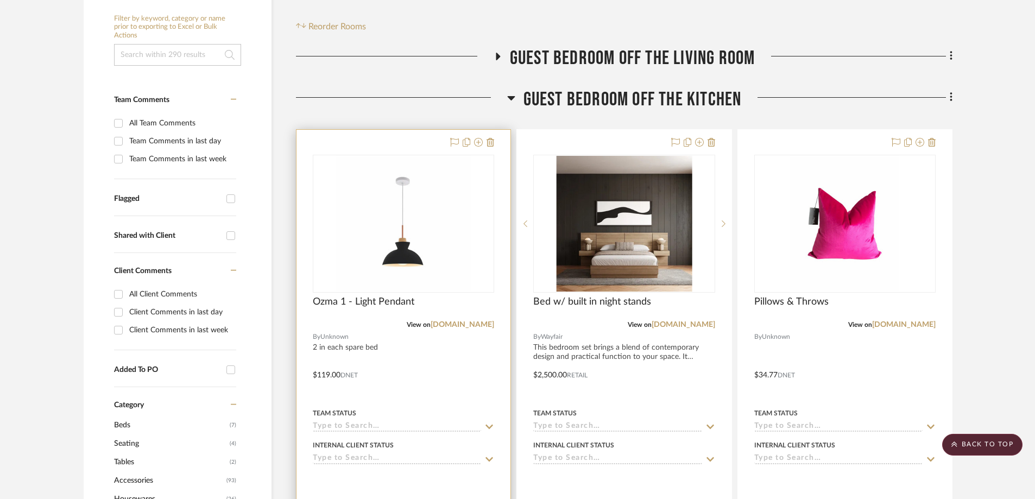
click at [405, 247] on img "0" at bounding box center [404, 224] width 136 height 136
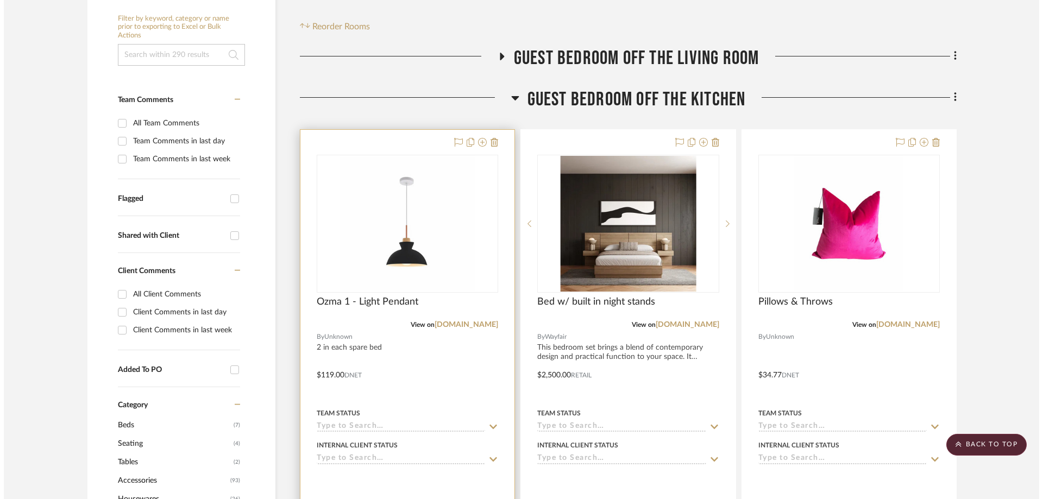
scroll to position [0, 0]
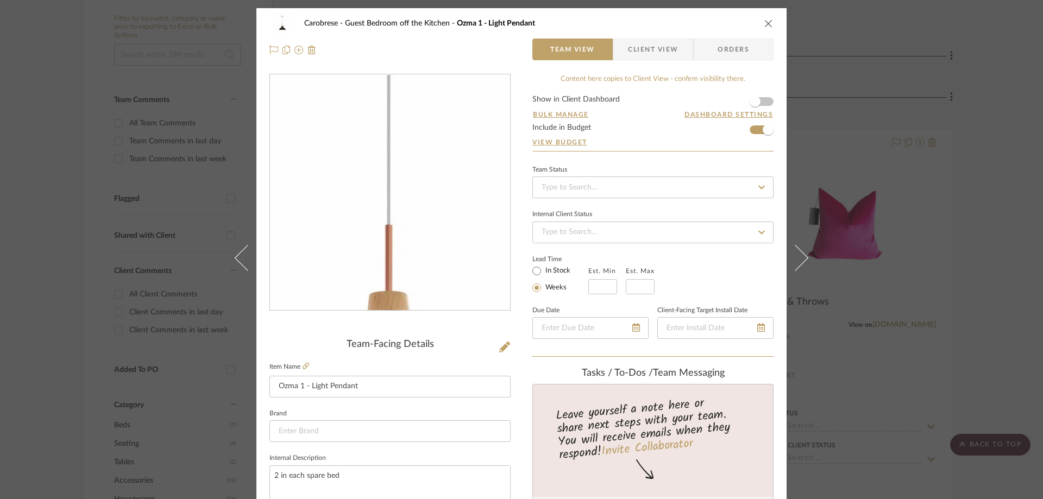
click at [385, 185] on img "0" at bounding box center [390, 193] width 236 height 236
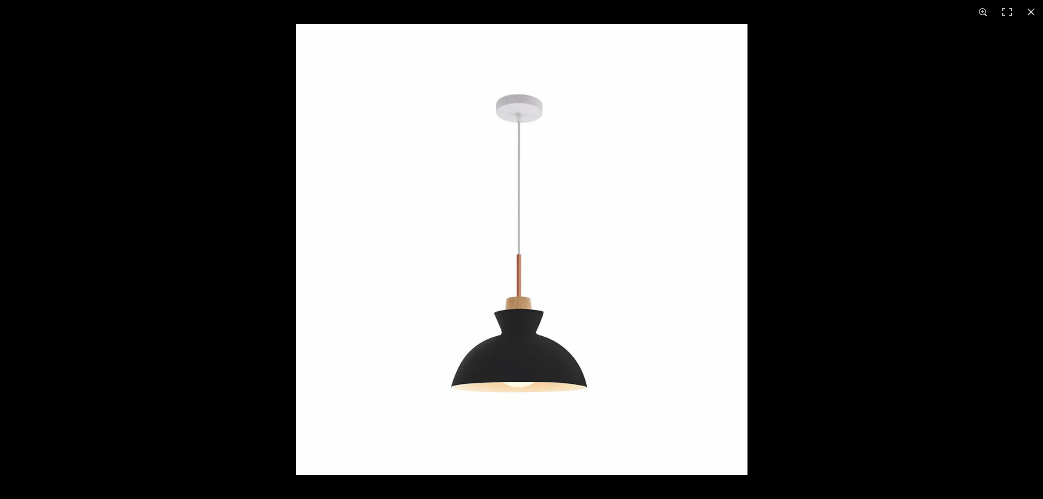
click at [521, 193] on img at bounding box center [521, 249] width 451 height 451
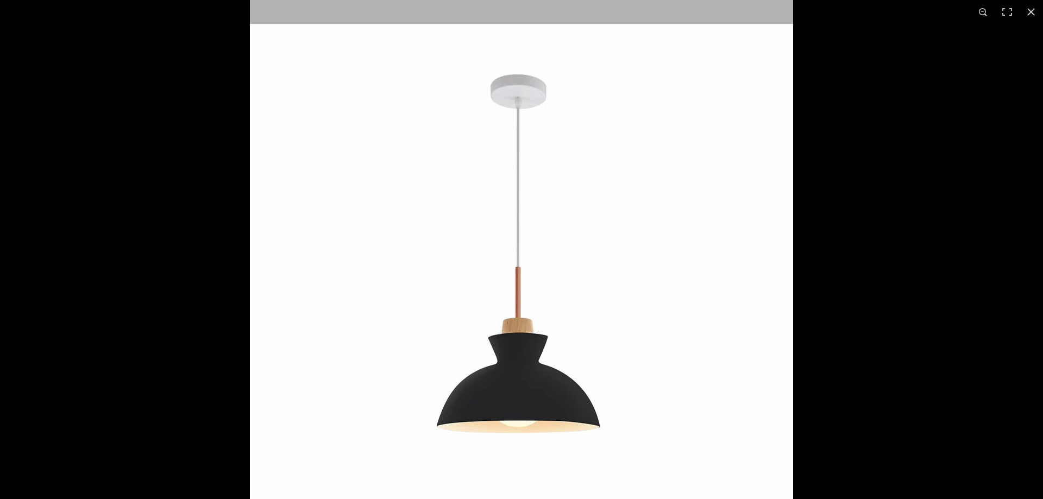
click at [521, 193] on img at bounding box center [521, 261] width 543 height 543
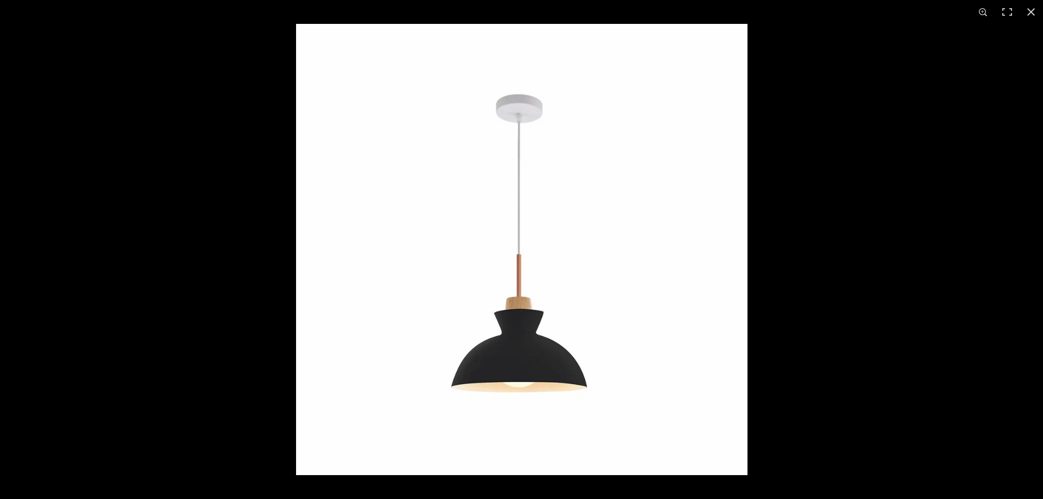
click at [521, 193] on img at bounding box center [521, 249] width 451 height 451
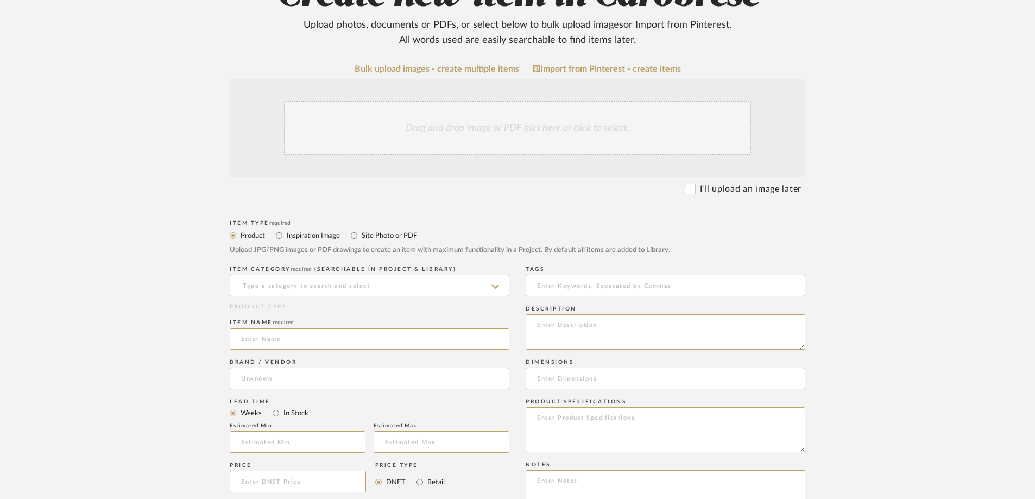
scroll to position [163, 0]
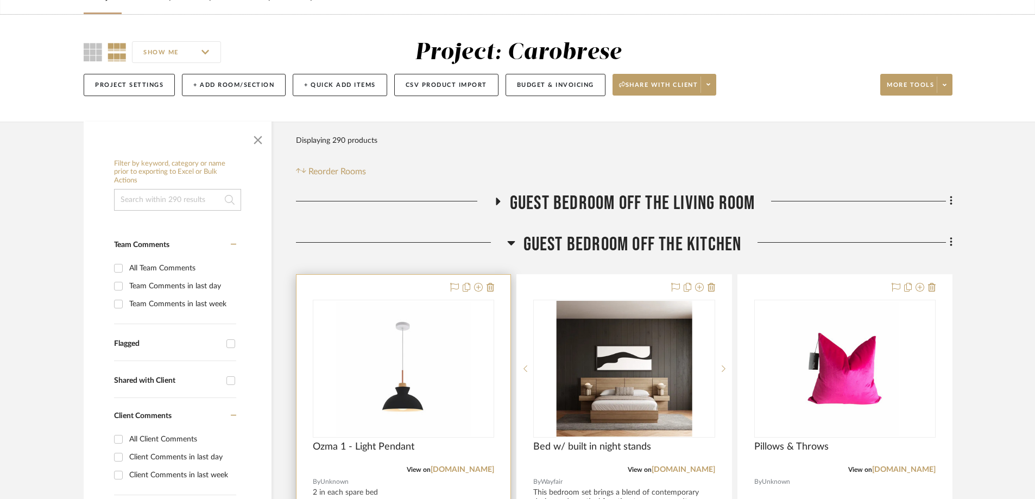
scroll to position [163, 0]
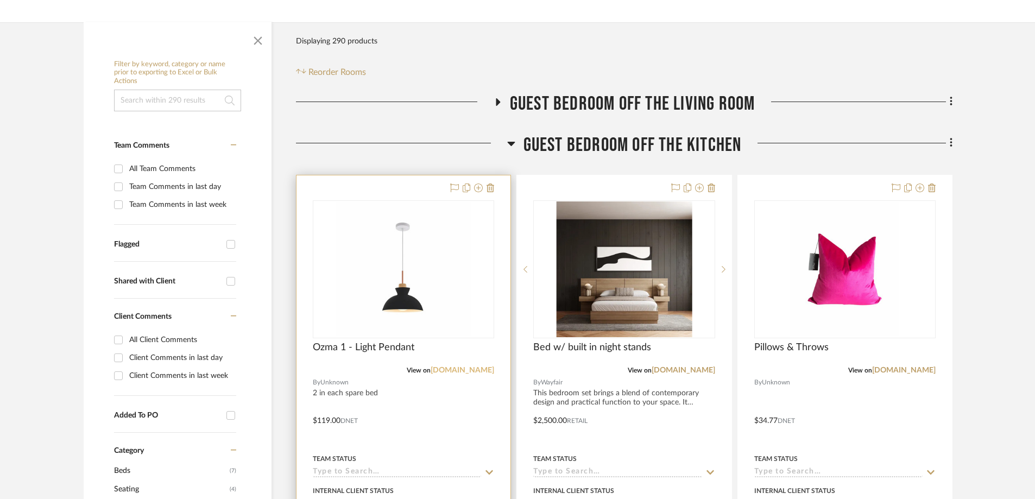
click at [462, 369] on link "[DOMAIN_NAME]" at bounding box center [463, 371] width 64 height 8
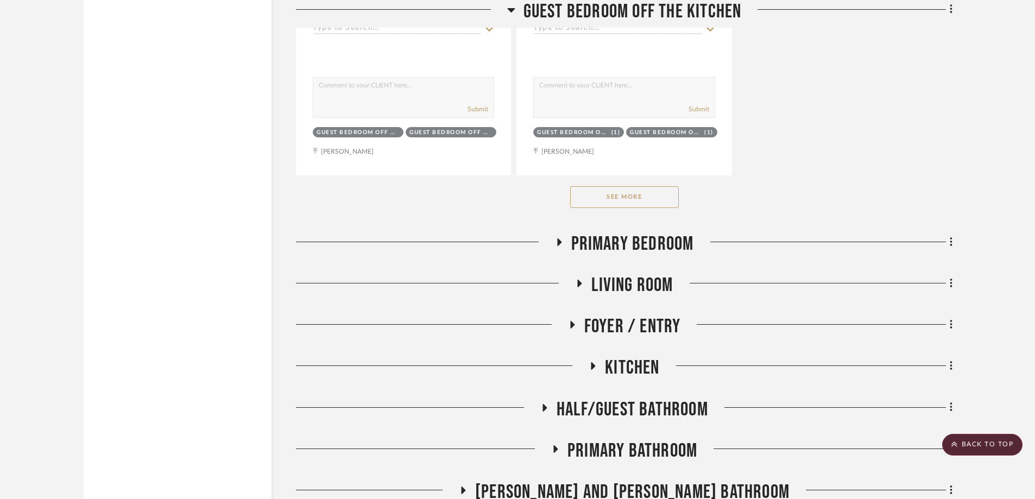
scroll to position [1684, 0]
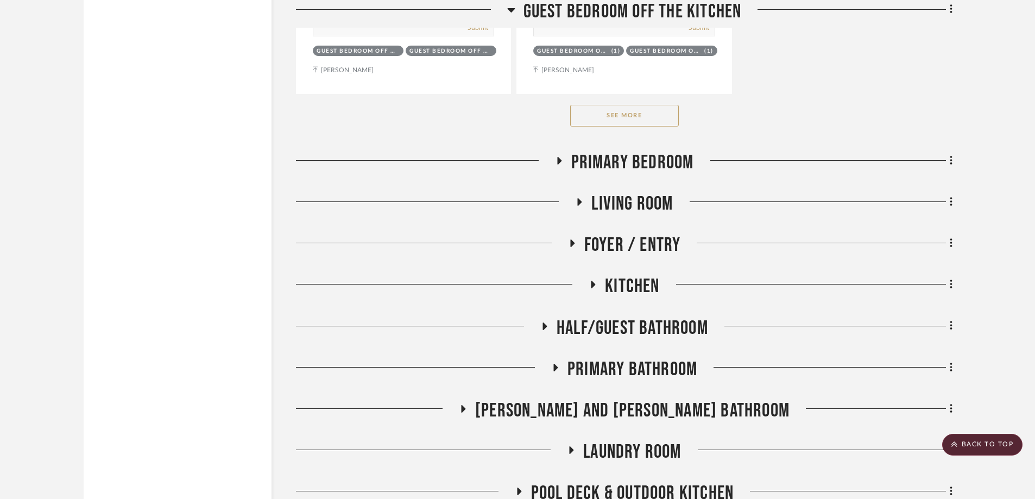
click at [594, 281] on icon at bounding box center [593, 285] width 13 height 8
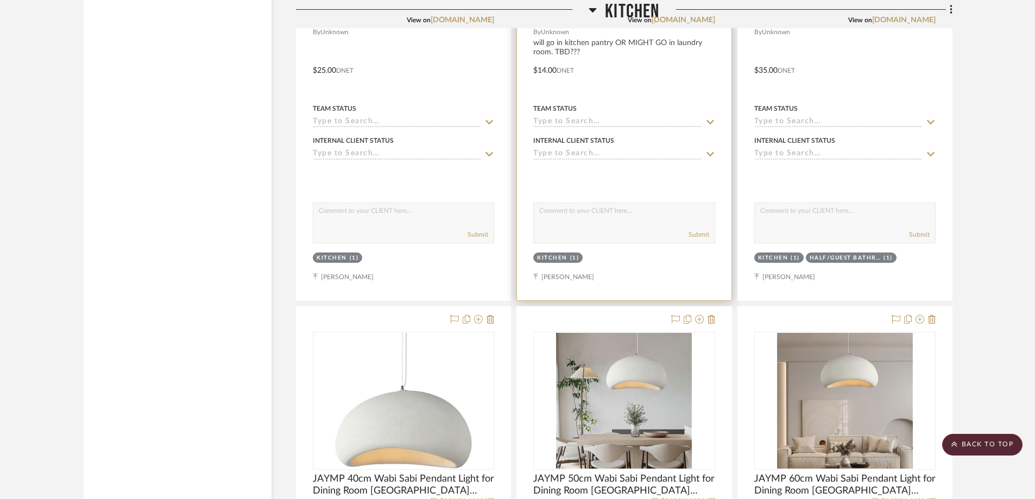
scroll to position [2336, 0]
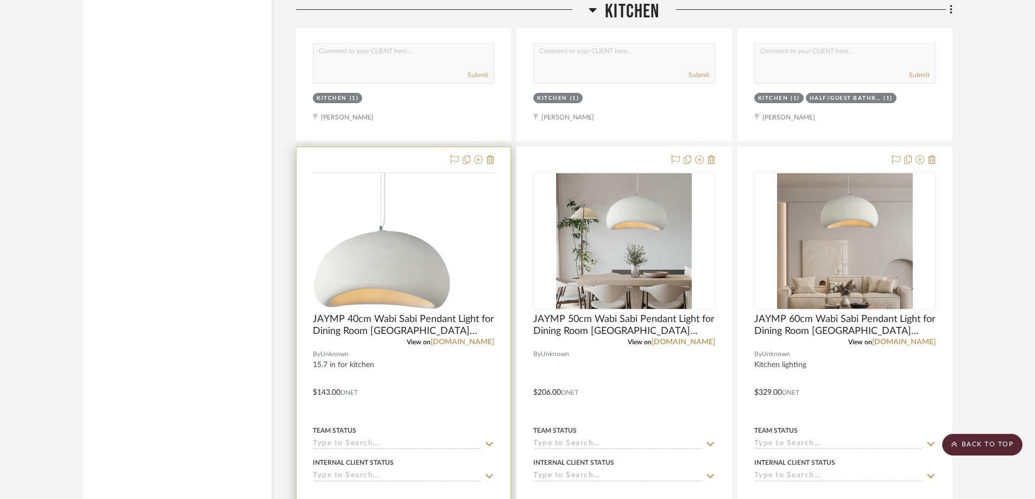
click at [0, 0] on img at bounding box center [0, 0] width 0 height 0
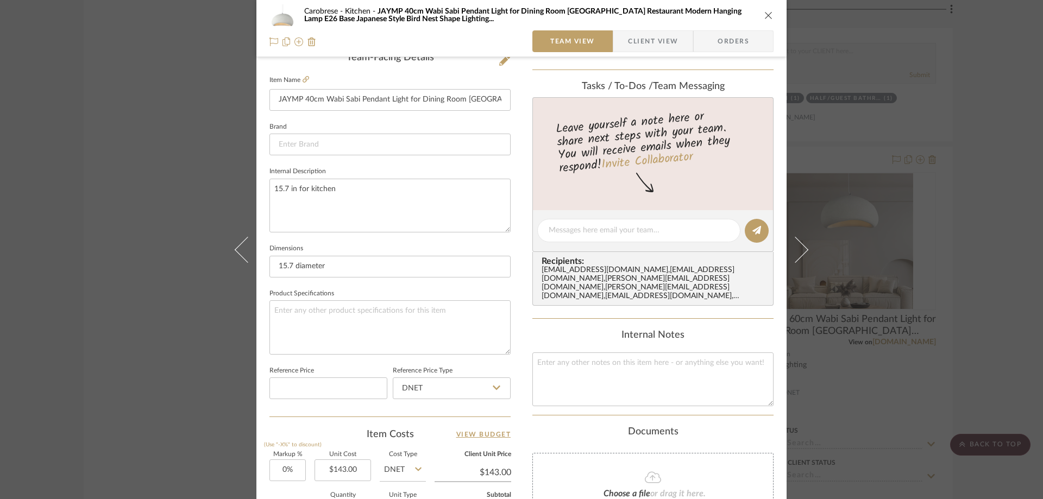
scroll to position [132, 0]
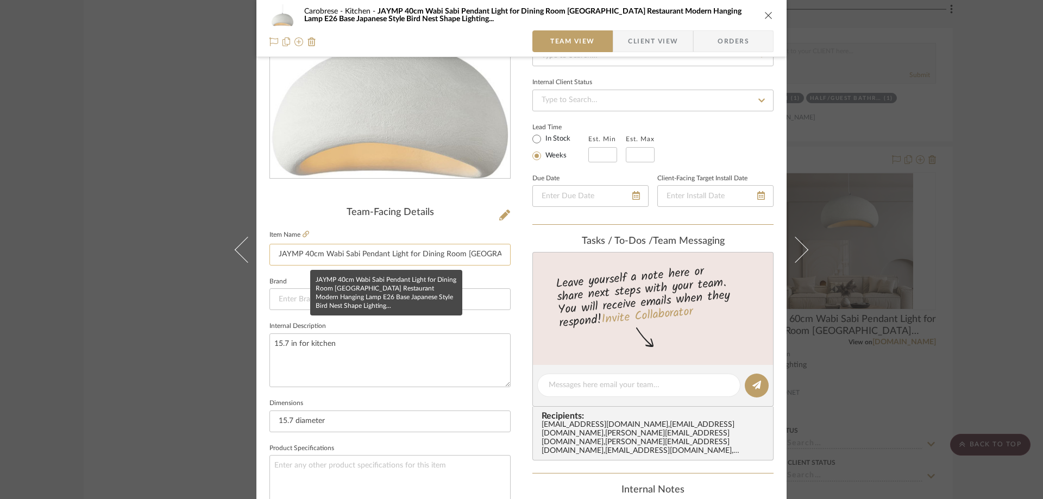
click at [330, 254] on input "JAYMP 40cm Wabi Sabi Pendant Light for Dining Room [GEOGRAPHIC_DATA] Restaurant…" at bounding box center [389, 255] width 241 height 22
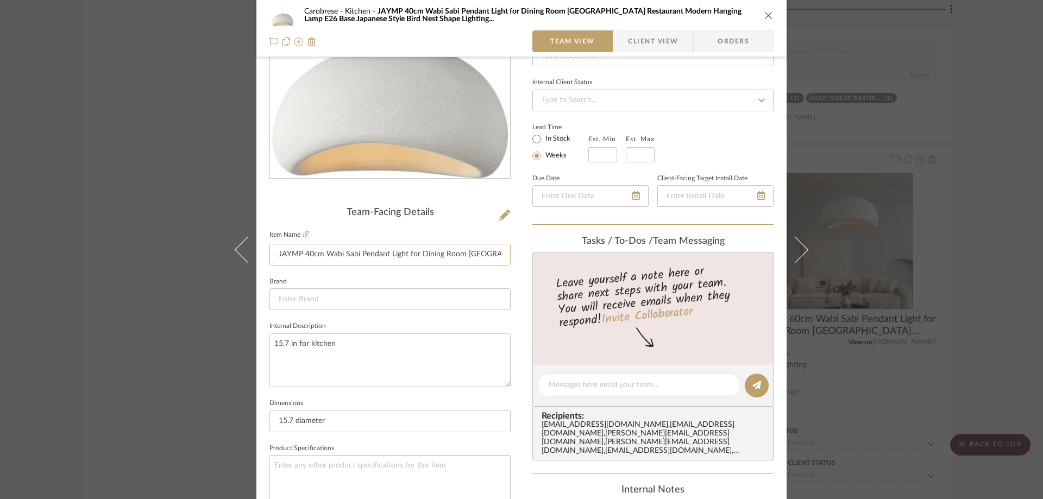
click at [330, 254] on input "JAYMP 40cm Wabi Sabi Pendant Light for Dining Room [GEOGRAPHIC_DATA] Restaurant…" at bounding box center [389, 255] width 241 height 22
